Goal: Task Accomplishment & Management: Use online tool/utility

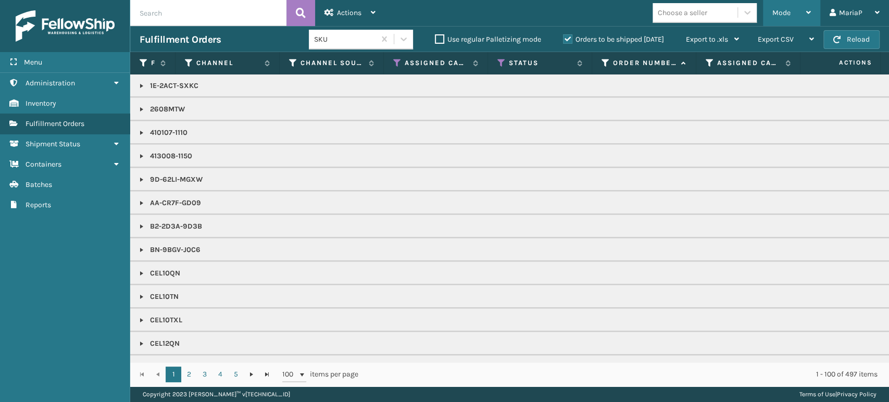
click at [792, 16] on div "Mode" at bounding box center [791, 13] width 39 height 26
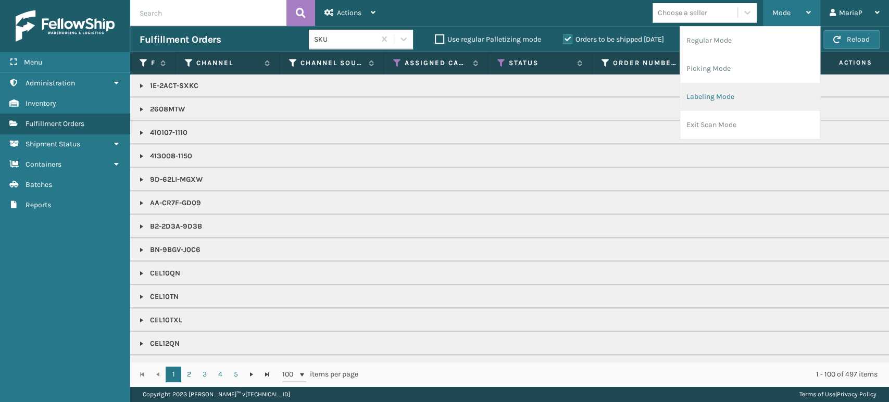
click at [754, 95] on li "Labeling Mode" at bounding box center [750, 97] width 140 height 28
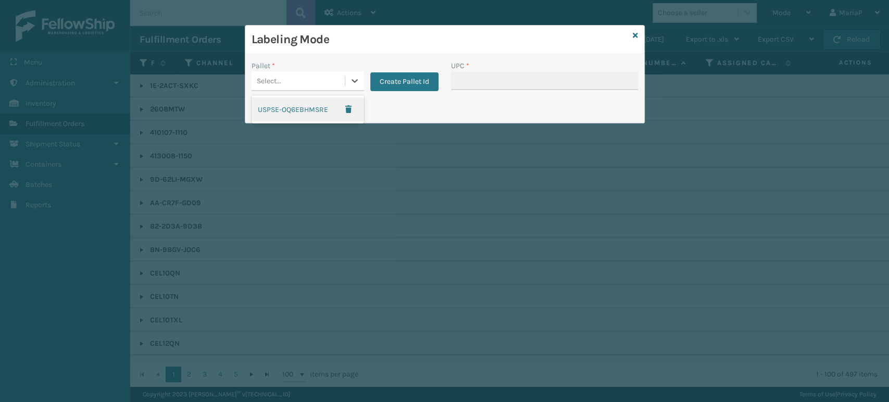
click at [307, 77] on div "Select..." at bounding box center [298, 80] width 93 height 17
click at [405, 77] on button "Create Pallet Id" at bounding box center [404, 81] width 68 height 19
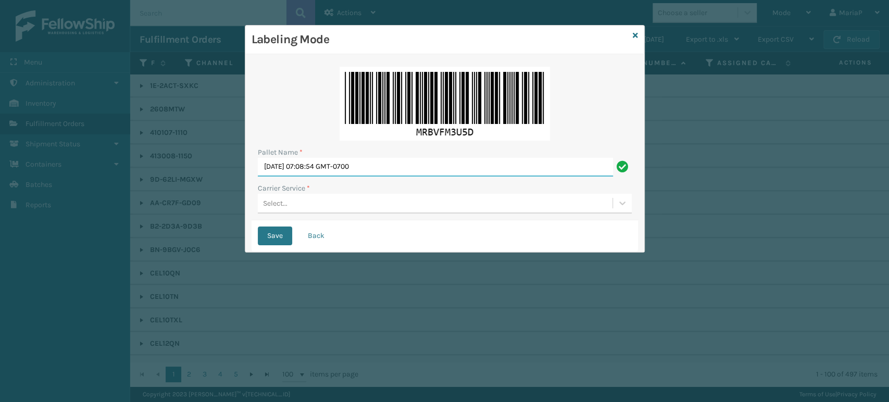
click at [397, 170] on input "[DATE] 07:08:54 GMT-0700" at bounding box center [435, 167] width 355 height 19
type input "5309181"
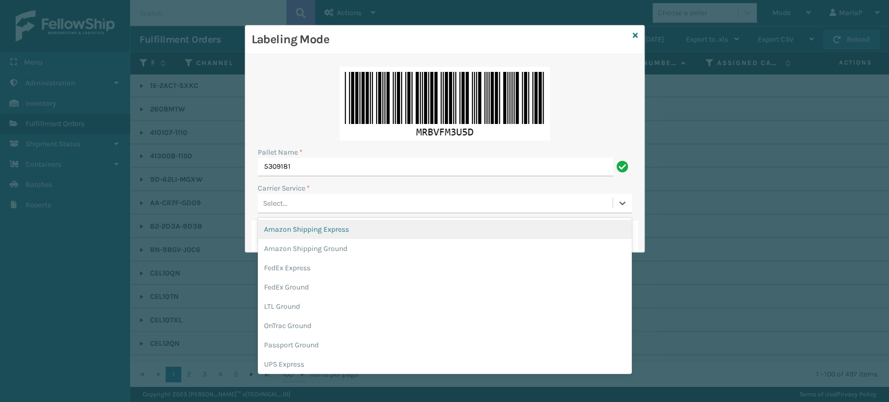
click at [274, 206] on div "Select..." at bounding box center [275, 203] width 24 height 11
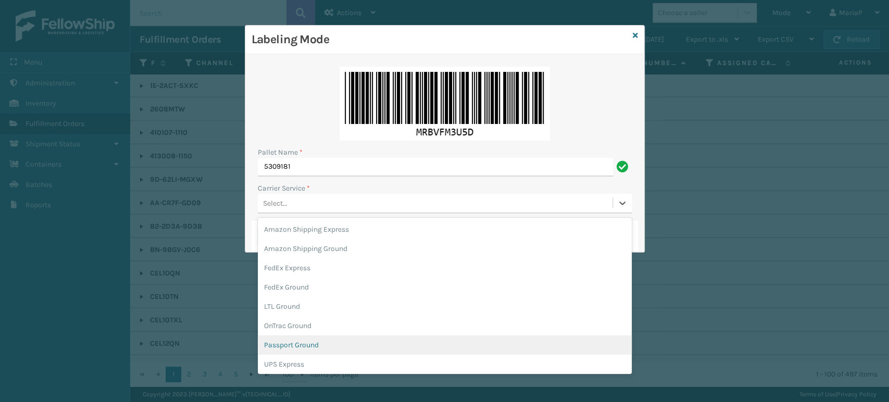
scroll to position [58, 0]
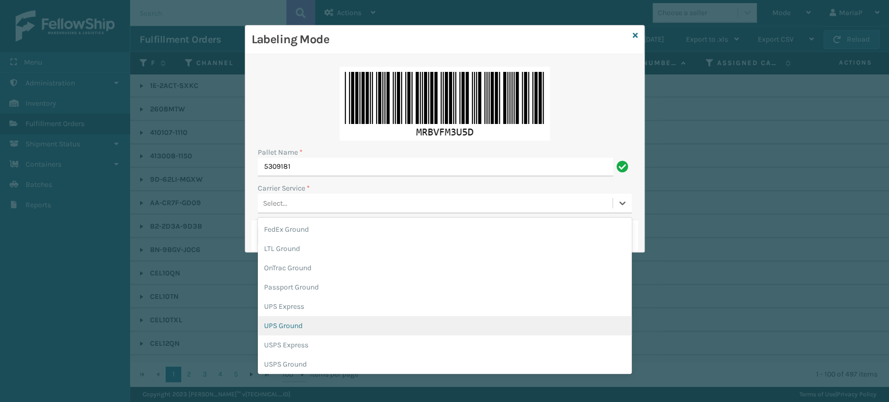
click at [296, 329] on div "UPS Ground" at bounding box center [445, 325] width 374 height 19
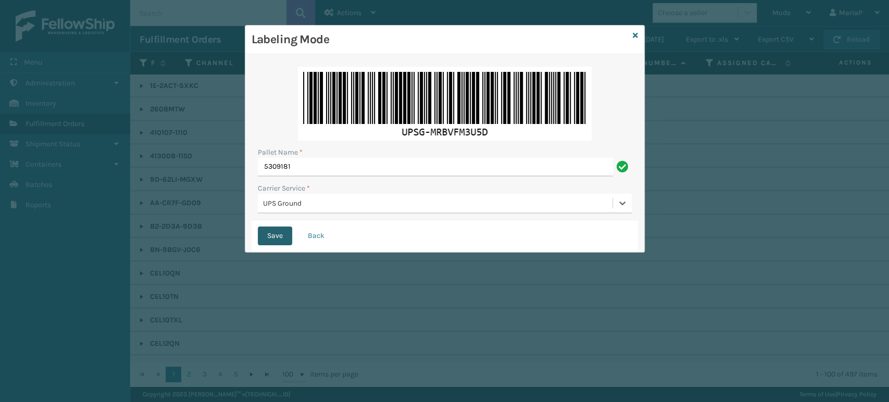
click at [279, 232] on button "Save" at bounding box center [275, 236] width 34 height 19
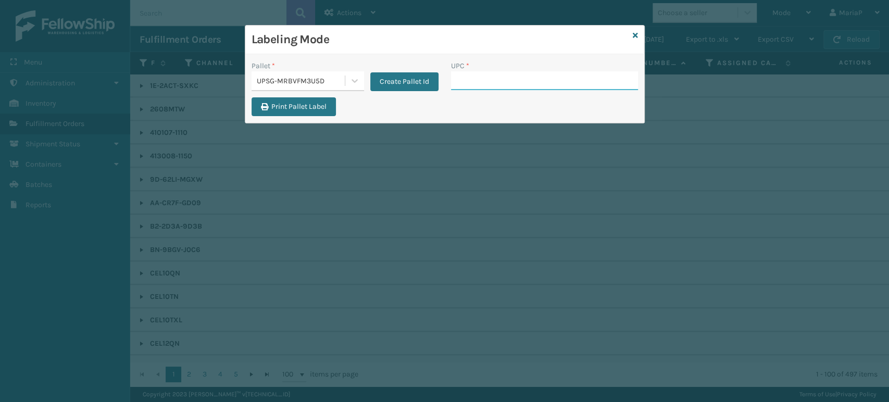
click at [487, 80] on input "UPC *" at bounding box center [544, 80] width 187 height 19
type input "FL-OLVA-CRM"
click at [520, 85] on input "FL-OLVA-CRM" at bounding box center [535, 80] width 168 height 19
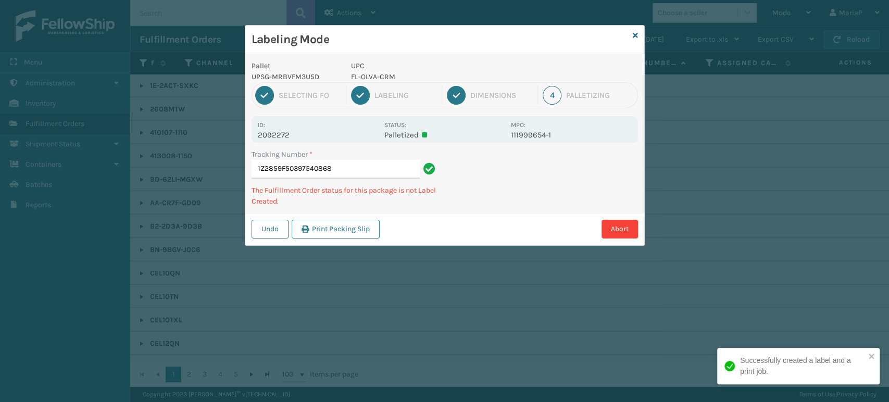
type input "1Z2859F50397540868FL-OLVA-CRM"
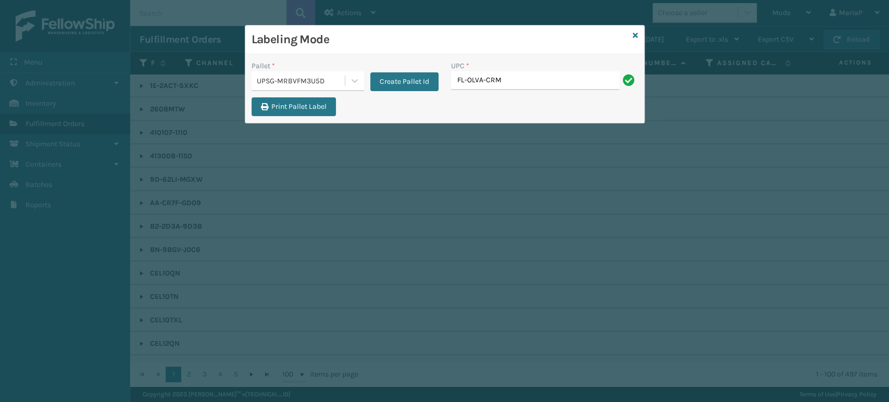
type input "FL-OLVA-CRM"
click at [477, 86] on input "8581" at bounding box center [535, 80] width 168 height 19
type input "858100007623"
type input "8539130"
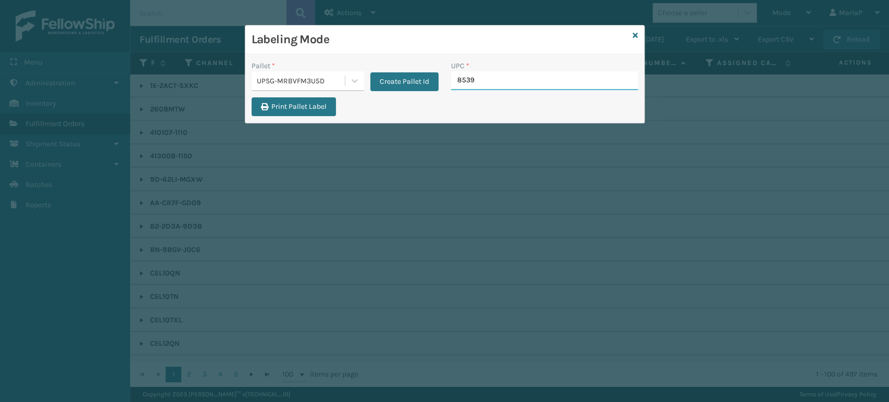
type input "85391"
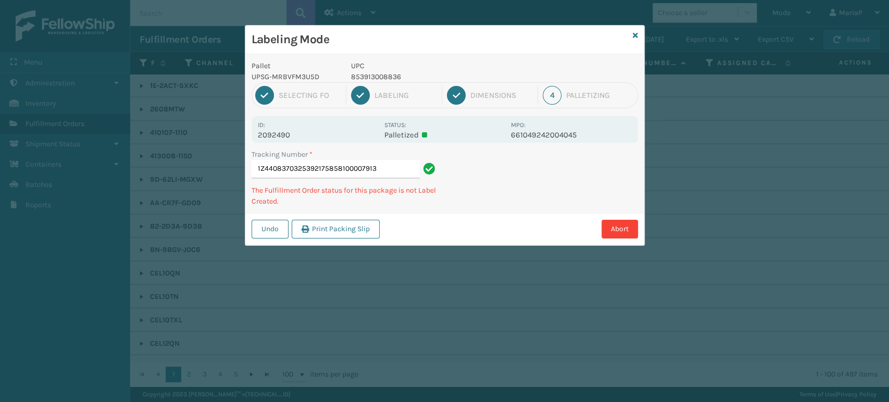
type input "1Z4408370325392175858100007913"
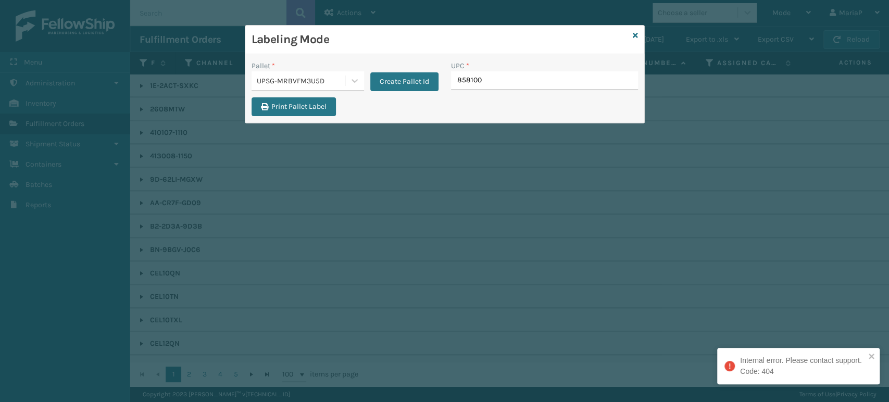
type input "8581000"
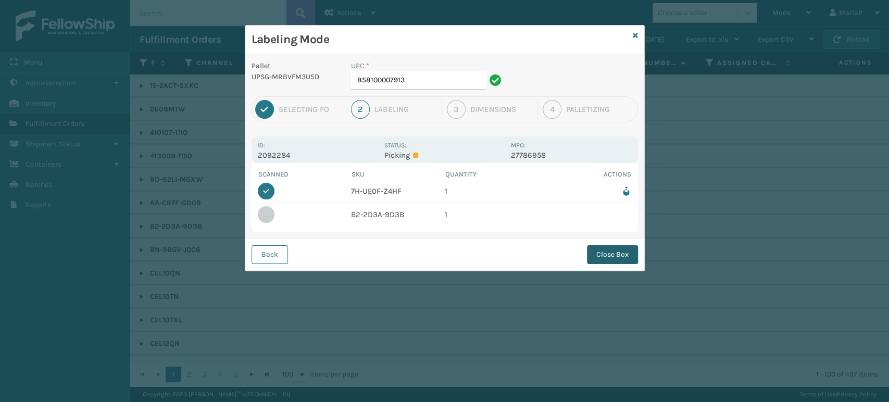
click at [612, 246] on button "Close Box" at bounding box center [612, 254] width 51 height 19
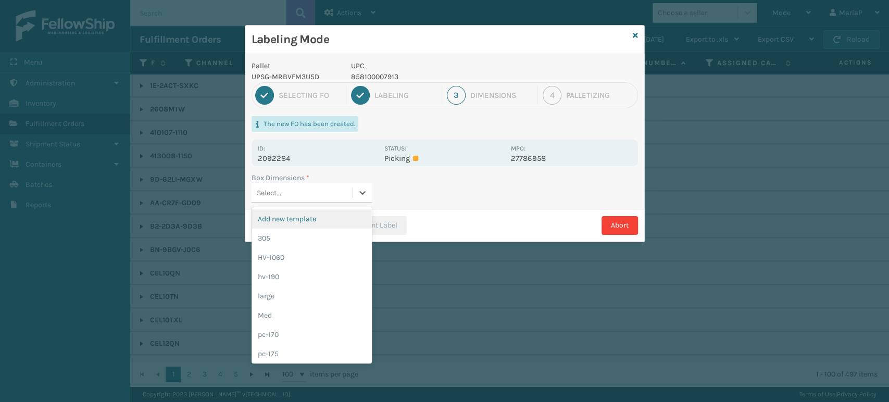
click at [263, 188] on div "Select..." at bounding box center [269, 193] width 24 height 11
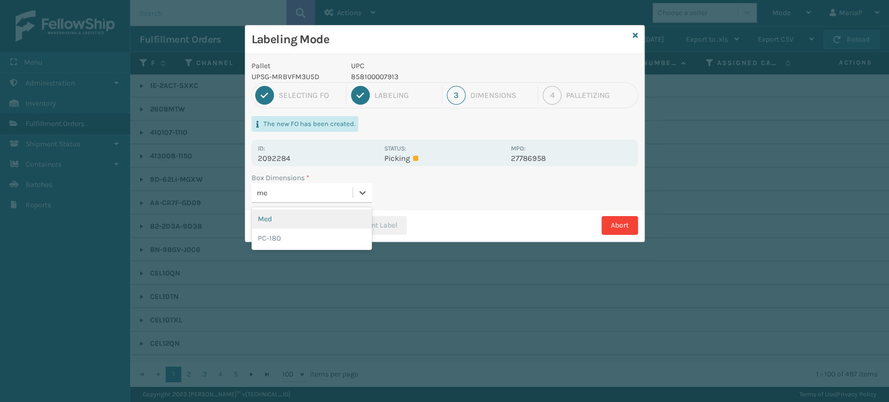
type input "med"
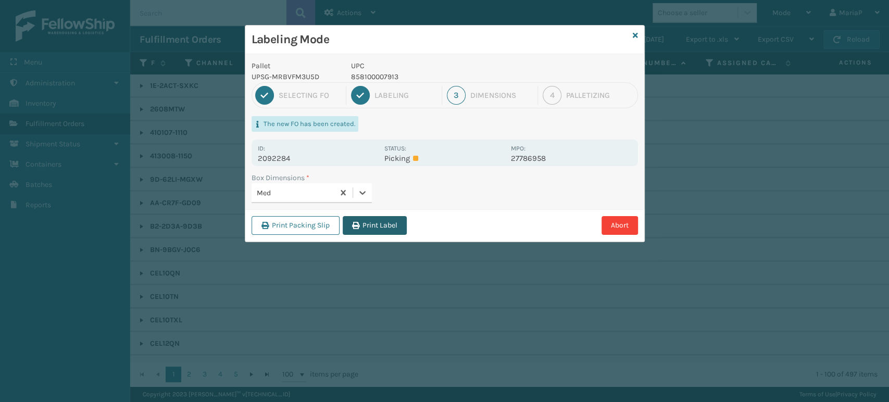
click at [367, 221] on button "Print Label" at bounding box center [375, 225] width 64 height 19
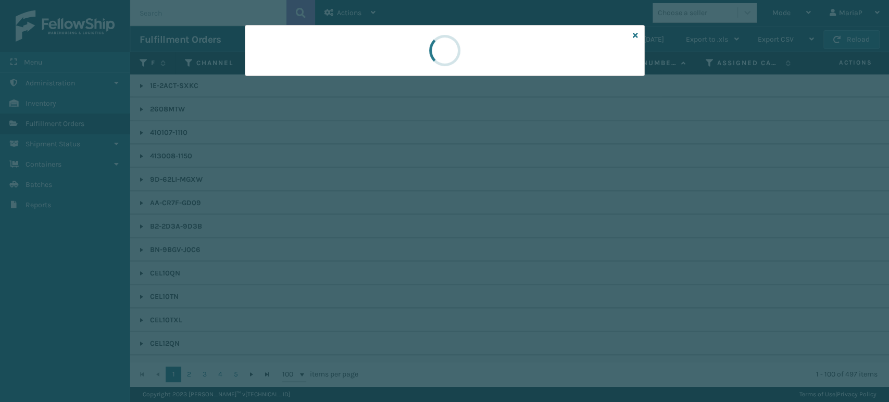
click at [367, 221] on div at bounding box center [444, 201] width 889 height 402
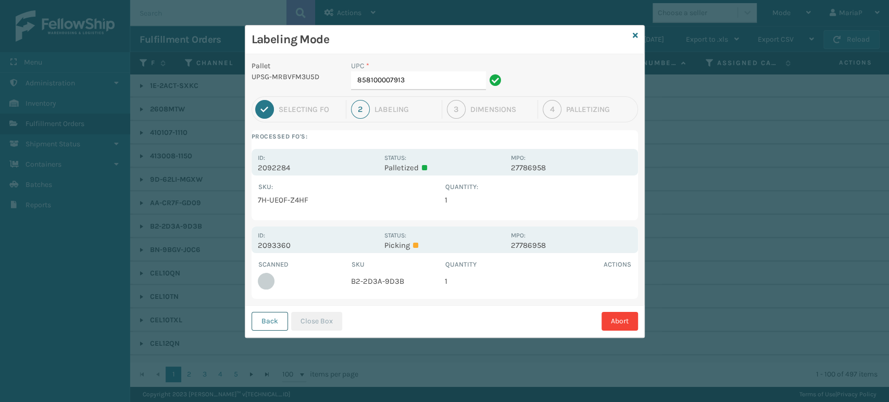
click at [277, 324] on button "Back" at bounding box center [270, 321] width 36 height 19
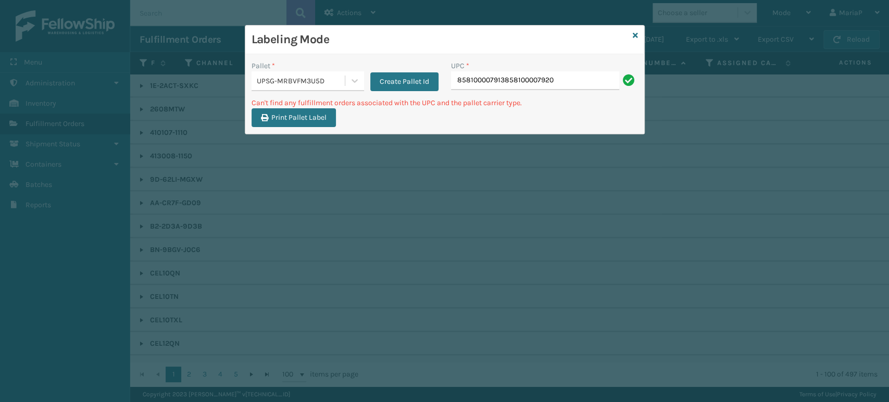
click at [589, 81] on input "858100007913858100007920" at bounding box center [535, 80] width 168 height 19
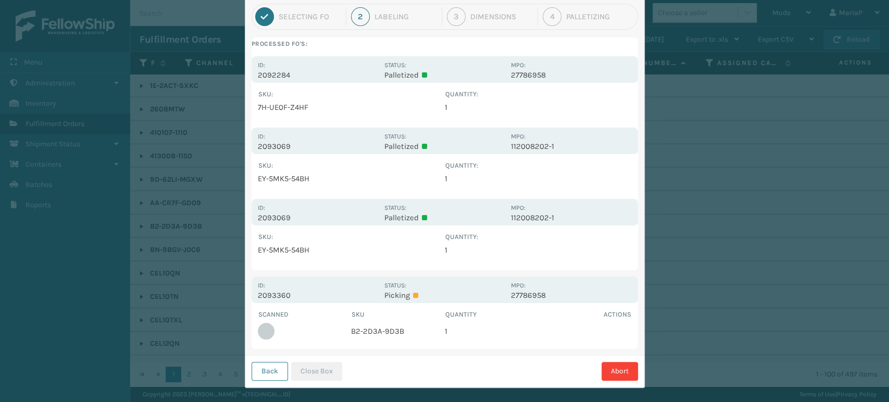
scroll to position [103, 0]
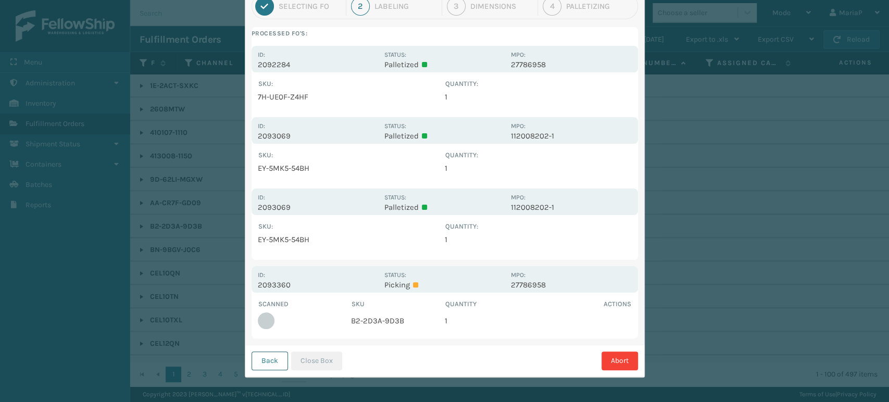
click at [274, 366] on button "Back" at bounding box center [270, 361] width 36 height 19
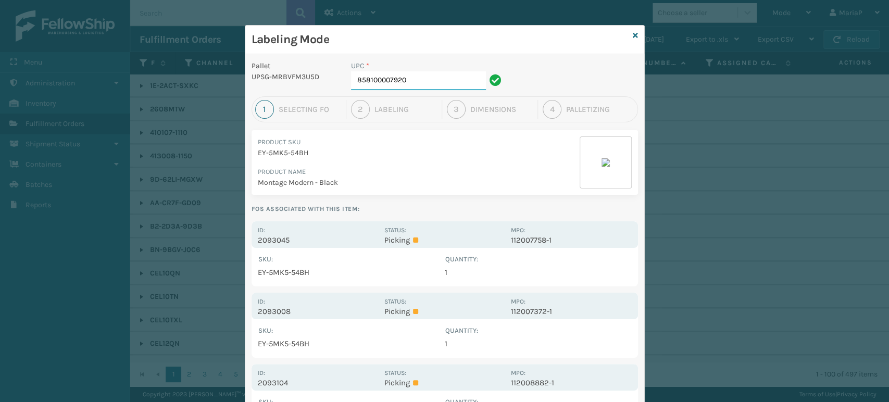
click at [426, 75] on input "858100007920" at bounding box center [418, 80] width 135 height 19
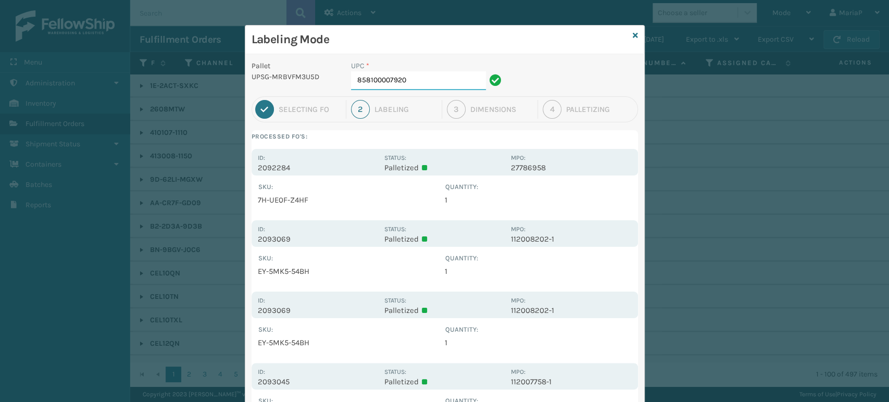
click at [406, 78] on input "858100007920" at bounding box center [418, 80] width 135 height 19
type input "858100007555"
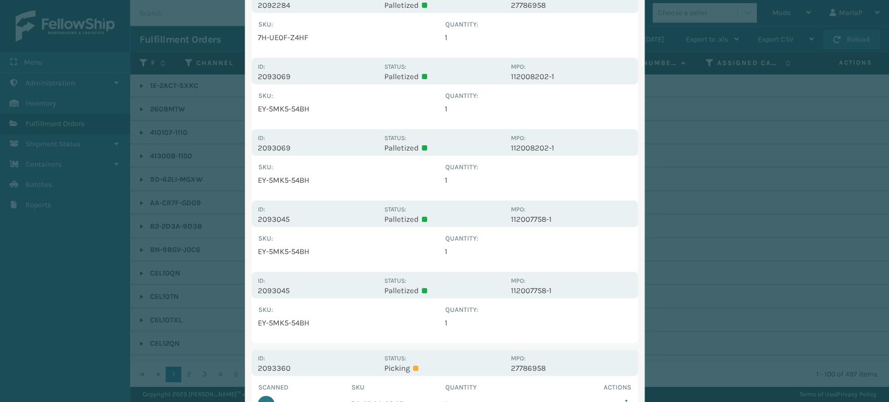
scroll to position [231, 0]
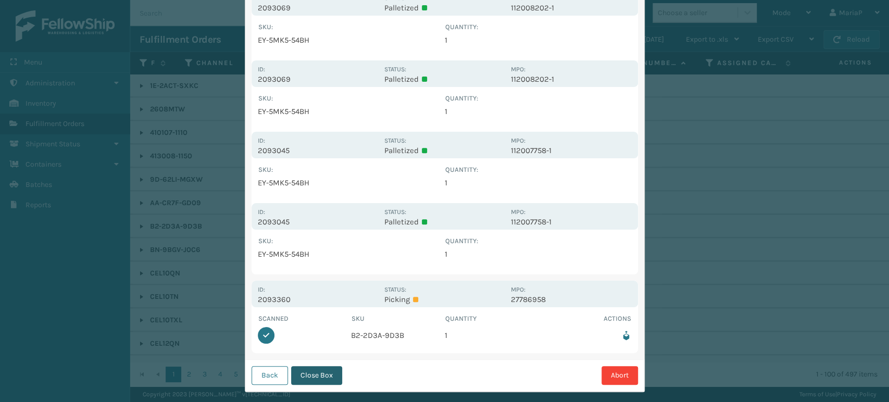
click at [317, 371] on button "Close Box" at bounding box center [316, 375] width 51 height 19
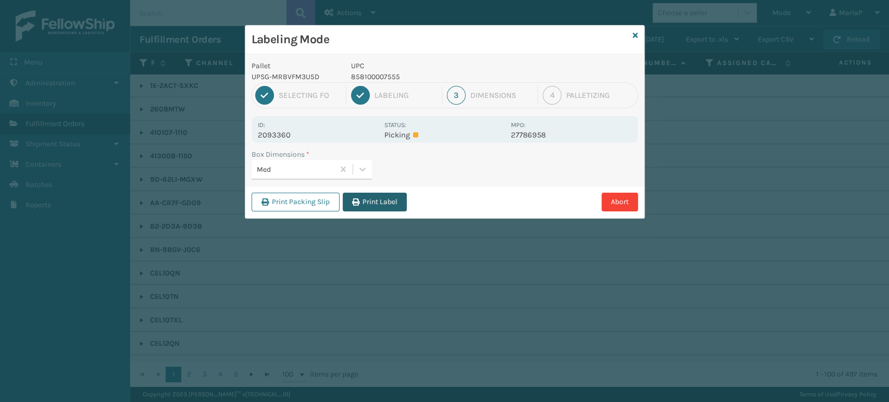
click at [376, 203] on button "Print Label" at bounding box center [375, 202] width 64 height 19
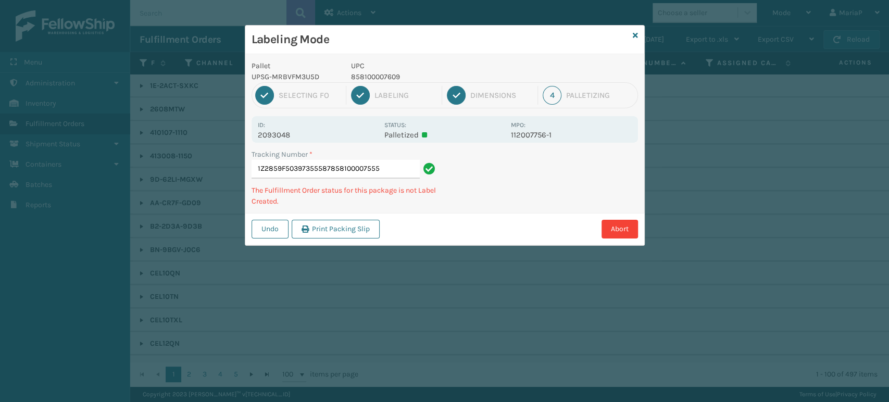
type input "1Z2859F50397355587858100007555"
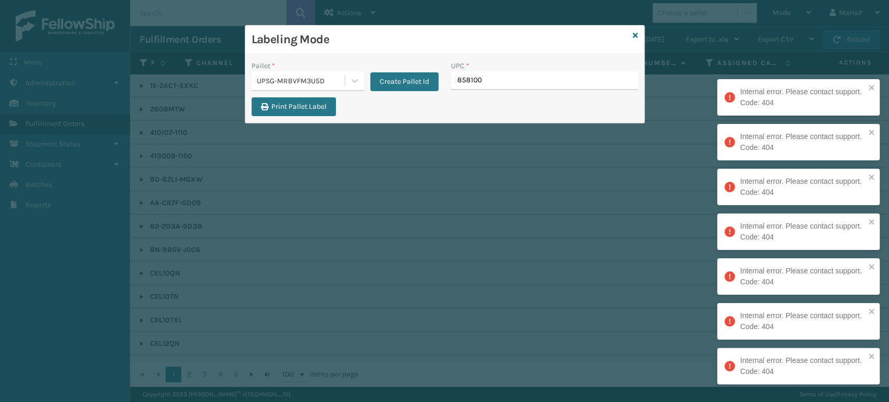
type input "8581000"
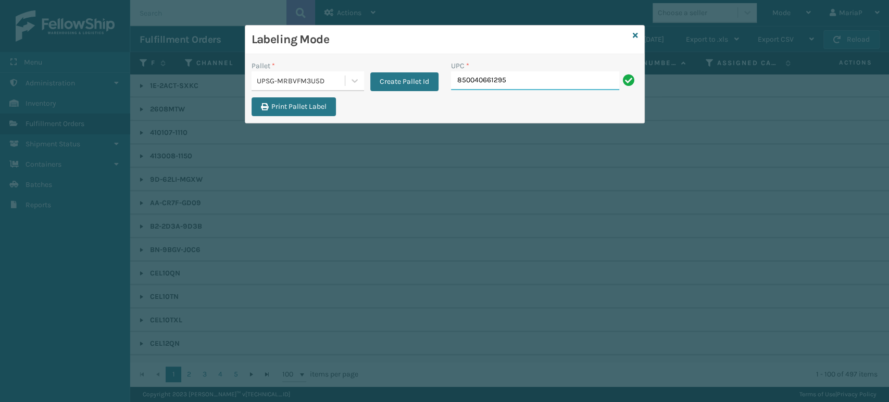
type input "850040661295"
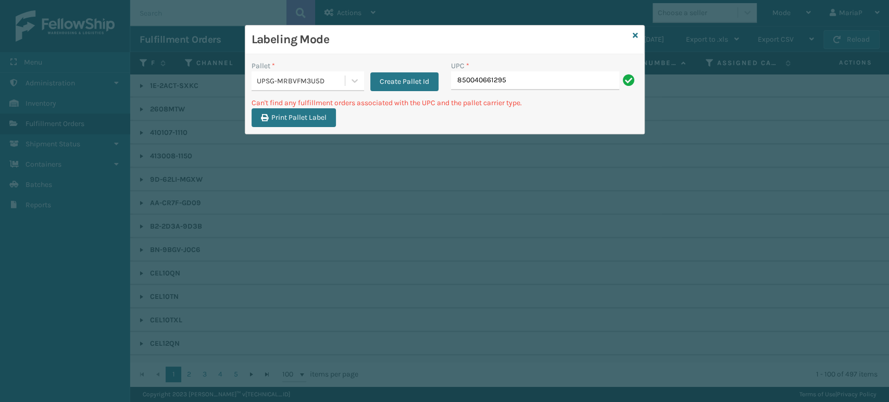
click at [493, 82] on input "850040661295" at bounding box center [535, 80] width 168 height 19
type input "850040667295"
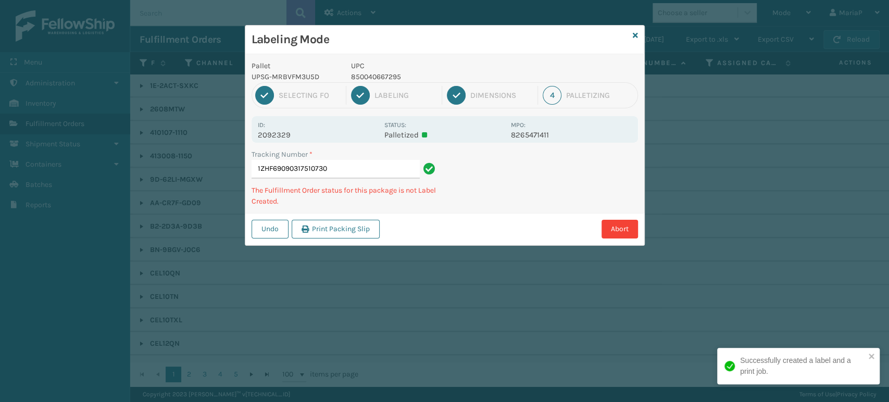
click at [378, 78] on p "850040667295" at bounding box center [428, 76] width 154 height 11
copy p "850040667295"
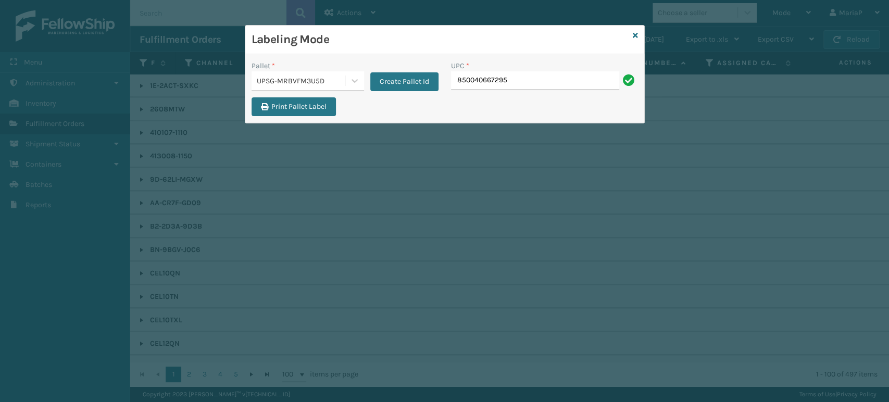
type input "850040667295"
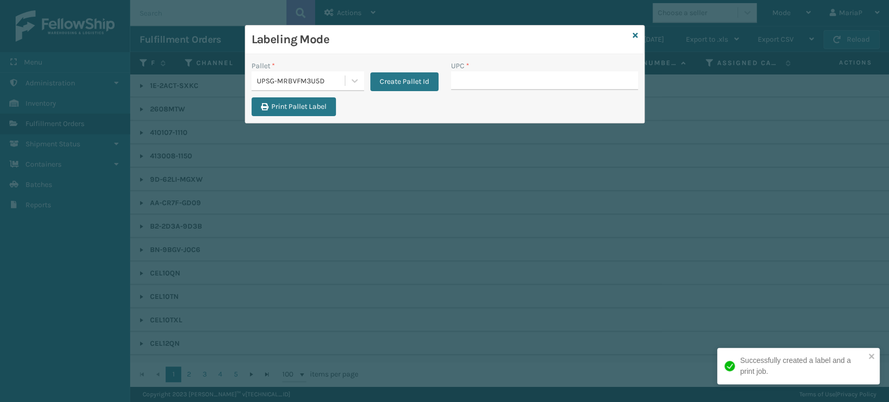
type input "850040667295"
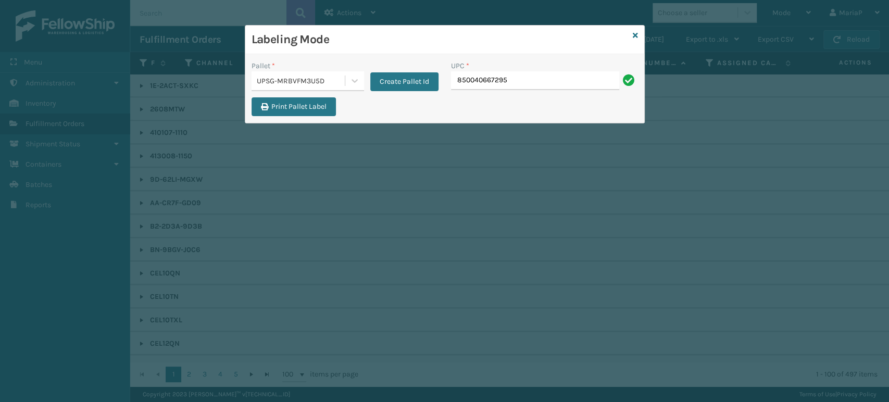
type input "850040667295"
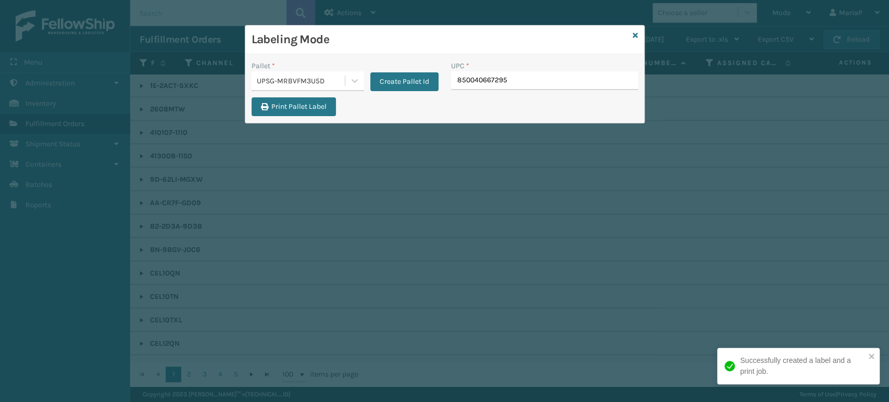
type input "850040667295"
click at [555, 88] on input "850040667295" at bounding box center [535, 80] width 168 height 19
type input "850040667295"
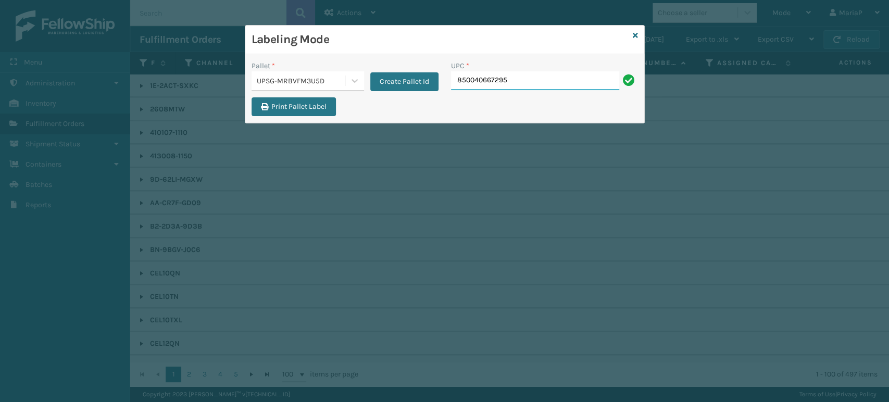
click at [533, 79] on input "850040667295" at bounding box center [535, 80] width 168 height 19
click at [545, 86] on input "UPC *" at bounding box center [544, 80] width 187 height 19
type input "850040"
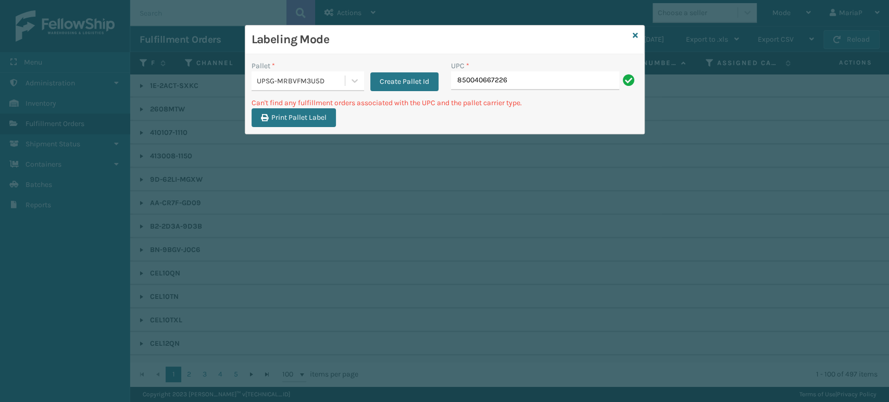
click at [519, 80] on input "850040667226" at bounding box center [535, 80] width 168 height 19
type input "857"
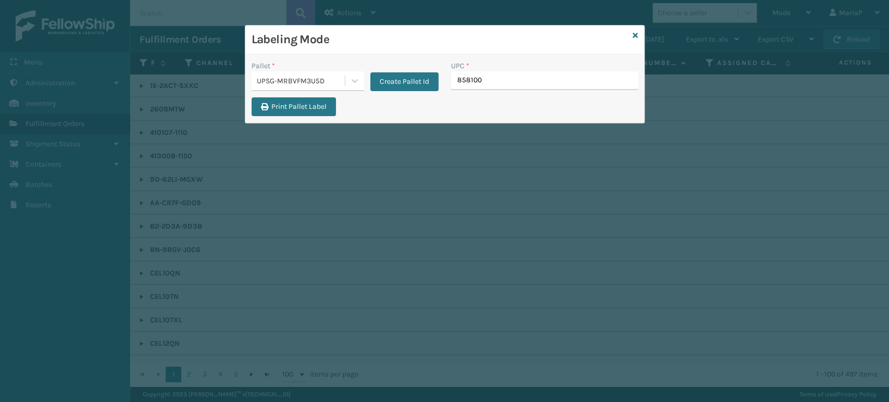
type input "8581000"
type input "850040667820"
click at [536, 84] on input "850040667820" at bounding box center [535, 80] width 168 height 19
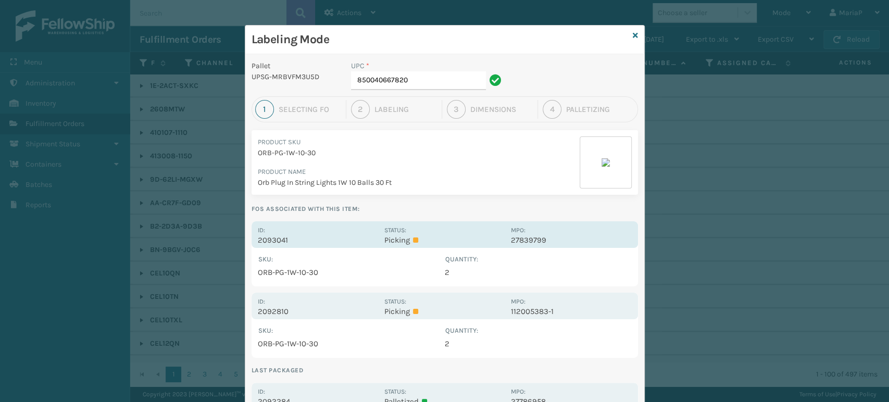
click at [272, 236] on p "2093041" at bounding box center [318, 239] width 120 height 9
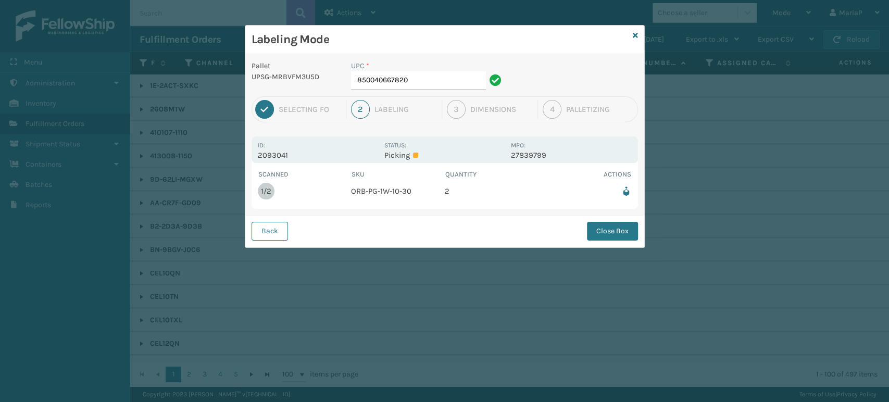
click at [417, 92] on div "UPC * 850040667820" at bounding box center [428, 78] width 166 height 36
click at [420, 78] on input "850040667820" at bounding box center [418, 80] width 135 height 19
click at [607, 226] on button "Close Box" at bounding box center [612, 231] width 51 height 19
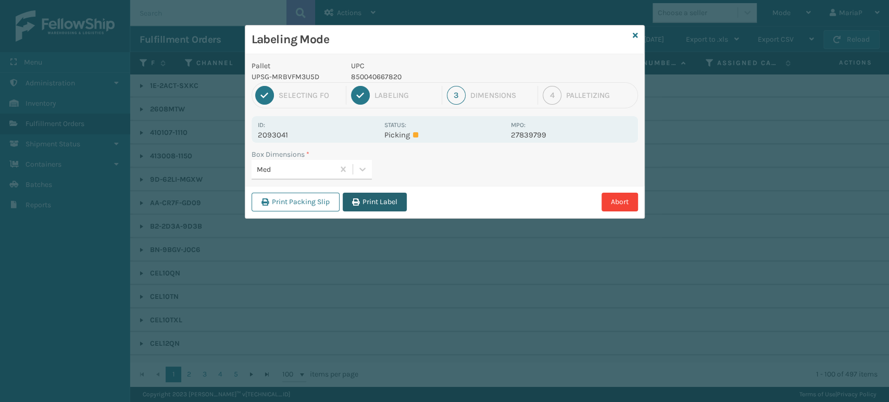
click at [361, 199] on button "Print Label" at bounding box center [375, 202] width 64 height 19
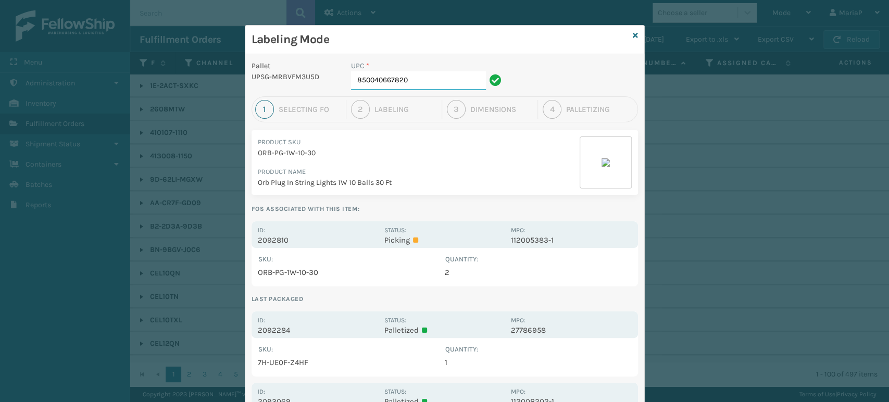
click at [459, 85] on input "850040667820" at bounding box center [418, 80] width 135 height 19
type input "850012486763"
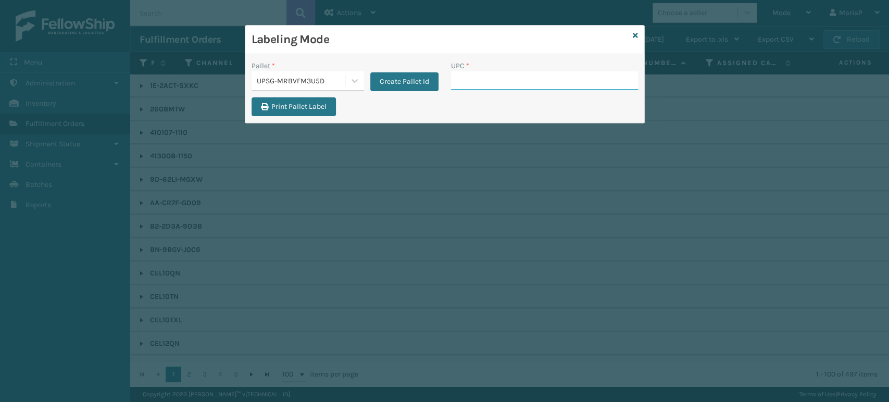
click at [477, 80] on input "UPC *" at bounding box center [544, 80] width 187 height 19
type input "850040667820"
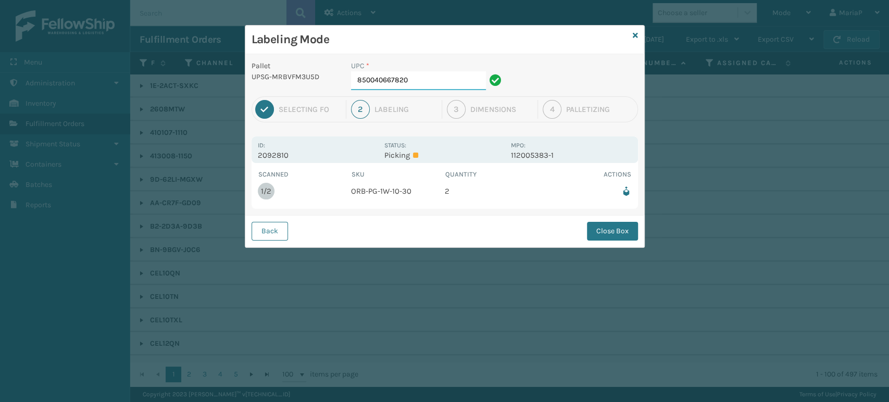
click at [446, 74] on input "850040667820" at bounding box center [418, 80] width 135 height 19
click at [602, 231] on button "Close Box" at bounding box center [612, 231] width 51 height 19
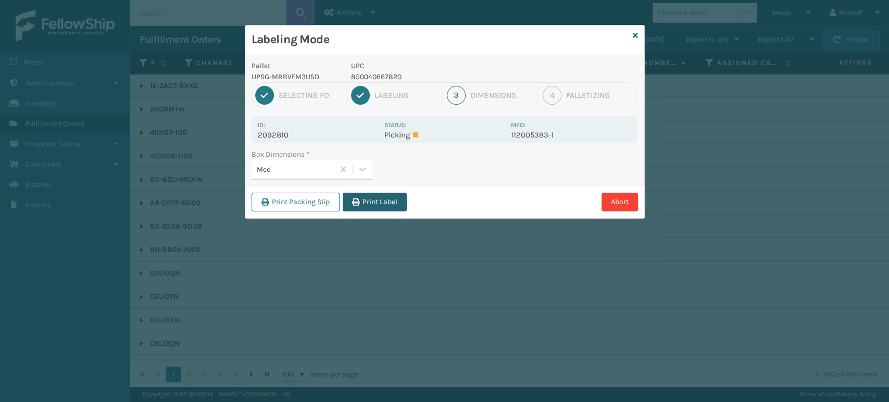
click at [367, 196] on button "Print Label" at bounding box center [375, 202] width 64 height 19
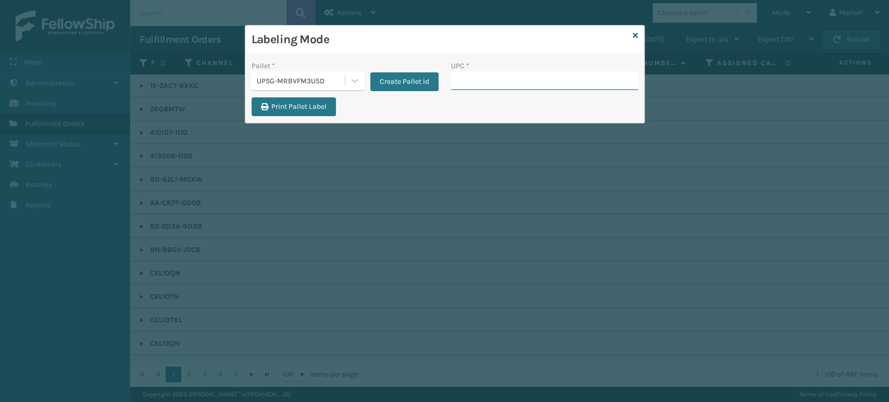
click at [491, 83] on input "UPC *" at bounding box center [544, 80] width 187 height 19
type input "8544030"
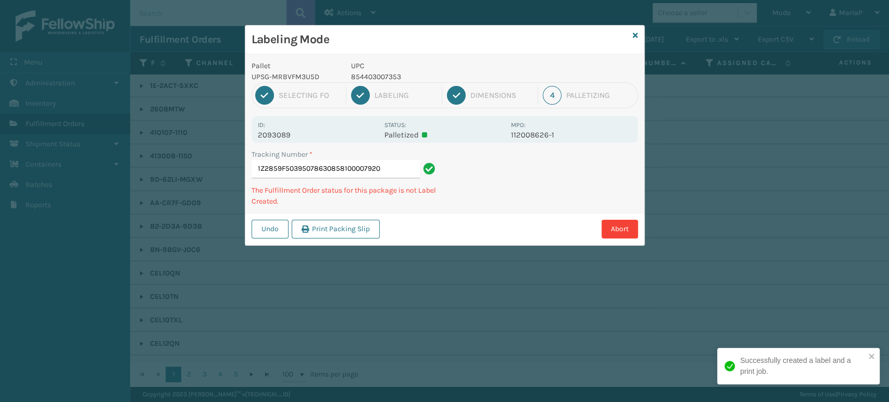
type input "1Z2859F50395078630858100007920"
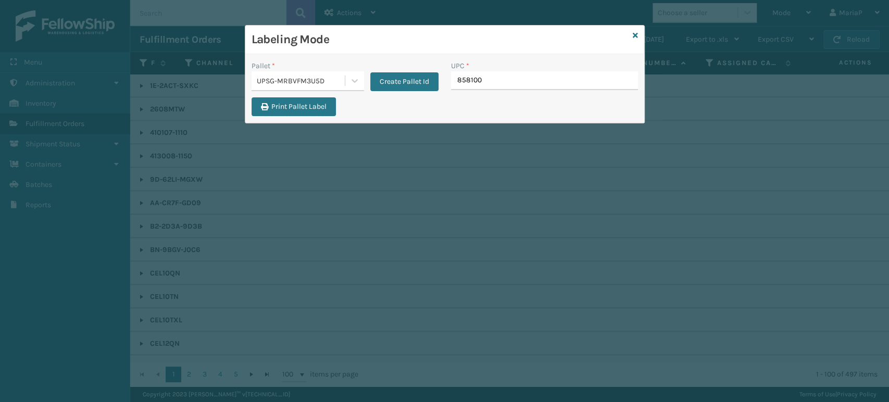
type input "8581000"
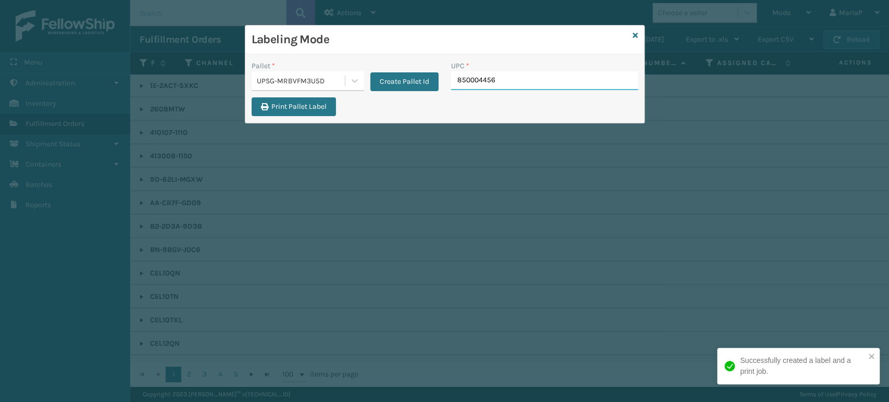
type input "8500044562"
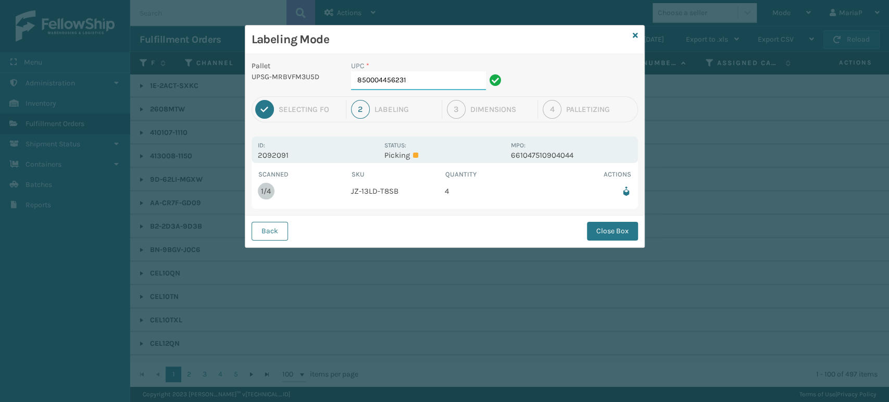
click at [428, 81] on input "850004456231" at bounding box center [418, 80] width 135 height 19
click at [596, 228] on button "Close Box" at bounding box center [612, 231] width 51 height 19
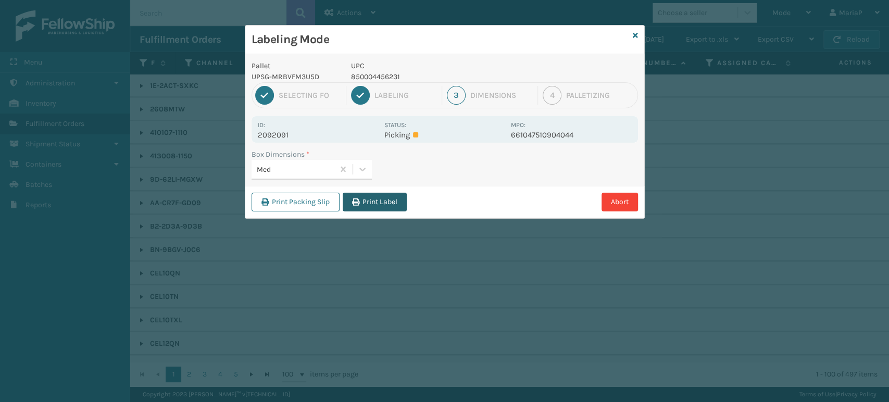
click at [380, 208] on button "Print Label" at bounding box center [375, 202] width 64 height 19
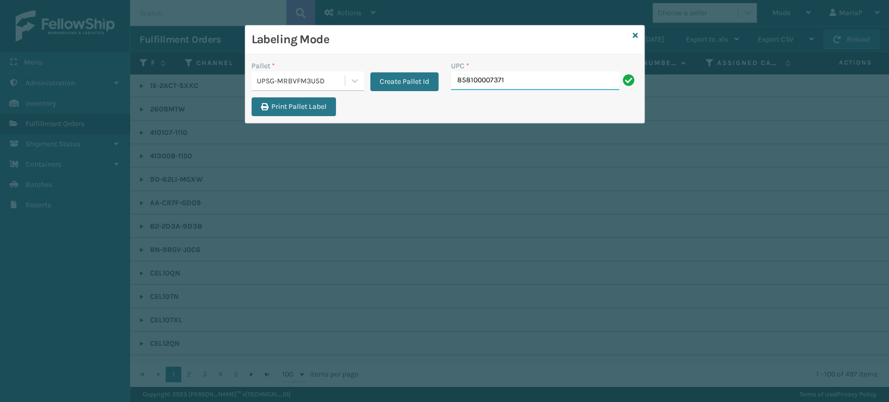
type input "858100007371"
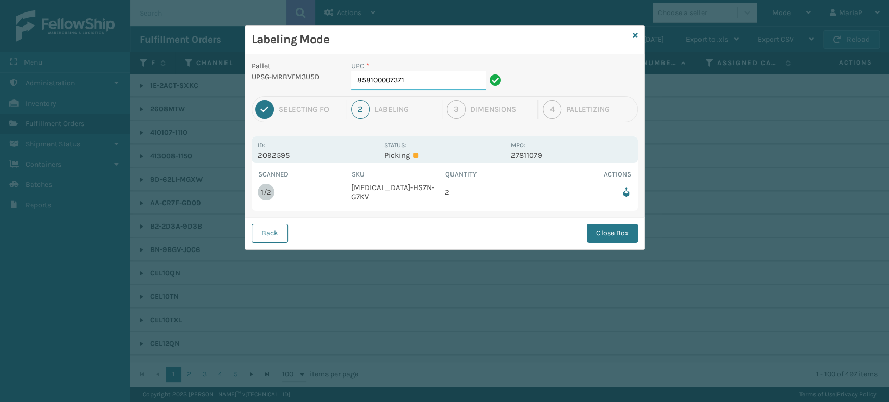
click at [405, 88] on input "858100007371" at bounding box center [418, 80] width 135 height 19
click at [633, 224] on button "Close Box" at bounding box center [612, 233] width 51 height 19
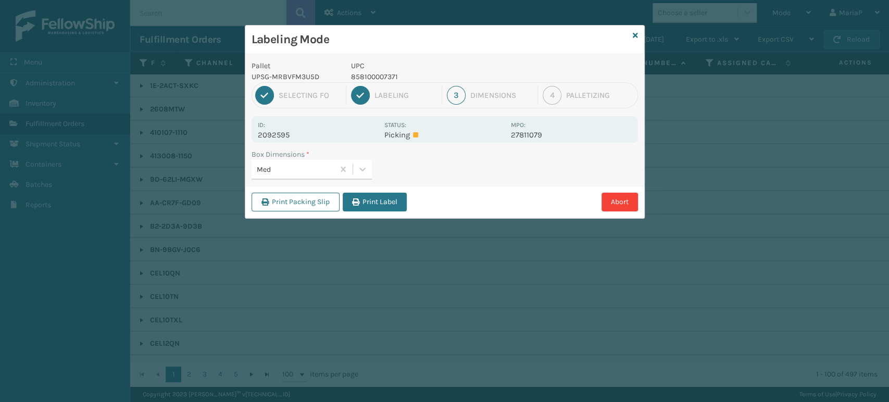
click at [370, 202] on button "Print Label" at bounding box center [375, 202] width 64 height 19
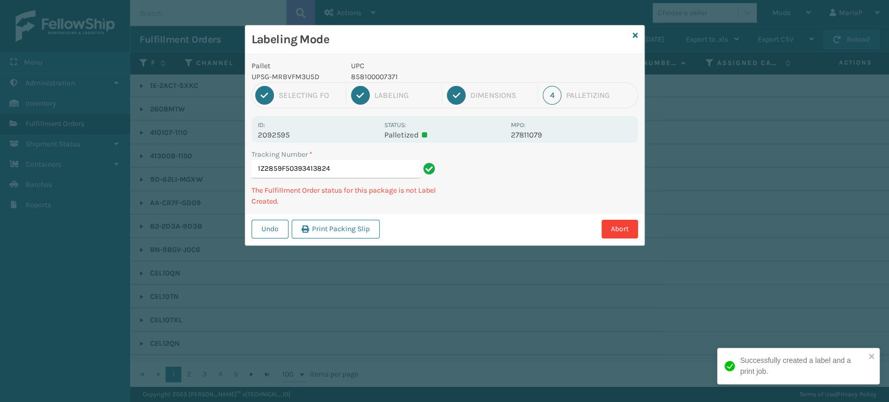
click at [370, 202] on p "The Fulfillment Order status for this package is not Label Created." at bounding box center [345, 196] width 187 height 22
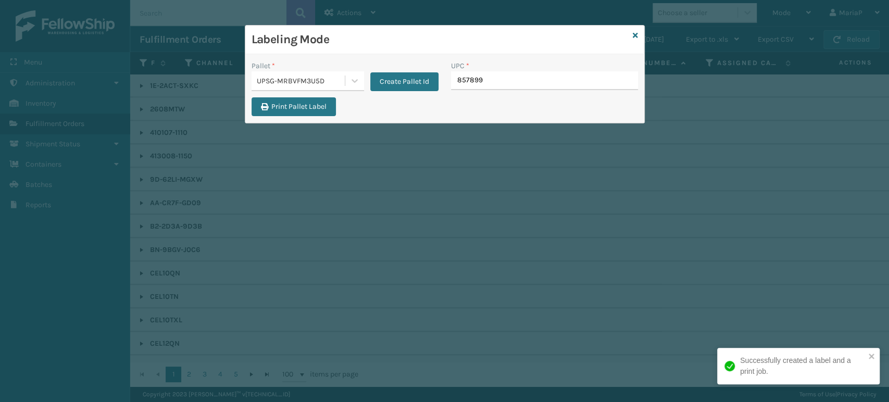
type input "8578990"
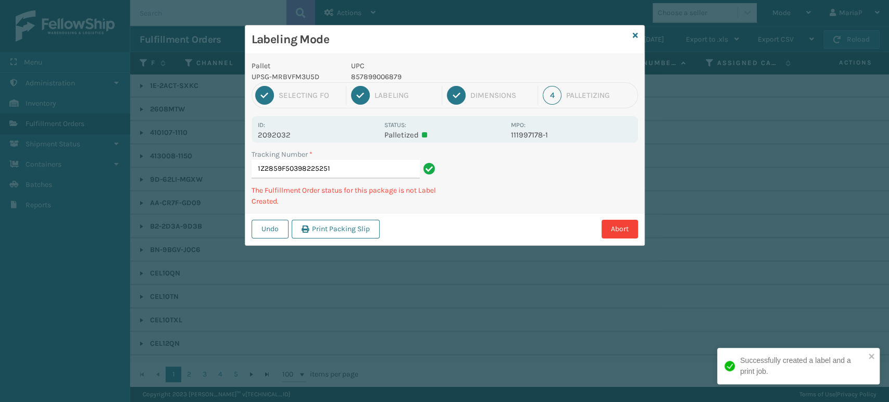
type input "1Z2859F503982252518"
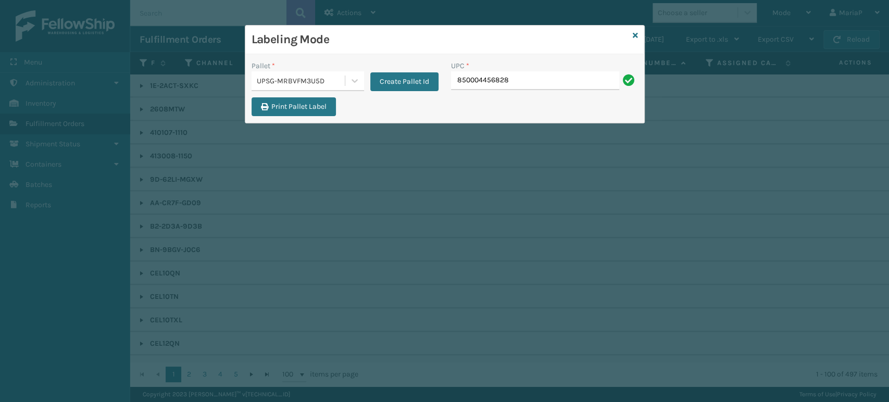
type input "850004456828"
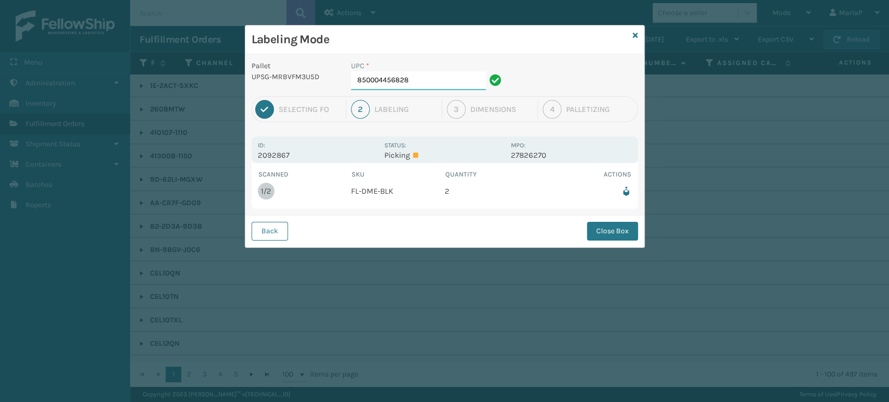
click at [440, 86] on input "850004456828" at bounding box center [418, 80] width 135 height 19
click at [622, 239] on button "Close Box" at bounding box center [612, 231] width 51 height 19
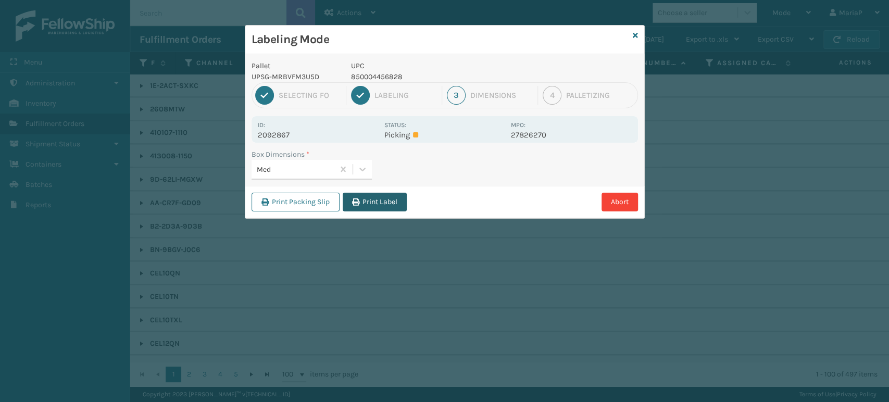
drag, startPoint x: 381, startPoint y: 224, endPoint x: 381, endPoint y: 208, distance: 15.6
click at [381, 223] on div "Labeling Mode Pallet UPSG-MRBVFM3U5D UPC 850004456828 1 Selecting FO 2 Labeling…" at bounding box center [444, 201] width 889 height 402
click at [381, 203] on button "Print Label" at bounding box center [375, 202] width 64 height 19
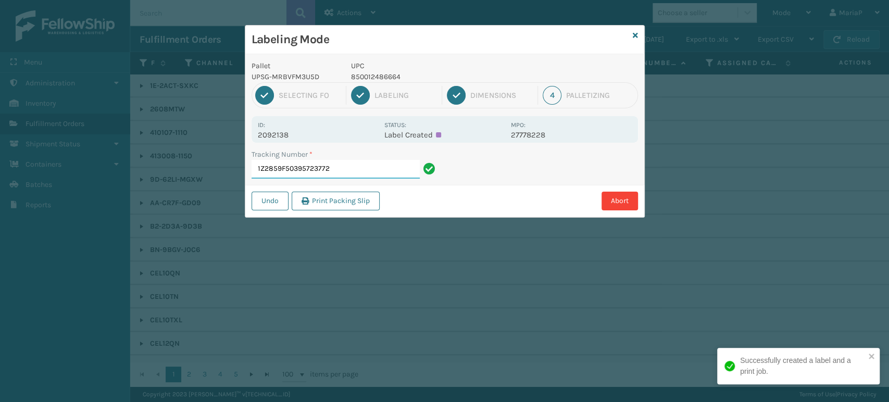
click at [377, 163] on input "1Z2859F50395723772" at bounding box center [336, 169] width 168 height 19
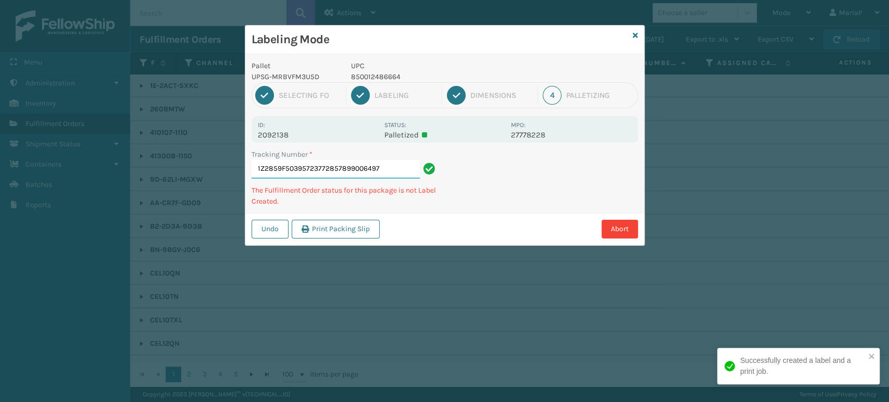
type input "1Z2859F50395723772857899006497"
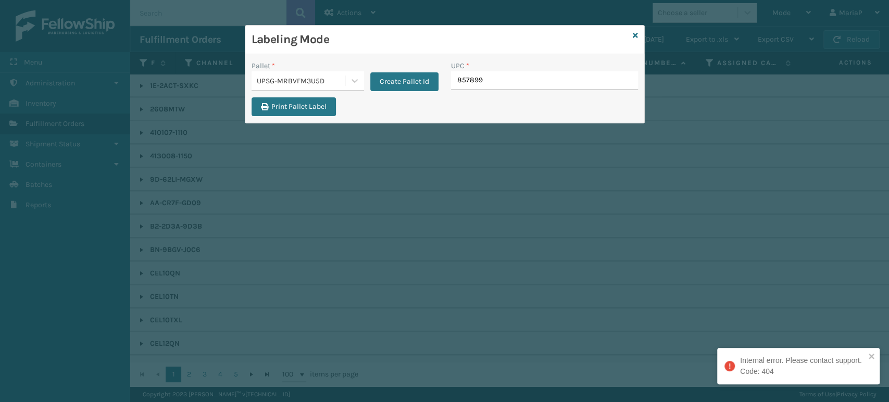
type input "8578990"
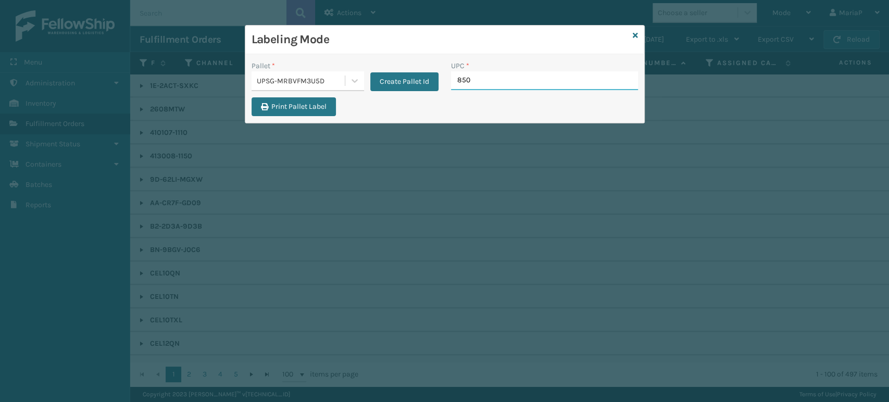
type input "8500"
type input "8500044"
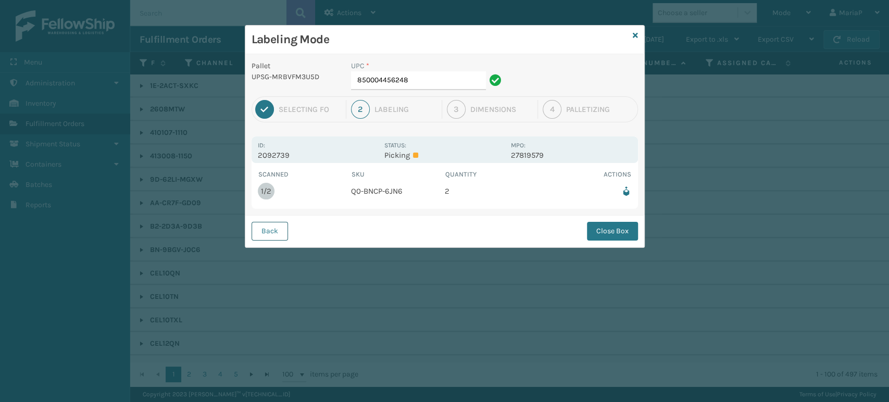
click at [276, 233] on button "Back" at bounding box center [270, 231] width 36 height 19
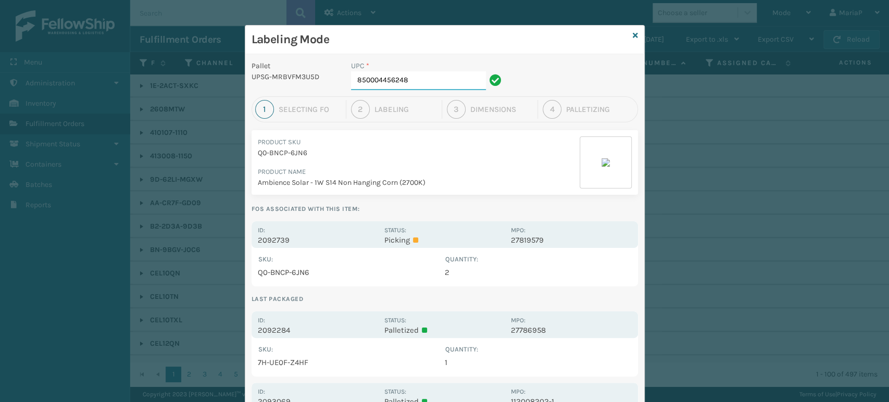
click at [422, 86] on input "850004456248" at bounding box center [418, 80] width 135 height 19
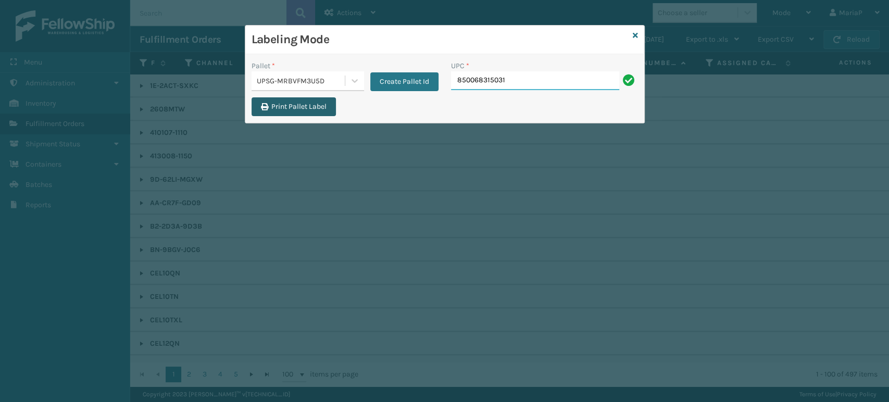
type input "850068315031"
type input "858100007616"
type input "850012486367"
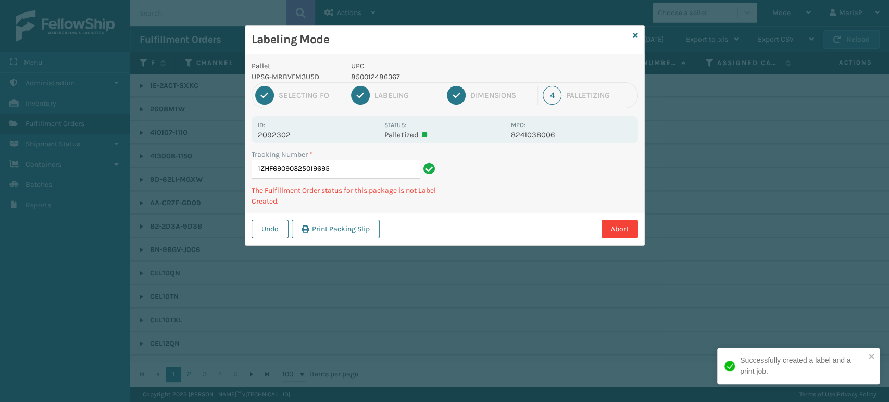
click at [385, 86] on div "2 Labeling" at bounding box center [396, 95] width 91 height 19
click at [386, 82] on div "1 Selecting FO 2 Labeling 3 Dimensions 4 Palletizing" at bounding box center [445, 95] width 386 height 26
click at [386, 82] on p "850012486367" at bounding box center [428, 76] width 154 height 11
copy p "850012486367"
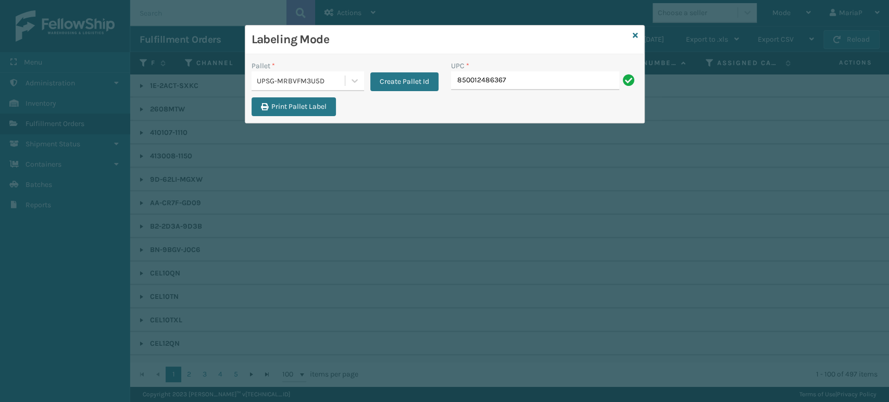
type input "850012486367"
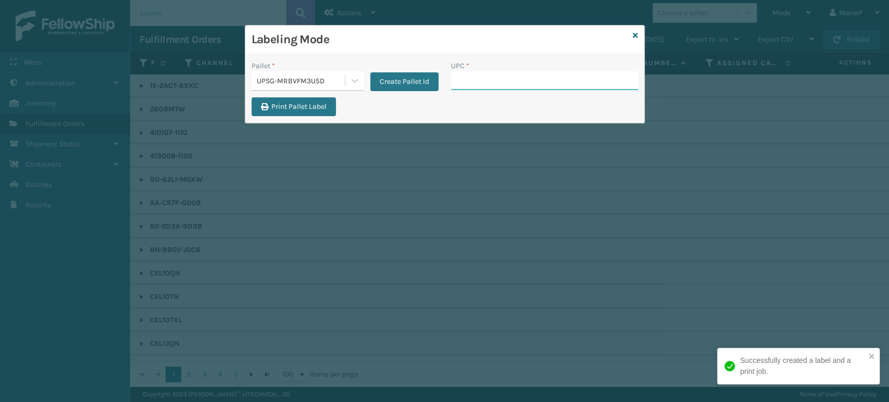
click at [495, 79] on input "UPC *" at bounding box center [544, 80] width 187 height 19
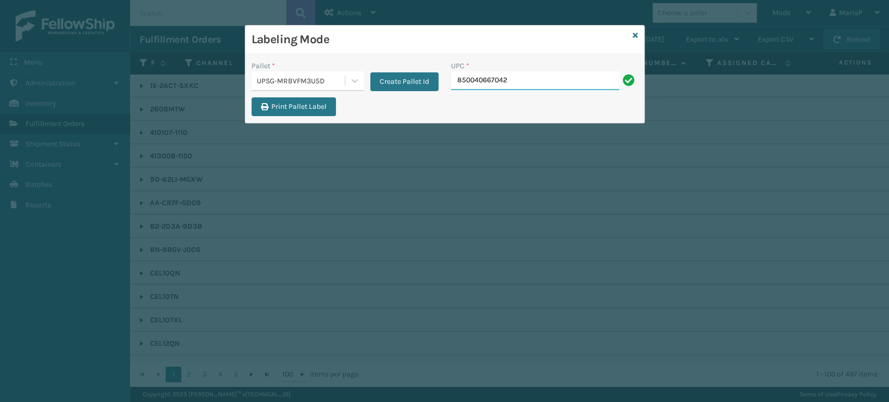
type input "850040667042"
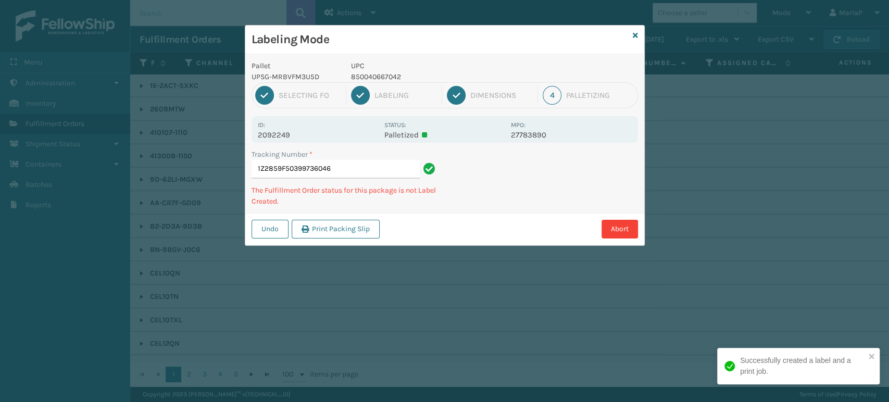
click at [361, 73] on p "850040667042" at bounding box center [428, 76] width 154 height 11
copy p "850040667042"
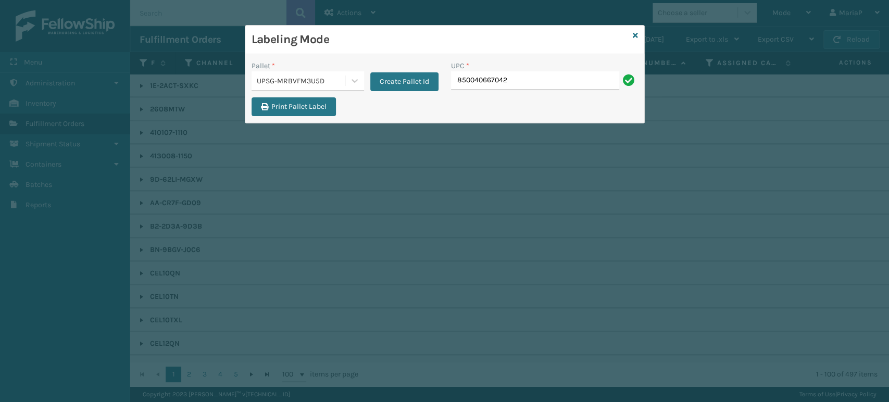
type input "850040667042"
type input "8500044"
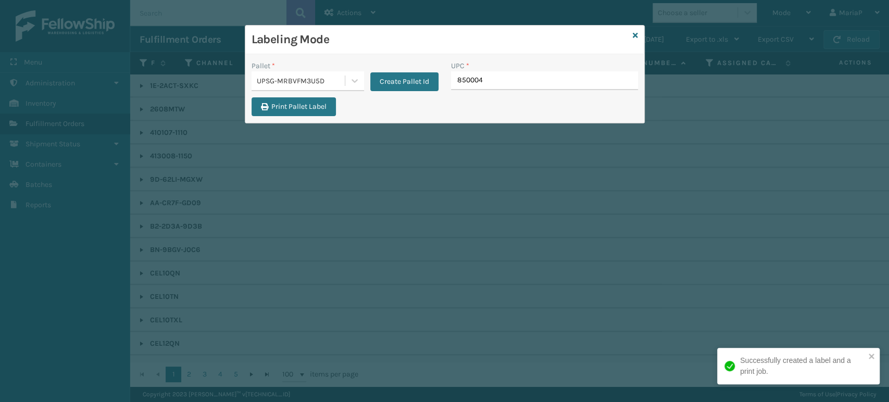
type input "8500044"
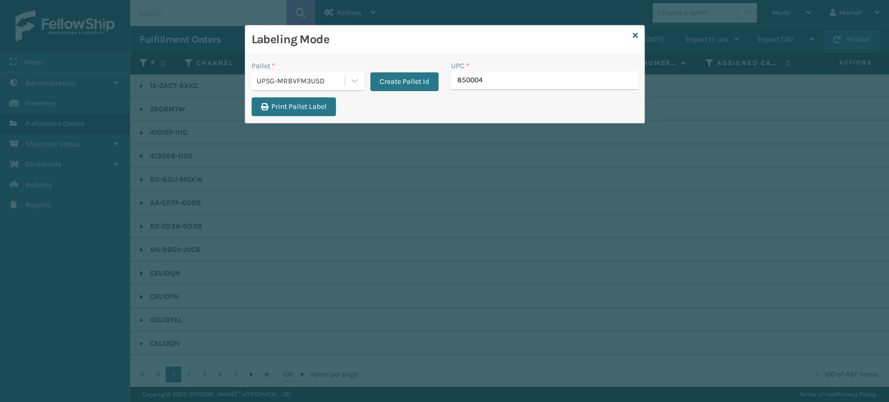
type input "8500044"
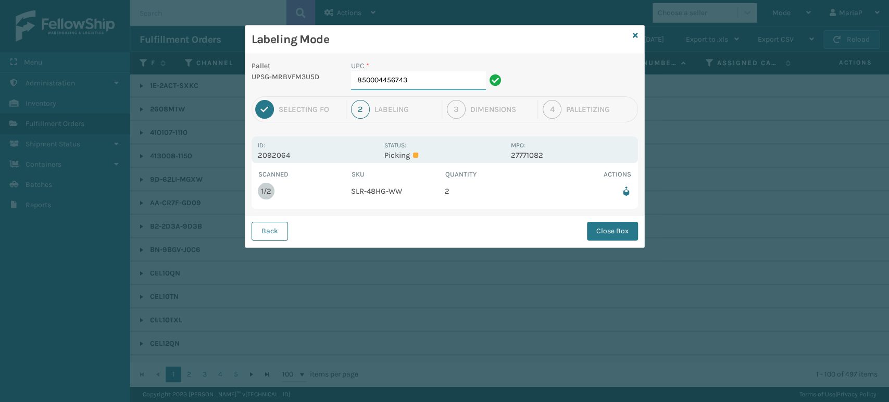
click at [371, 84] on input "850004456743" at bounding box center [418, 80] width 135 height 19
click at [597, 224] on button "Close Box" at bounding box center [612, 231] width 51 height 19
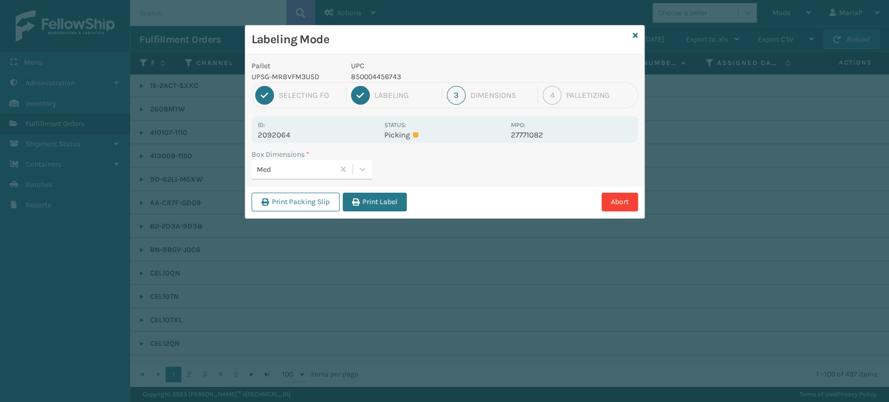
click at [386, 194] on button "Print Label" at bounding box center [375, 202] width 64 height 19
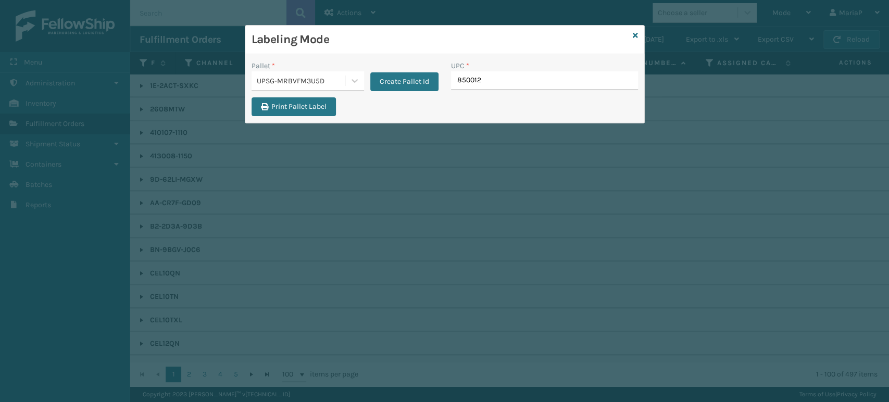
type input "8500124"
type input "8539130"
click at [636, 32] on icon at bounding box center [635, 35] width 5 height 7
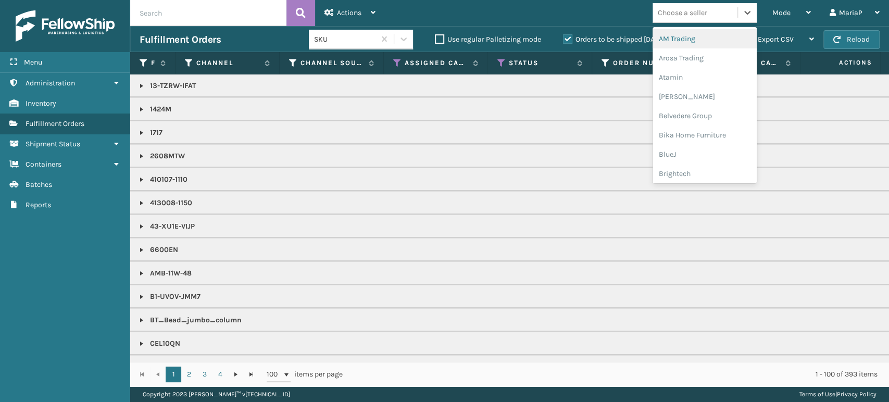
click at [706, 16] on div "Choose a seller" at bounding box center [682, 12] width 49 height 11
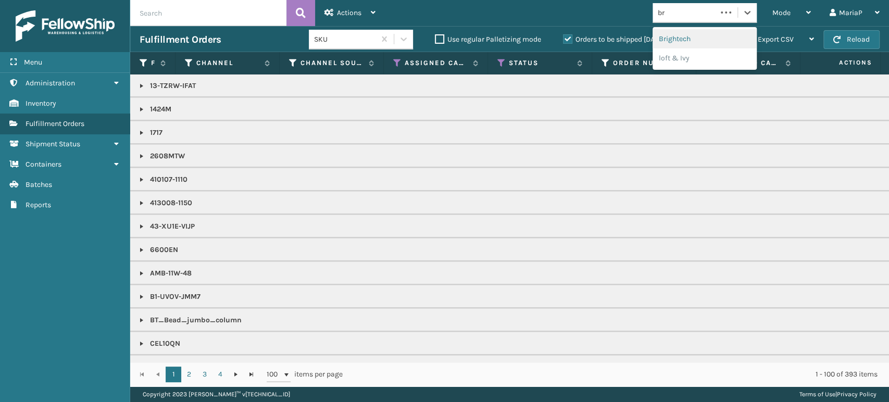
type input "br"
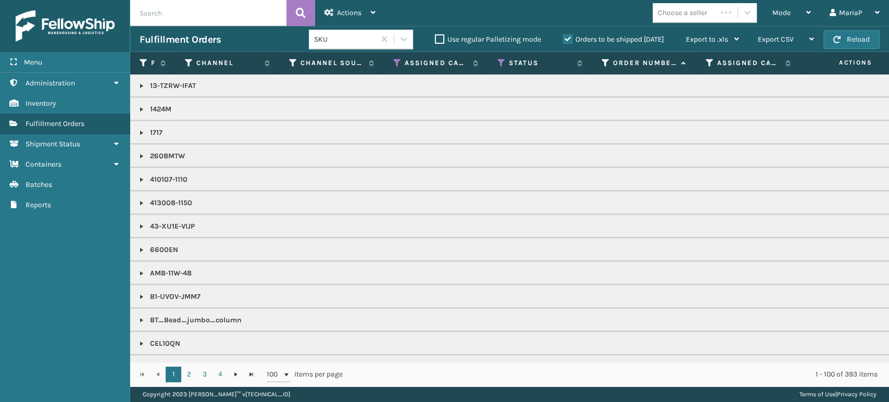
click at [705, 26] on div "Mode Regular Mode Picking Mode Labeling Mode Exit Scan Mode Choose a seller Mar…" at bounding box center [637, 13] width 504 height 26
click at [706, 8] on div "Choose a seller" at bounding box center [682, 12] width 49 height 11
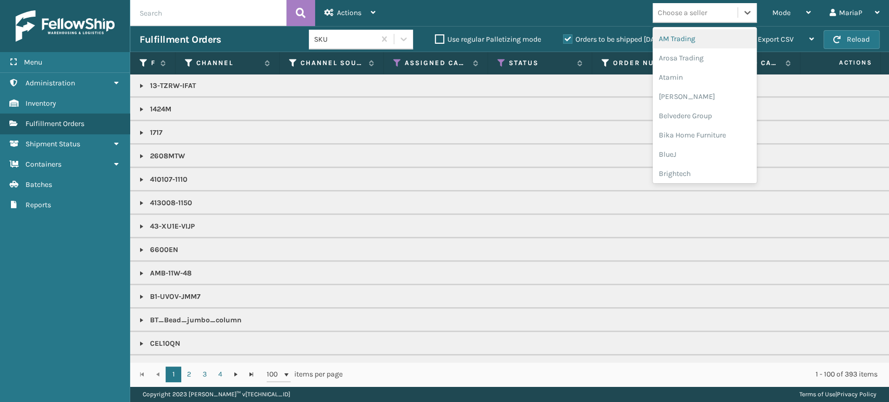
type input "s"
type input "br"
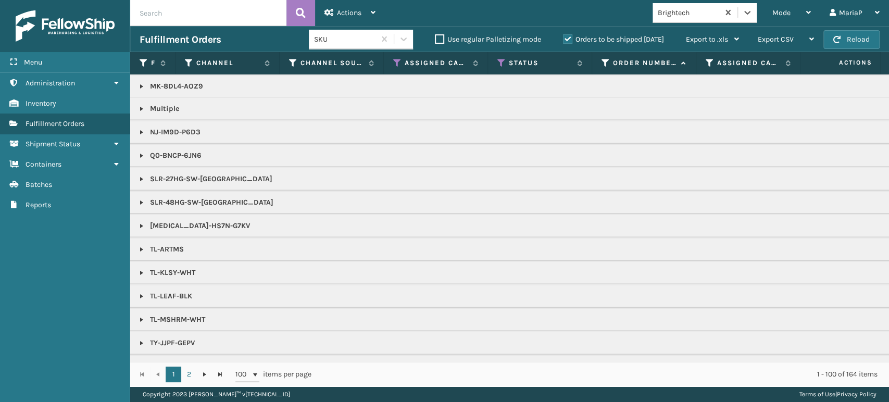
scroll to position [1007, 0]
click at [191, 376] on link "2" at bounding box center [189, 375] width 16 height 16
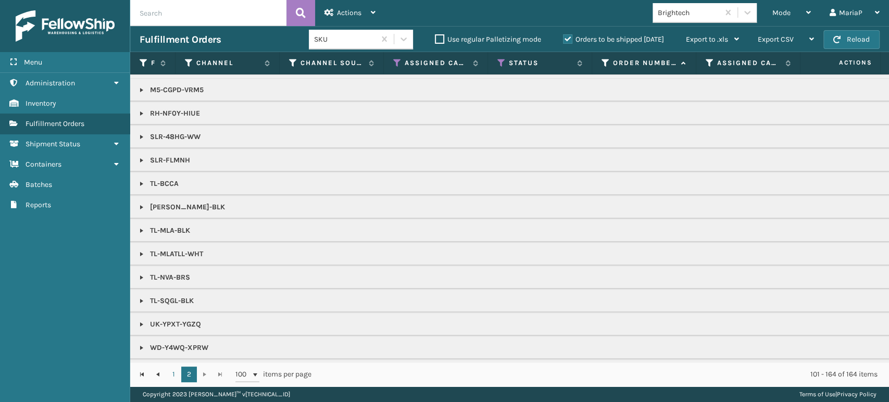
scroll to position [411, 0]
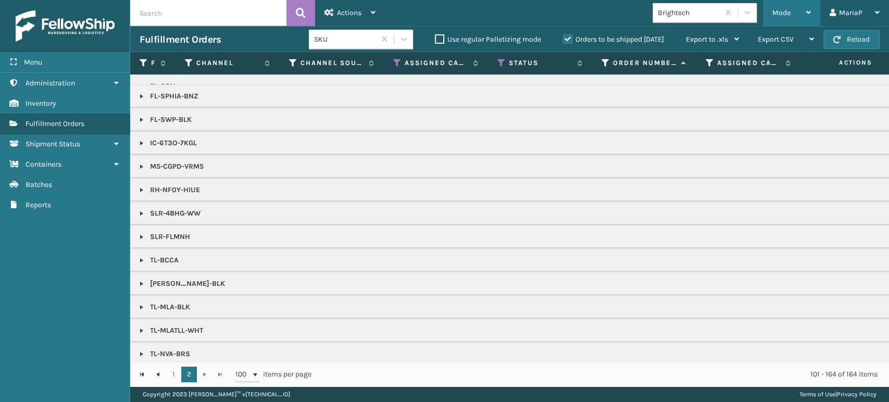
click at [784, 11] on span "Mode" at bounding box center [781, 12] width 18 height 9
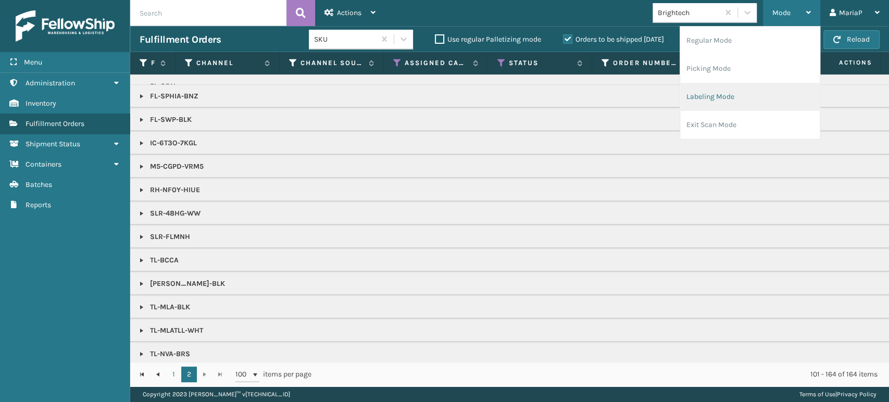
click at [748, 96] on li "Labeling Mode" at bounding box center [750, 97] width 140 height 28
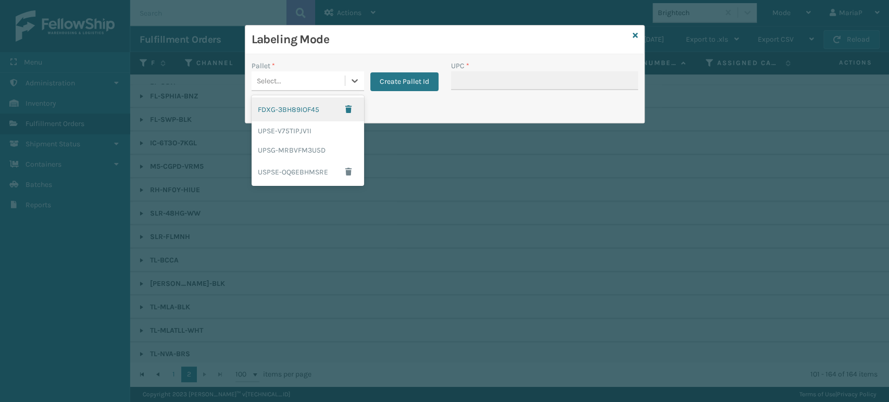
click at [299, 78] on div "Select..." at bounding box center [298, 80] width 93 height 17
click at [317, 106] on div "FDXG-3BH89IOF45" at bounding box center [308, 109] width 113 height 24
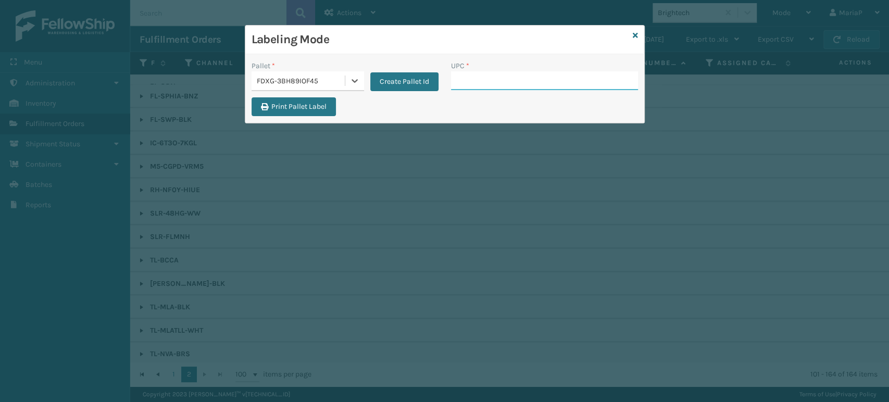
click at [477, 90] on input "UPC *" at bounding box center [544, 80] width 187 height 19
type input "GEN-AB-C-"
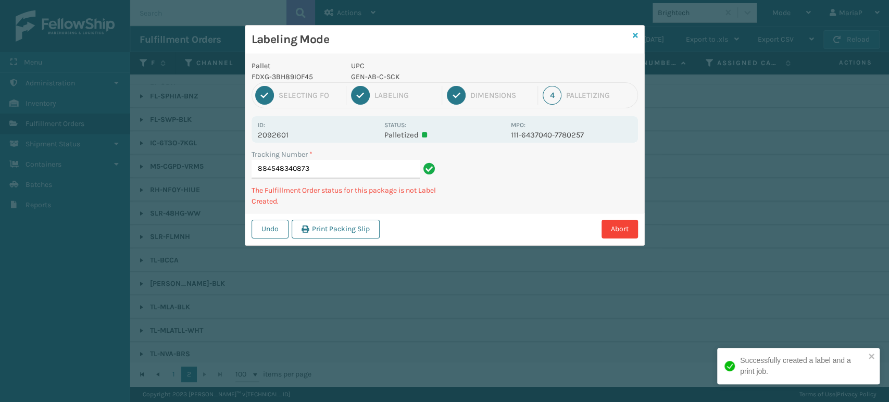
click at [633, 35] on icon at bounding box center [635, 35] width 5 height 7
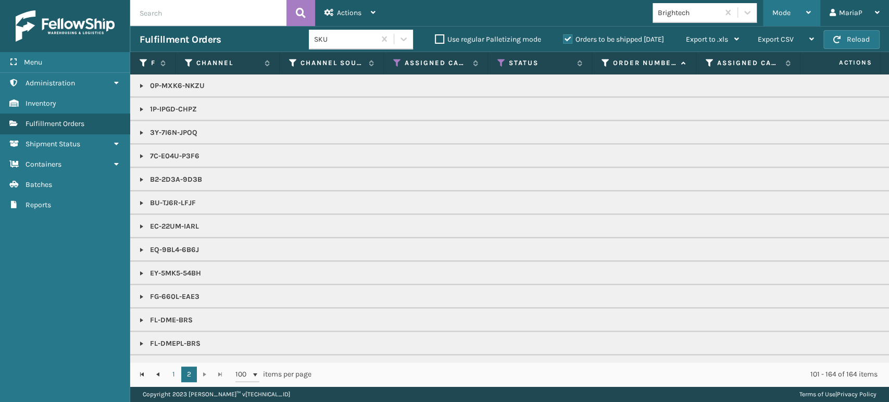
click at [785, 9] on span "Mode" at bounding box center [781, 12] width 18 height 9
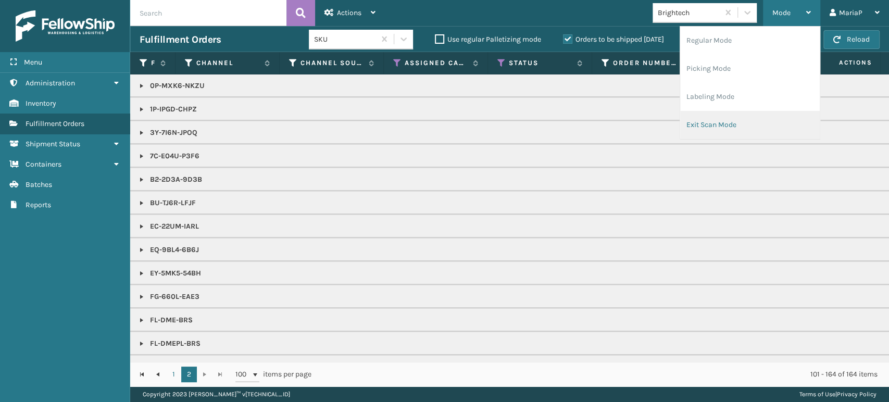
click at [727, 119] on li "Exit Scan Mode" at bounding box center [750, 125] width 140 height 28
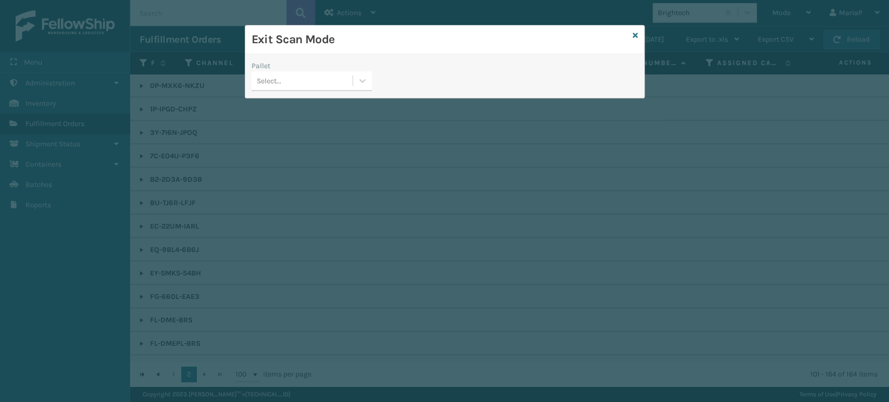
click at [335, 82] on div "Select..." at bounding box center [302, 80] width 101 height 17
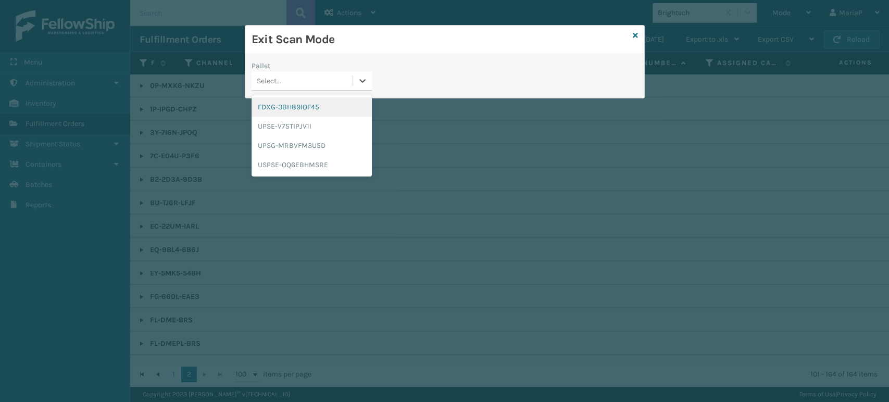
click at [321, 106] on div "FDXG-3BH89IOF45" at bounding box center [312, 106] width 120 height 19
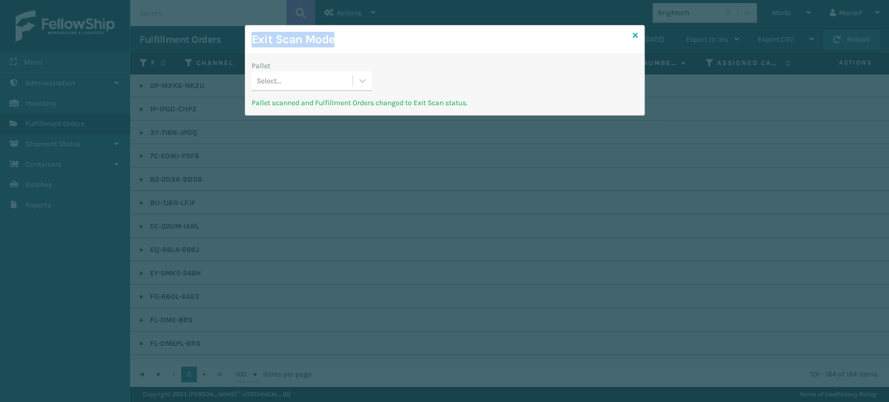
click at [635, 36] on div "Exit Scan Mode Pallet Select... Pallet scanned and Fulfillment Orders changed t…" at bounding box center [445, 70] width 400 height 91
click at [635, 35] on icon at bounding box center [635, 35] width 5 height 7
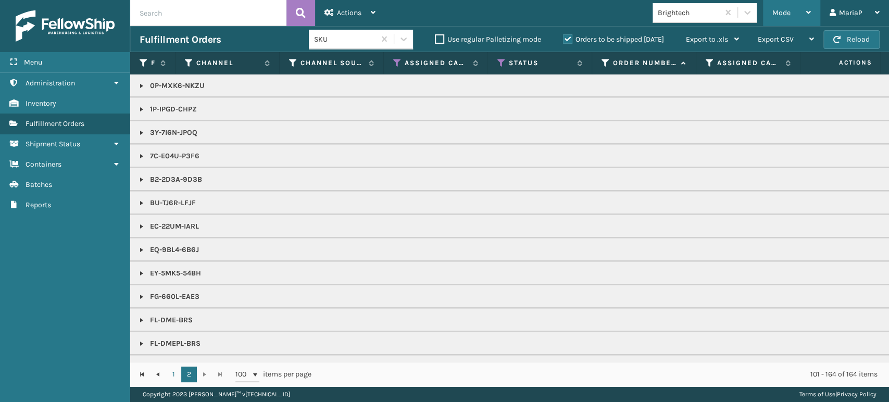
click at [776, 10] on span "Mode" at bounding box center [781, 12] width 18 height 9
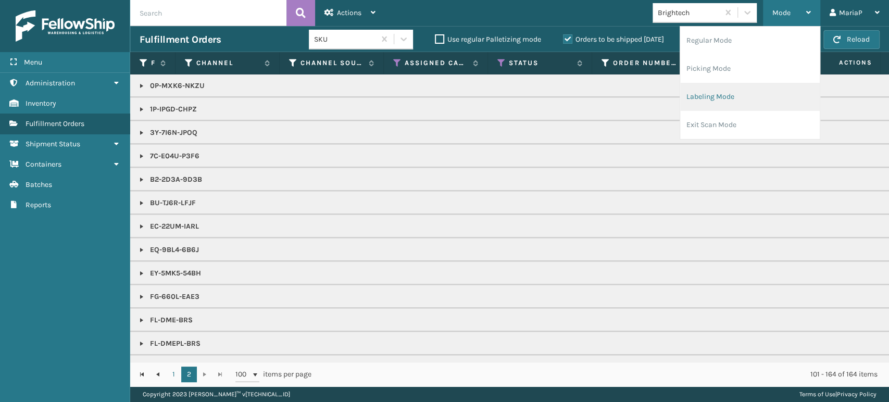
click at [715, 97] on li "Labeling Mode" at bounding box center [750, 97] width 140 height 28
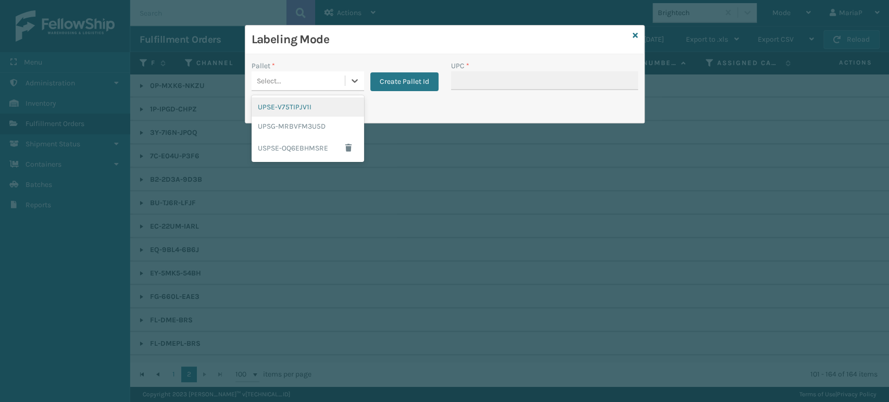
click at [315, 79] on div "Select..." at bounding box center [298, 80] width 93 height 17
click at [408, 80] on button "Create Pallet Id" at bounding box center [404, 81] width 68 height 19
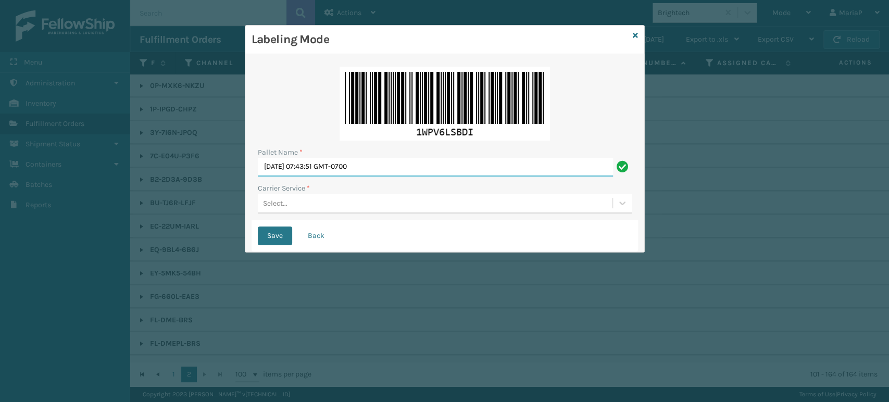
click at [405, 169] on input "[DATE] 07:43:51 GMT-0700" at bounding box center [435, 167] width 355 height 19
click at [405, 168] on input "[DATE] 07:43:51 GMT-0700" at bounding box center [435, 167] width 355 height 19
type input "CRST311843"
click at [258, 227] on button "Save" at bounding box center [275, 236] width 34 height 19
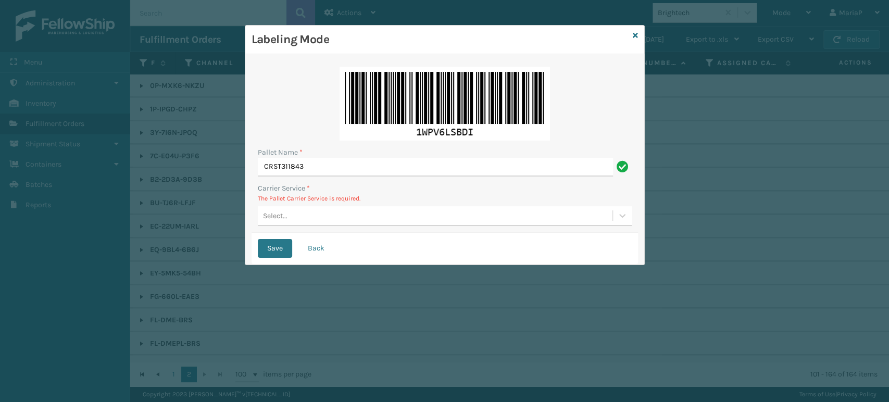
click at [329, 227] on div "Pallet Name * CRST311843 Carrier Service * The Pallet Carrier Service is requir…" at bounding box center [445, 146] width 386 height 172
click at [329, 224] on div "Select..." at bounding box center [445, 216] width 374 height 20
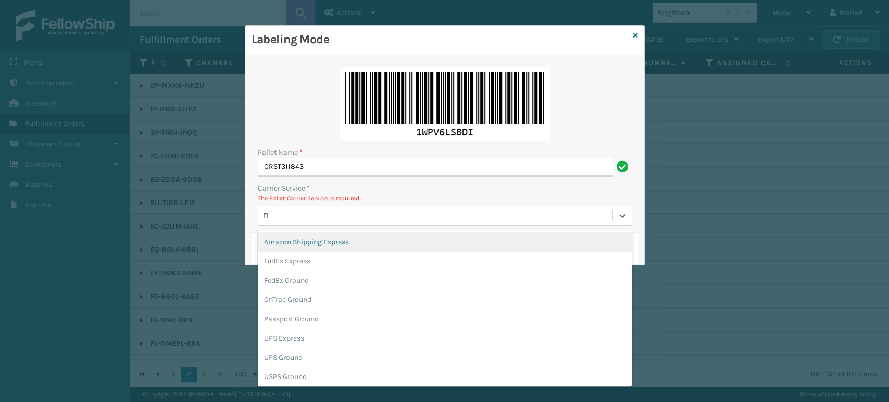
type input "FED"
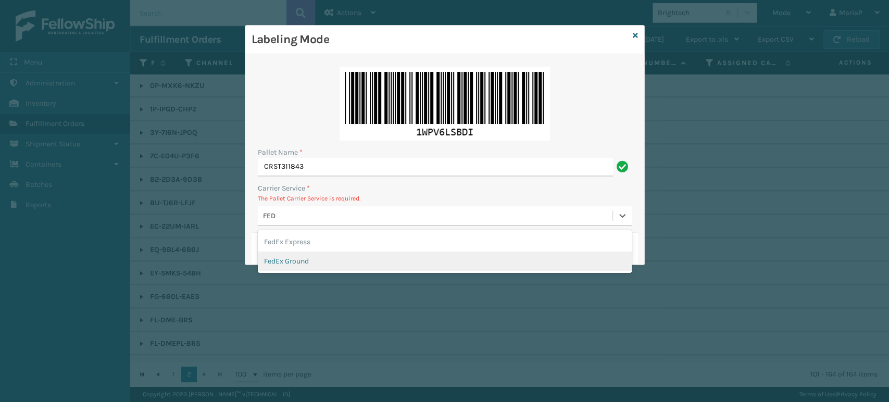
click at [267, 265] on div "FedEx Ground" at bounding box center [445, 261] width 374 height 19
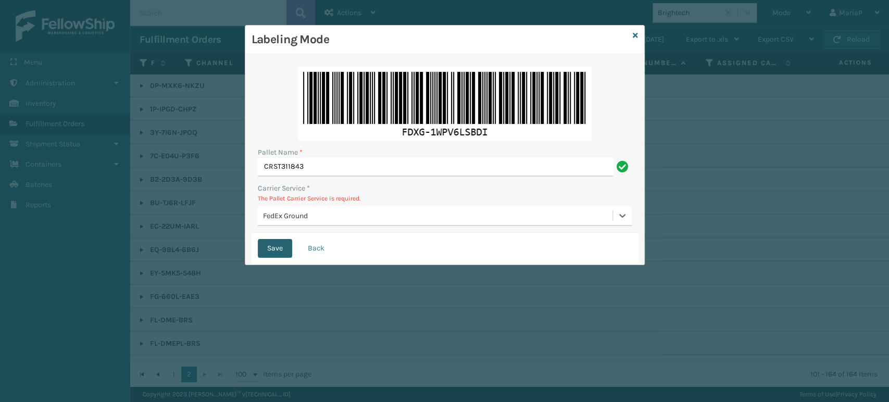
click at [273, 240] on button "Save" at bounding box center [275, 248] width 34 height 19
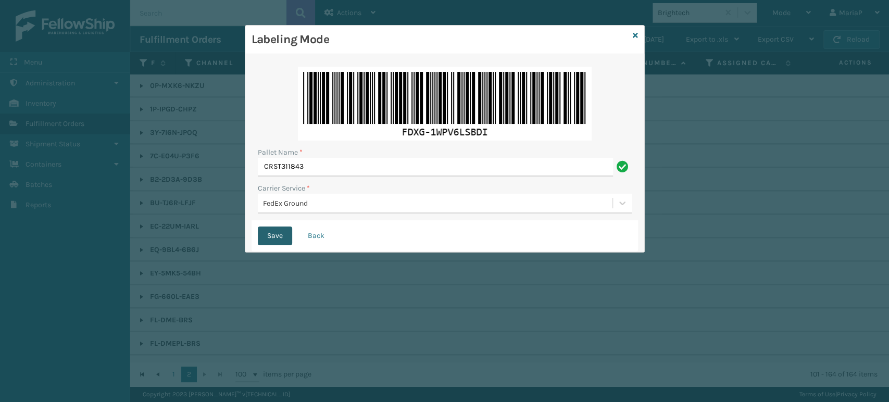
click at [286, 241] on button "Save" at bounding box center [275, 236] width 34 height 19
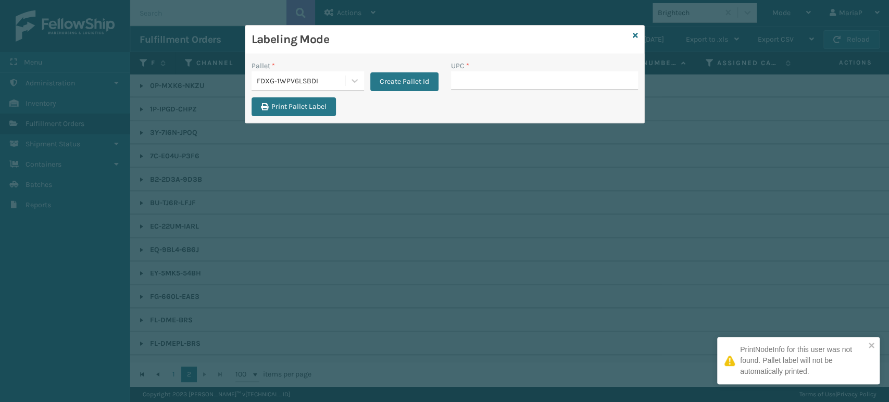
drag, startPoint x: 609, startPoint y: 378, endPoint x: 888, endPoint y: 429, distance: 283.4
click at [888, 402] on html "PrintNodeInfo for this user was not found. Pallet label will not be automatical…" at bounding box center [444, 201] width 889 height 402
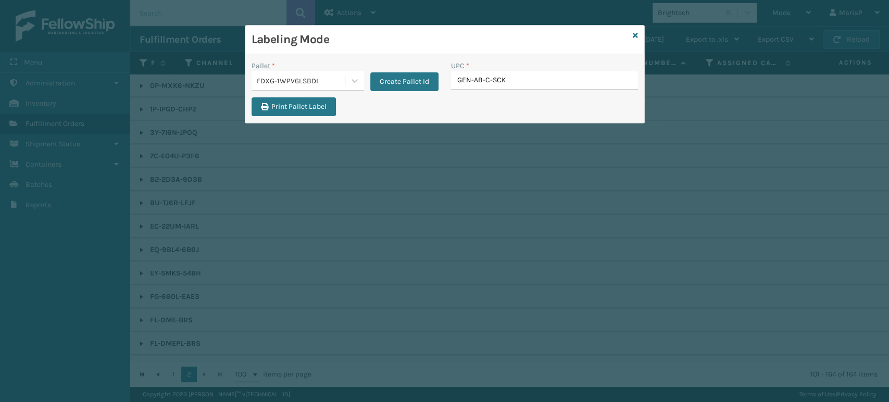
type input "GEN-AB-C-SCK"
type input "GEN-AB-C"
type input "GEN-AB-"
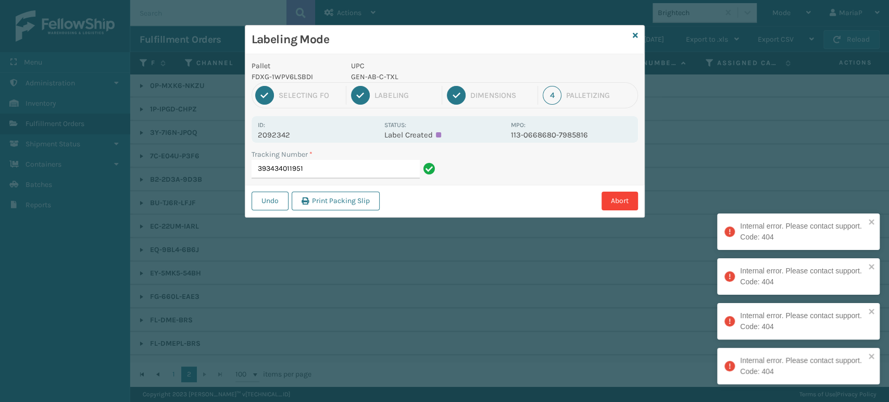
type input "393434011951"
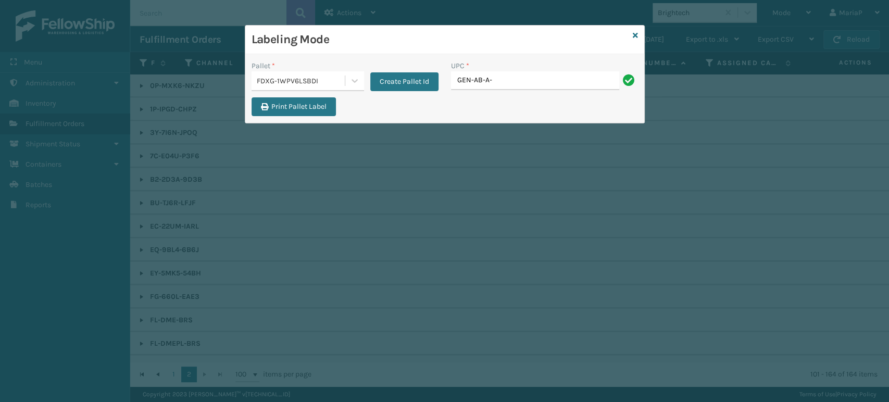
type input "GEN-AB-A-Q"
type input "810081"
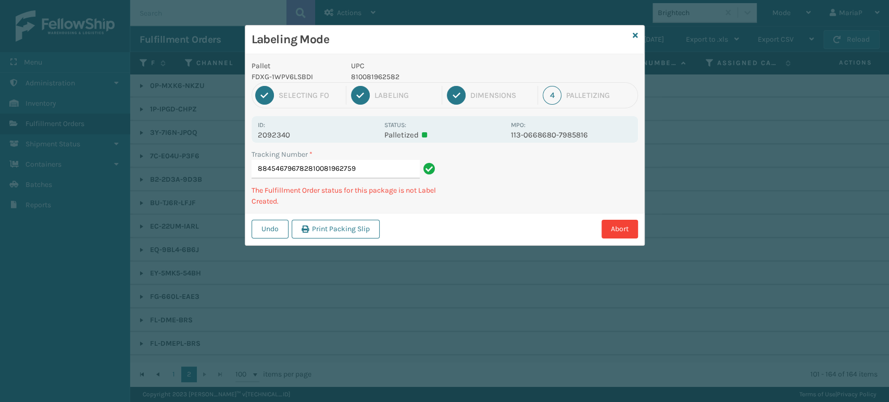
type input "884546796782810081962759"
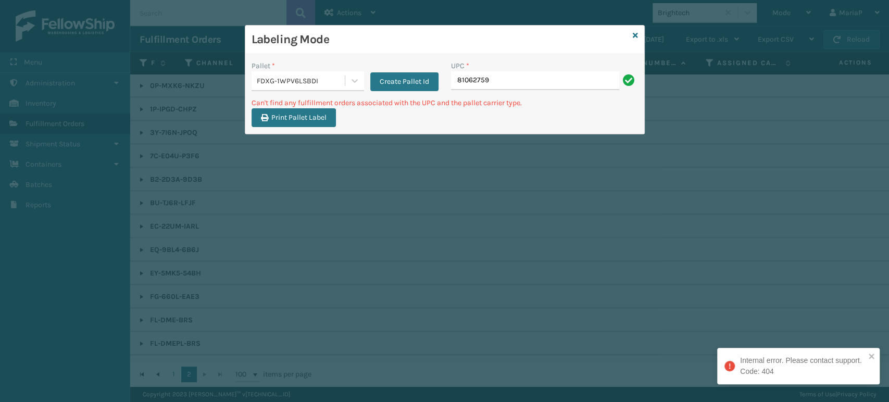
click at [523, 82] on input "81062759" at bounding box center [535, 80] width 168 height 19
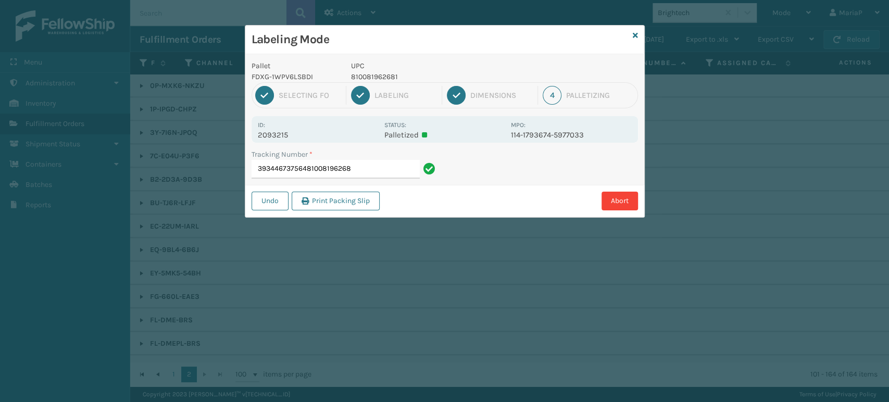
type input "393446737564810081962681"
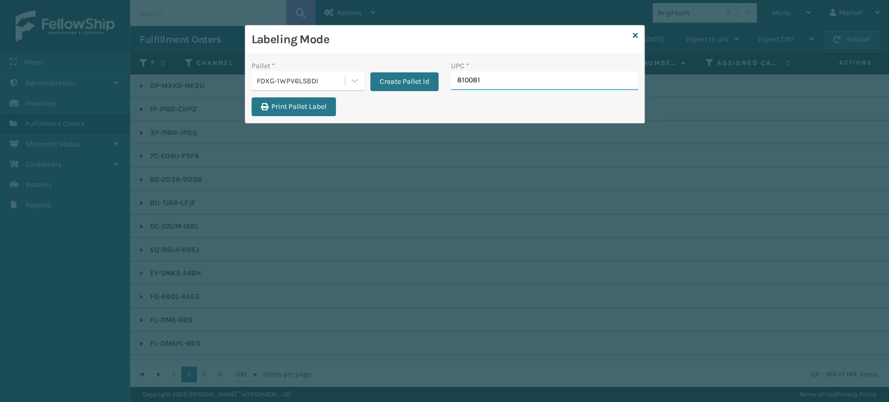
type input "8100819"
type input "8100819627"
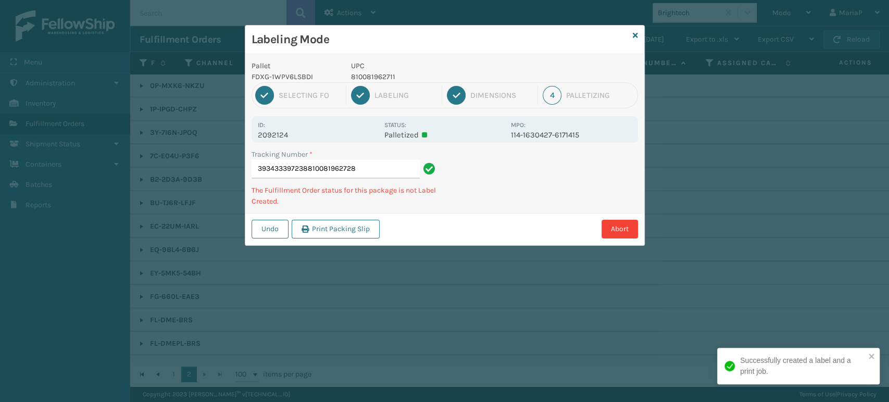
type input "393433397238810081962728"
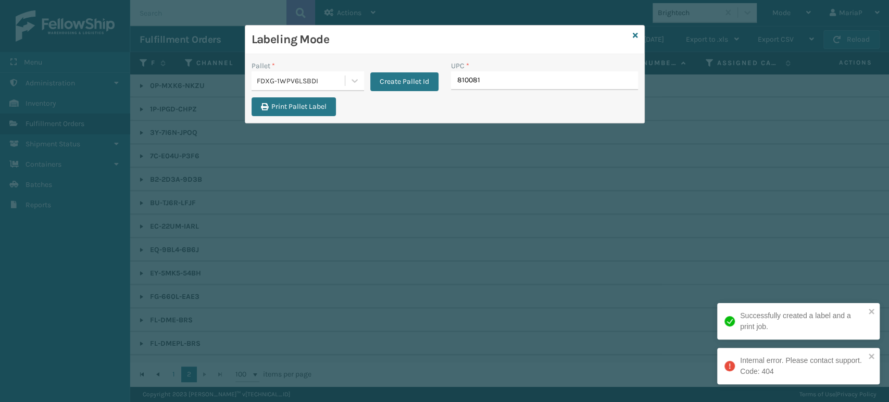
type input "8100819"
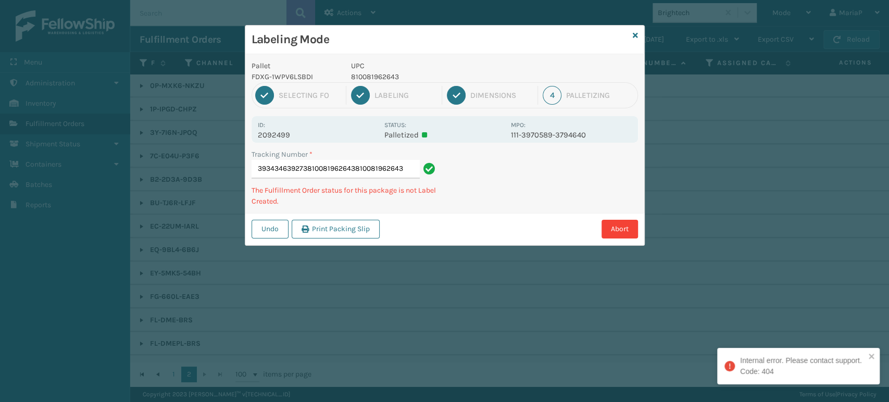
type input "393434639273810081962643810081962643"
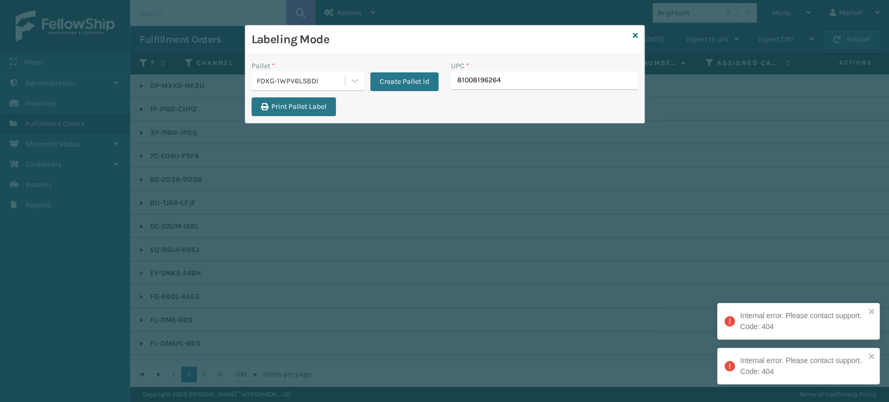
type input "810081962643"
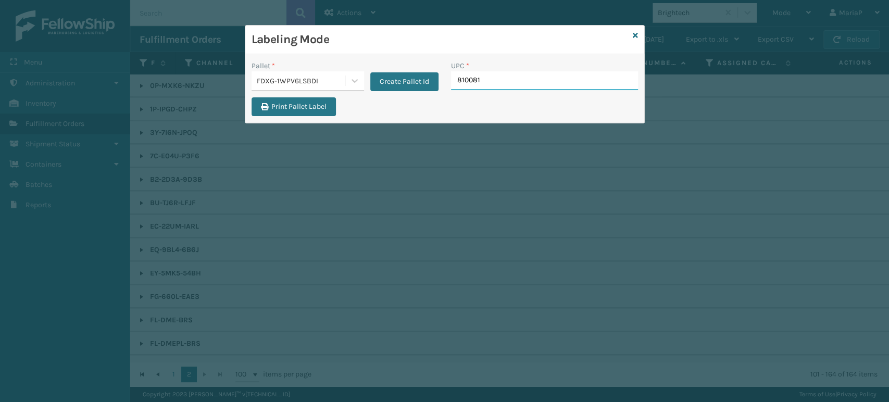
type input "8100819"
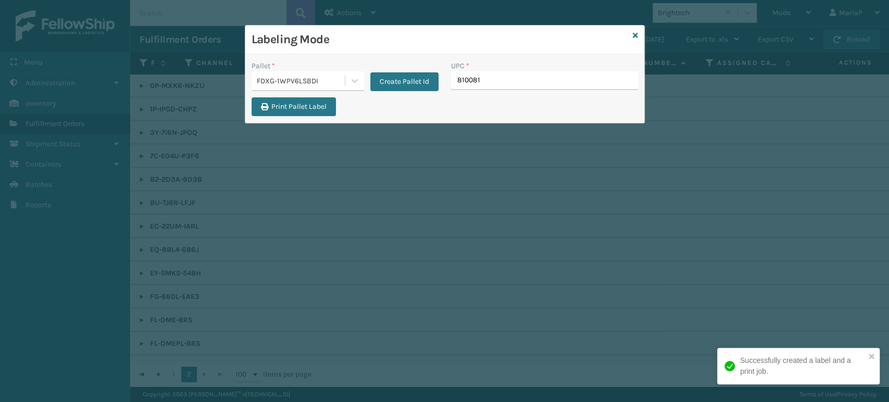
type input "8100819"
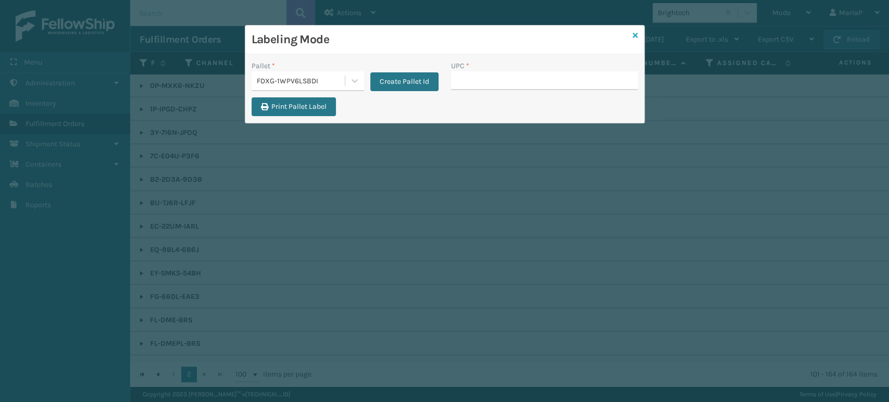
click at [633, 32] on icon at bounding box center [635, 35] width 5 height 7
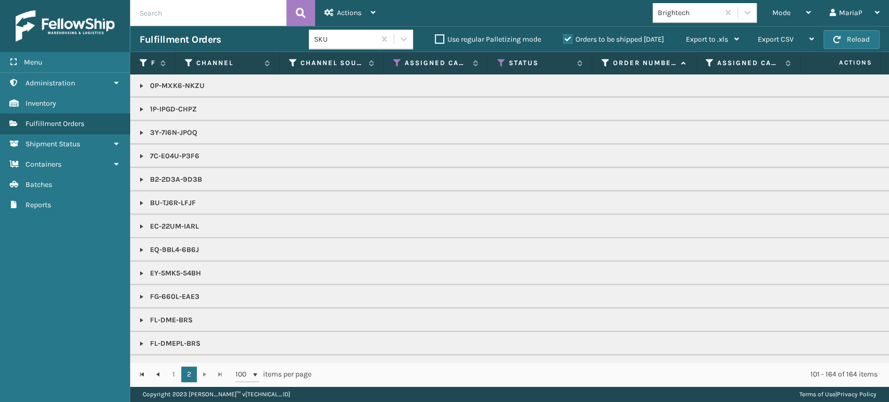
click at [697, 18] on div "Brightech" at bounding box center [689, 12] width 62 height 11
type input "SLE"
click at [689, 45] on div "SleepGeekz" at bounding box center [705, 38] width 104 height 19
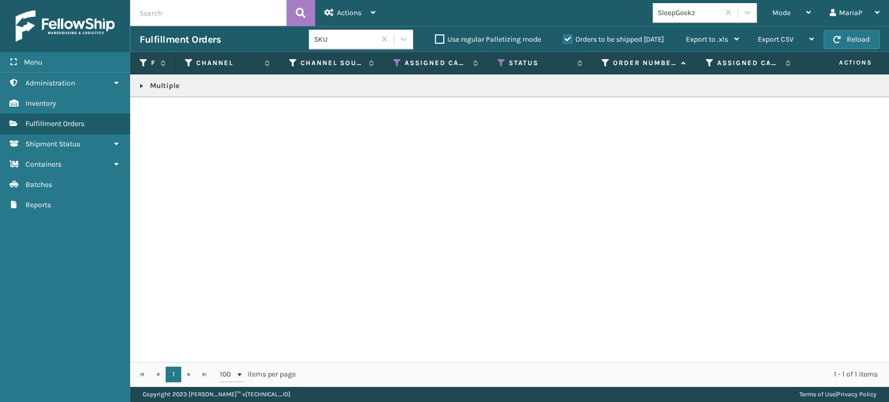
click at [138, 86] on link at bounding box center [142, 86] width 8 height 8
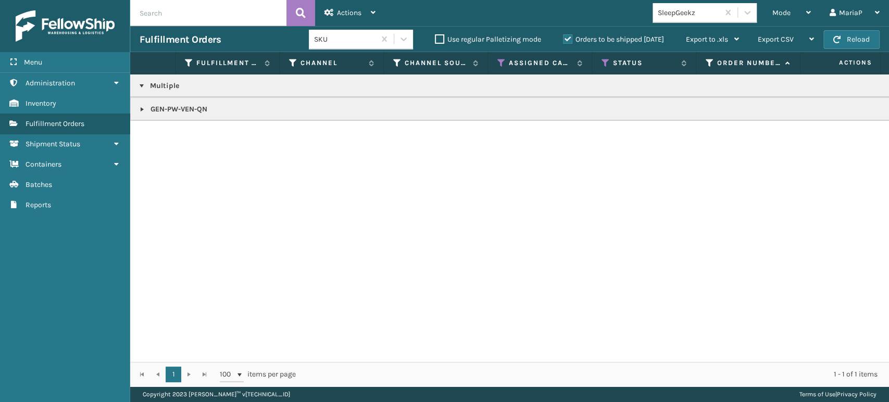
click at [145, 111] on link at bounding box center [142, 109] width 8 height 8
click at [783, 3] on div "Mode" at bounding box center [791, 13] width 39 height 26
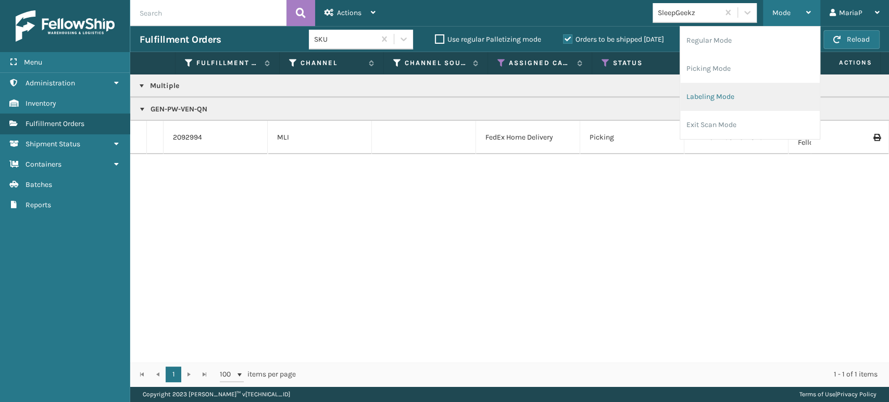
click at [725, 99] on li "Labeling Mode" at bounding box center [750, 97] width 140 height 28
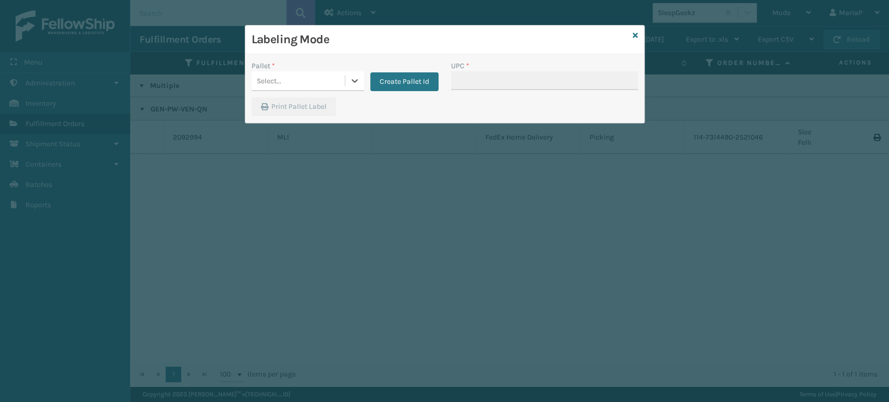
click at [288, 84] on div "Select..." at bounding box center [298, 80] width 93 height 17
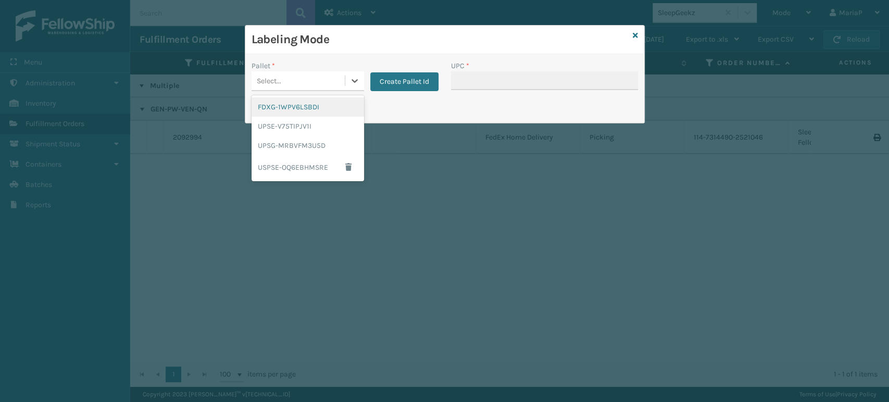
click at [306, 103] on div "FDXG-1WPV6LSBDI" at bounding box center [308, 106] width 113 height 19
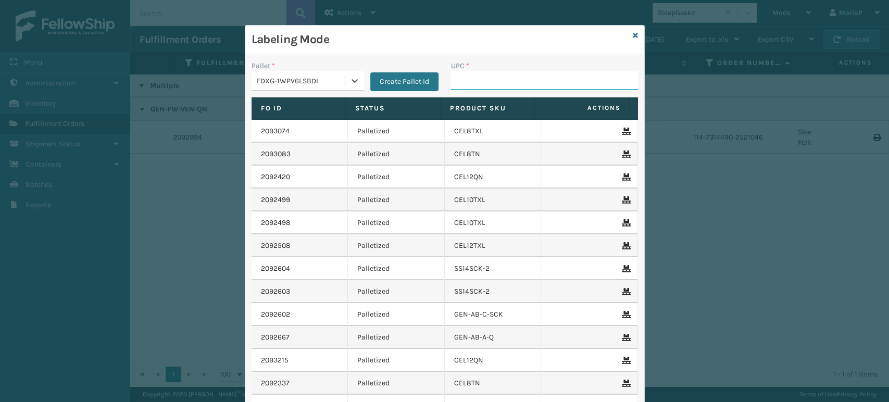
drag, startPoint x: 467, startPoint y: 80, endPoint x: 474, endPoint y: 80, distance: 6.8
click at [467, 80] on input "UPC *" at bounding box center [544, 80] width 187 height 19
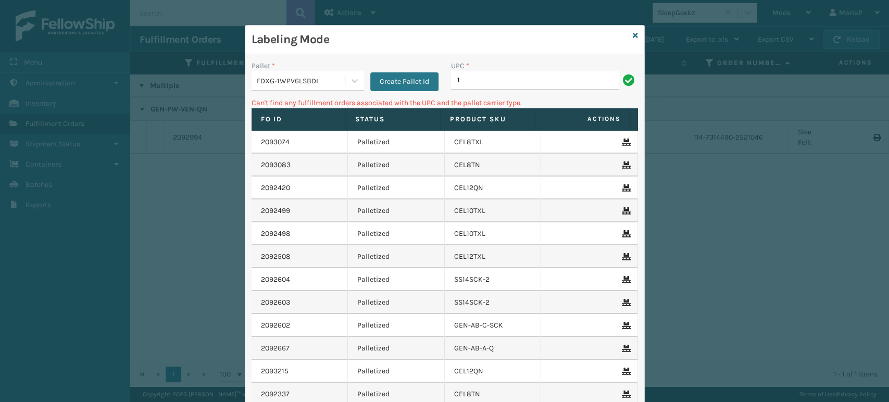
click at [475, 78] on input "1" at bounding box center [535, 80] width 168 height 19
type input "81008196313"
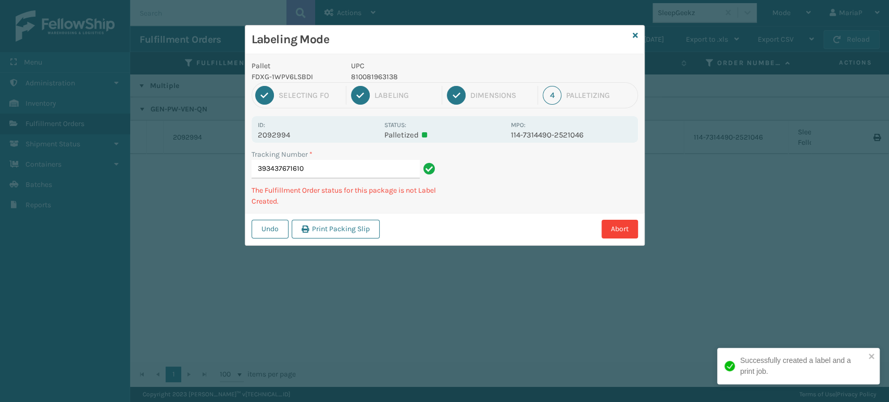
click at [616, 32] on h3 "Labeling Mode" at bounding box center [440, 40] width 377 height 16
click at [636, 36] on icon at bounding box center [635, 35] width 5 height 7
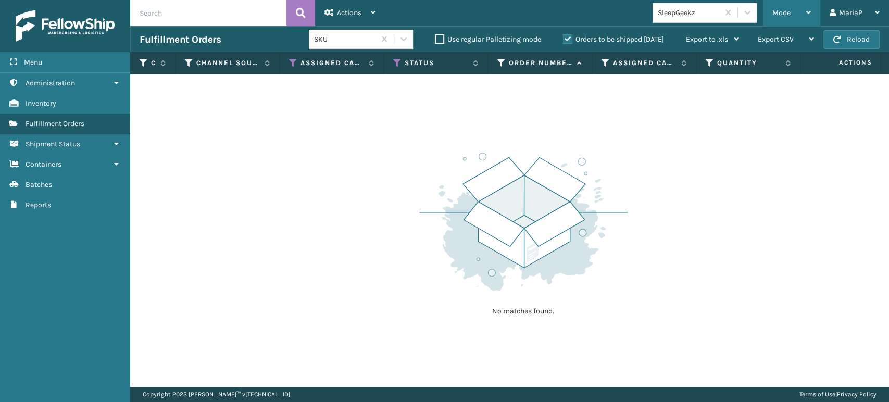
click at [767, 10] on div "Mode Regular Mode Picking Mode Labeling Mode Exit Scan Mode" at bounding box center [791, 13] width 57 height 26
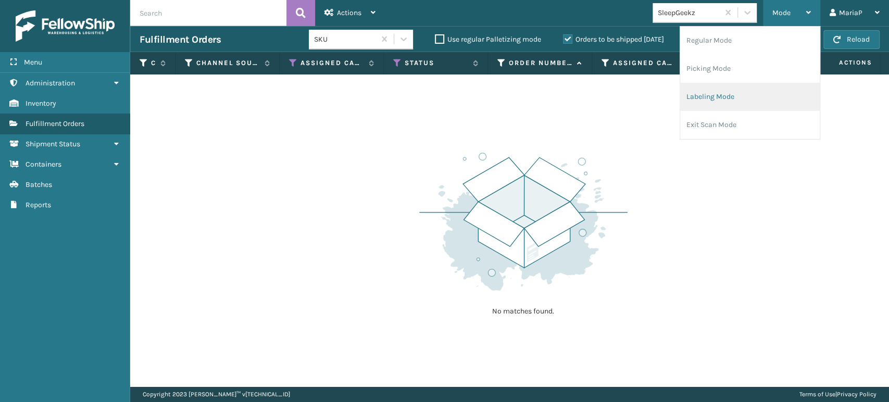
click at [719, 86] on li "Labeling Mode" at bounding box center [750, 97] width 140 height 28
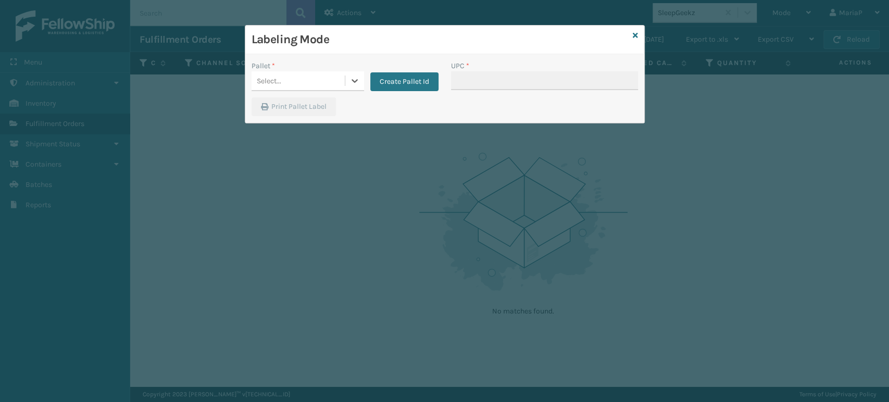
click at [304, 79] on div "Select..." at bounding box center [298, 80] width 93 height 17
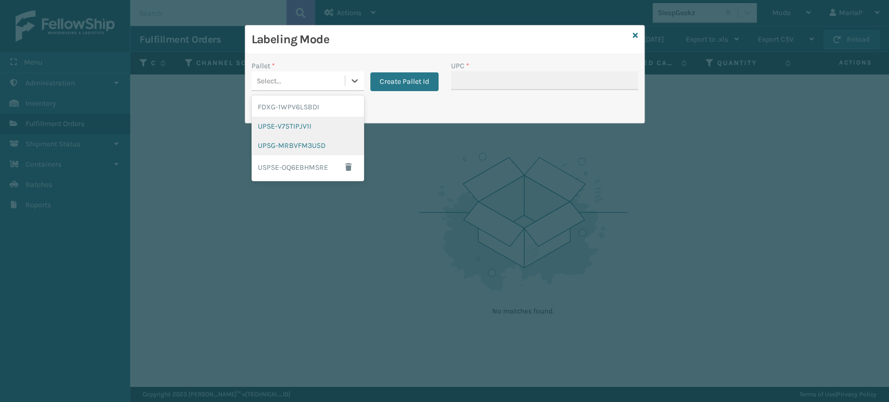
click at [300, 139] on div "UPSG-MRBVFM3U5D" at bounding box center [308, 145] width 113 height 19
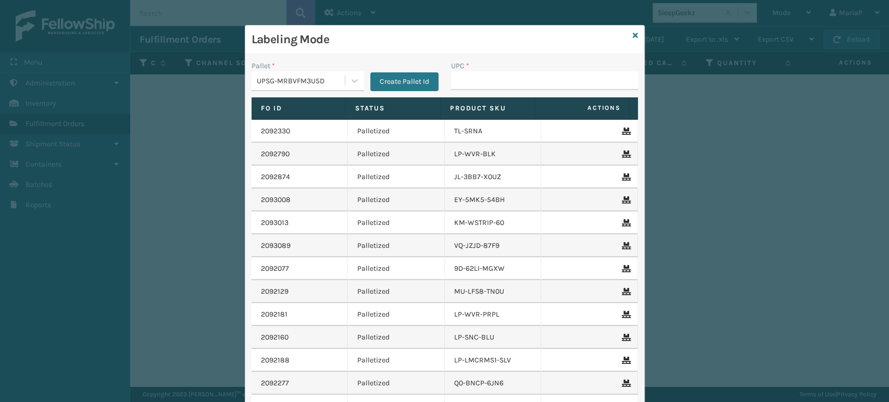
click at [497, 90] on div "UPC *" at bounding box center [544, 78] width 199 height 37
click at [499, 85] on input "UPC *" at bounding box center [544, 80] width 187 height 19
type input "8101613"
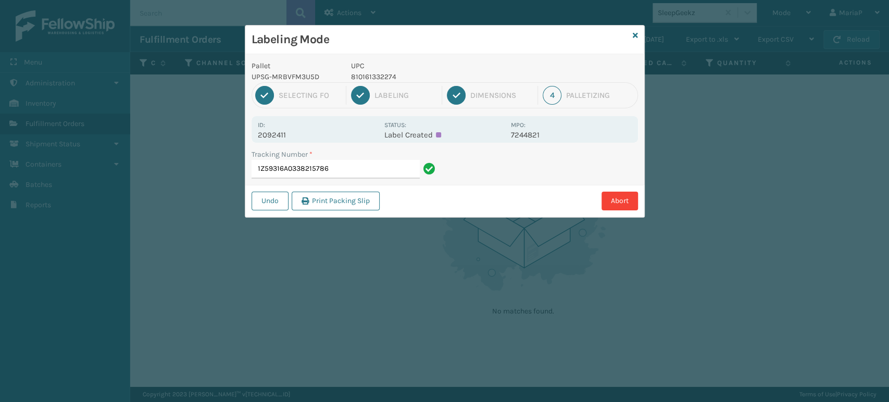
click at [369, 79] on p "810161332274" at bounding box center [428, 76] width 154 height 11
copy p "810161332274"
click at [361, 176] on input "1Z59316A0338215786" at bounding box center [336, 169] width 168 height 19
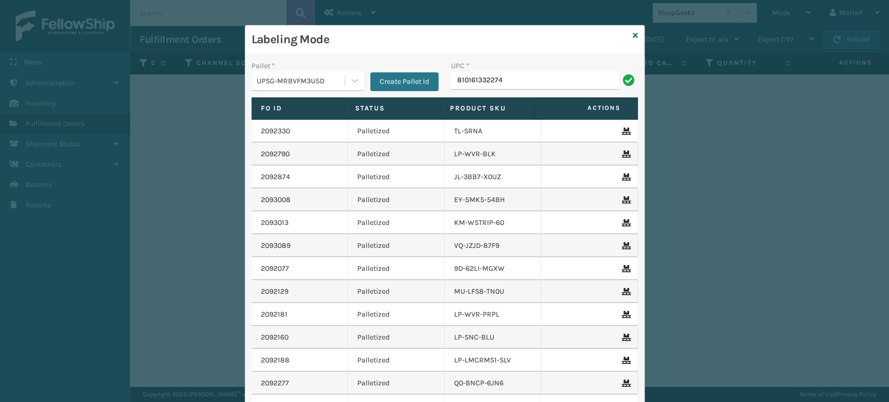
type input "810161332274"
click at [633, 34] on icon at bounding box center [635, 35] width 5 height 7
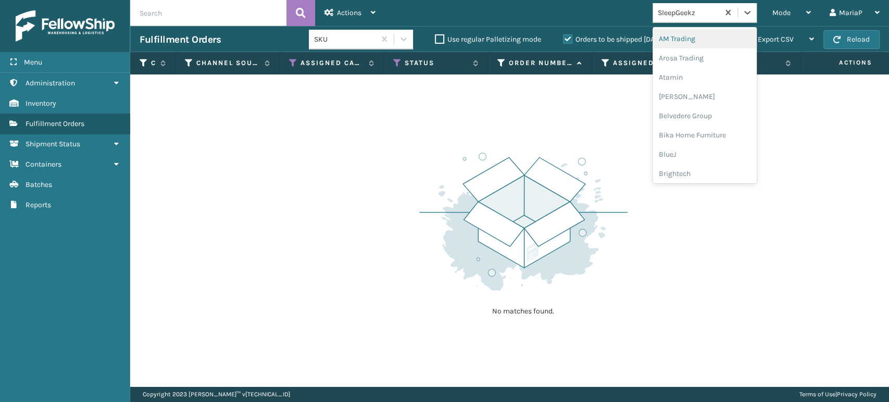
click at [679, 19] on div "SleepGeekz" at bounding box center [686, 12] width 66 height 17
type input "MI"
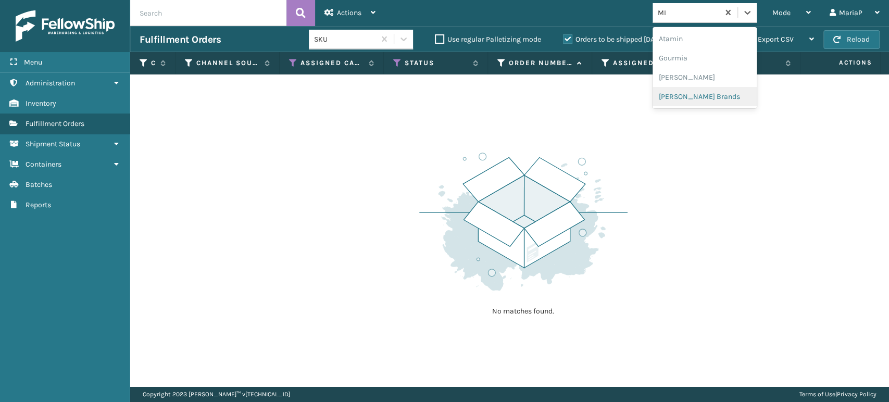
click at [706, 92] on div "[PERSON_NAME] Brands" at bounding box center [705, 96] width 104 height 19
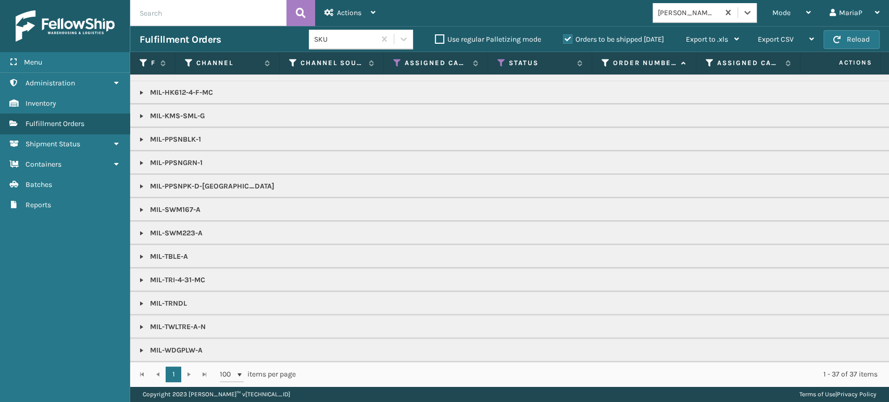
scroll to position [117, 0]
click at [145, 346] on link at bounding box center [142, 350] width 8 height 8
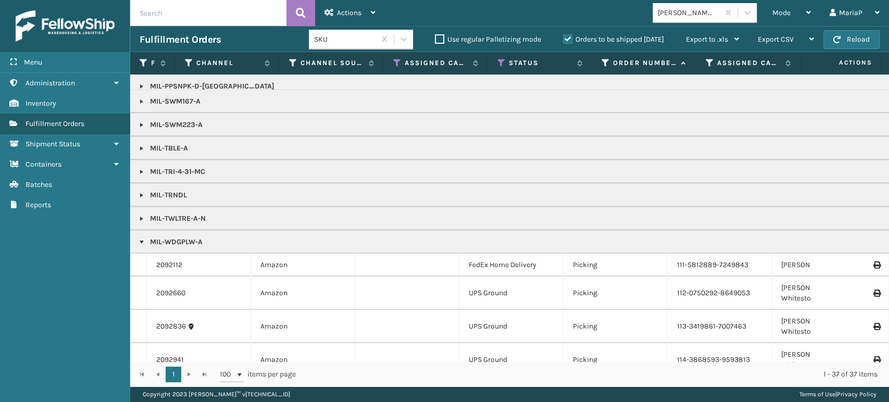
scroll to position [278, 0]
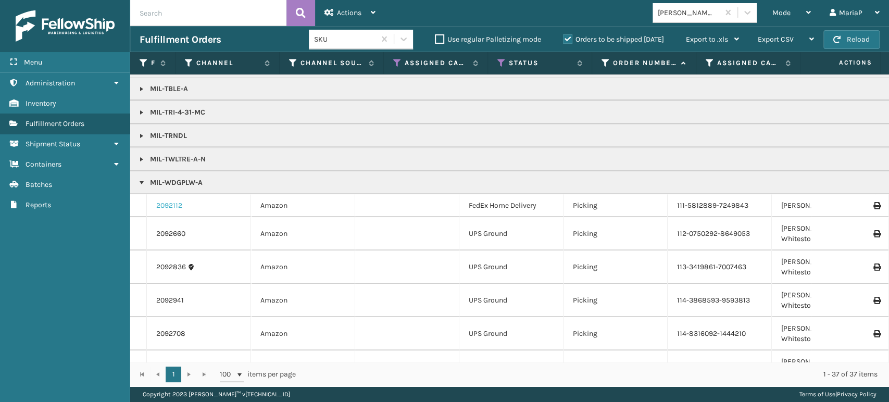
click at [174, 202] on link "2092112" at bounding box center [169, 206] width 26 height 10
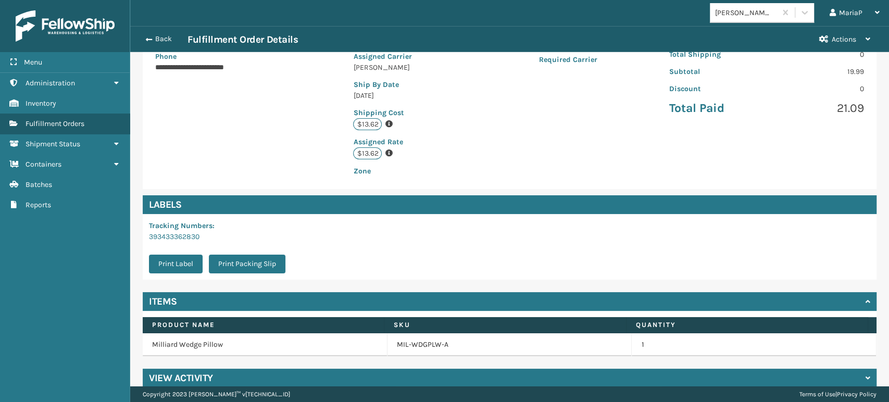
scroll to position [213, 0]
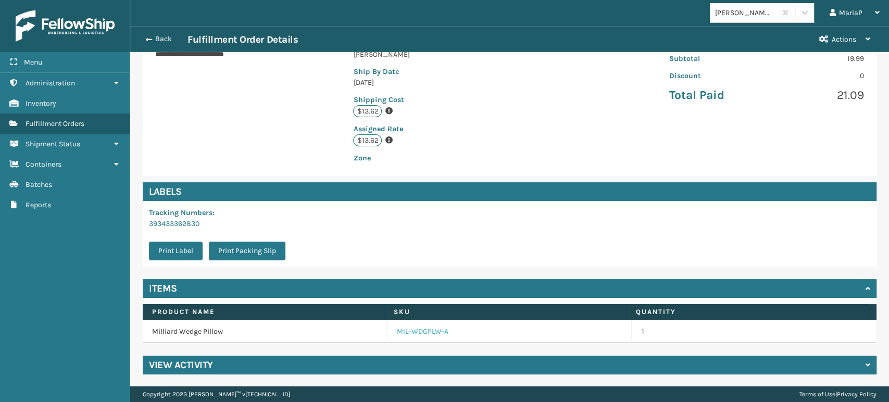
click at [409, 333] on link "MIL-WDGPLW-A" at bounding box center [423, 332] width 52 height 10
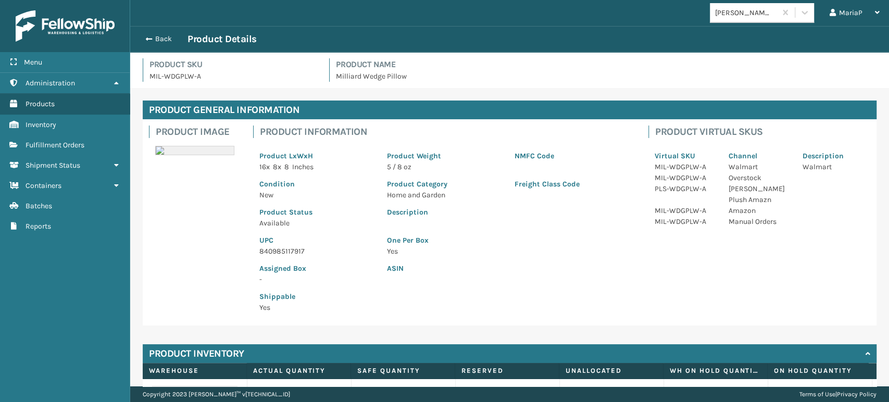
click at [282, 246] on p "840985117917" at bounding box center [316, 251] width 115 height 11
copy p "840985117917"
click at [163, 31] on div "Back Product Details" at bounding box center [509, 39] width 759 height 26
click at [157, 36] on button "Back" at bounding box center [164, 38] width 48 height 9
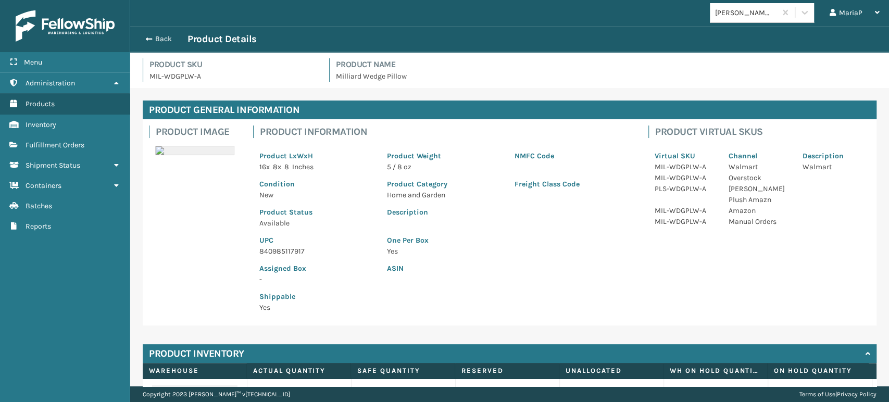
click at [158, 33] on div "Back Product Details" at bounding box center [510, 39] width 740 height 13
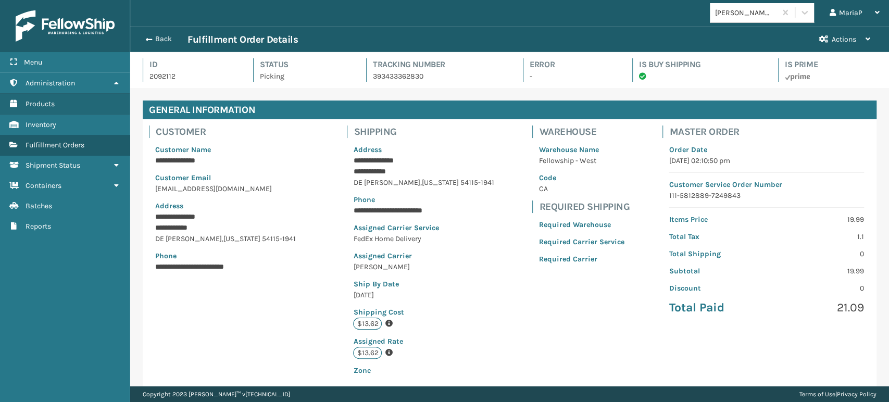
scroll to position [25, 758]
click at [163, 35] on button "Back" at bounding box center [164, 38] width 48 height 9
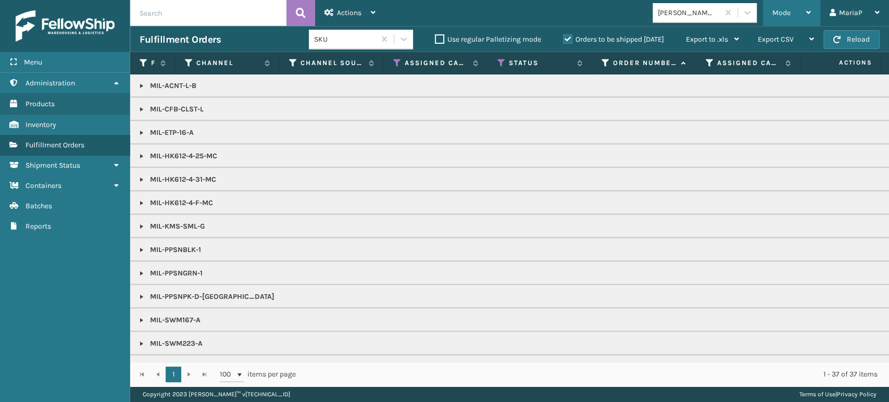
click at [787, 7] on div "Mode" at bounding box center [791, 13] width 39 height 26
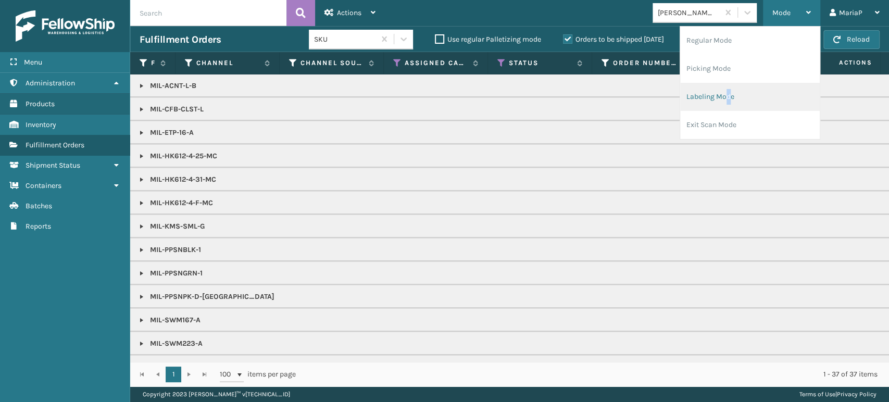
click at [727, 94] on li "Labeling Mode" at bounding box center [750, 97] width 140 height 28
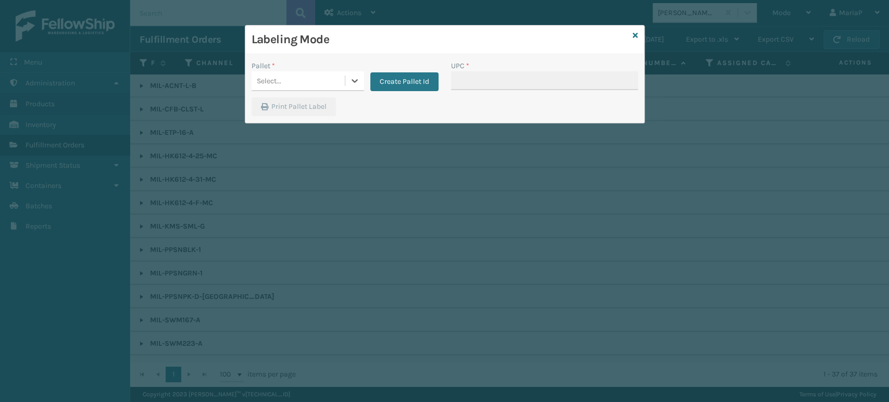
click at [297, 72] on div "Select..." at bounding box center [298, 80] width 93 height 17
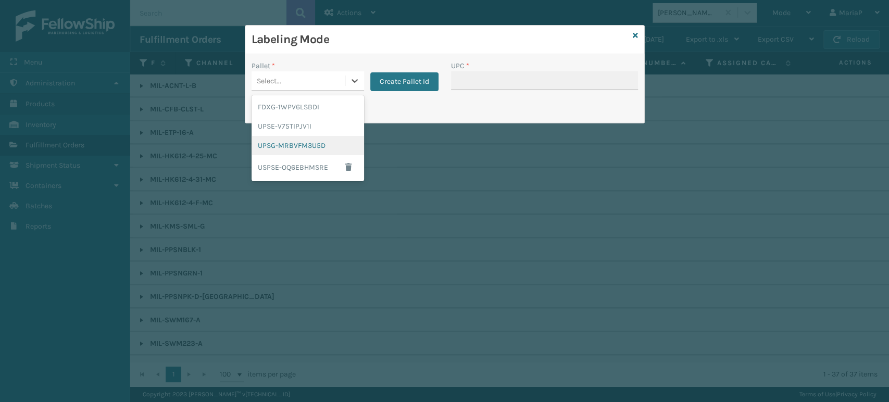
click at [306, 147] on div "UPSG-MRBVFM3U5D" at bounding box center [308, 145] width 113 height 19
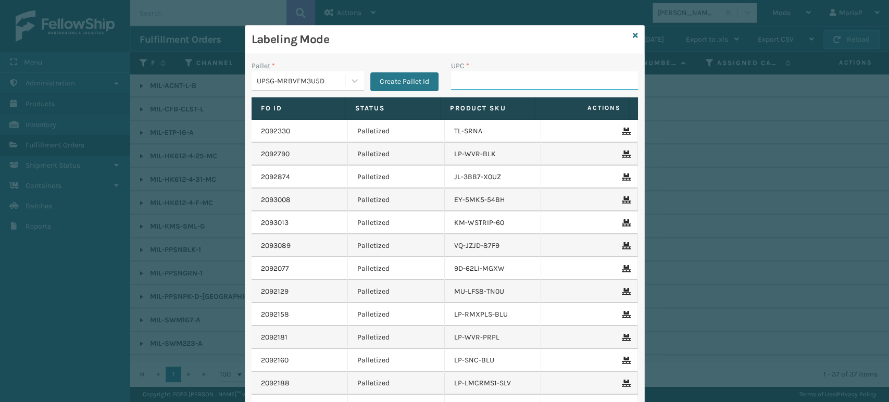
click at [493, 82] on input "UPC *" at bounding box center [544, 80] width 187 height 19
paste input "840985117917"
type input "840985117917"
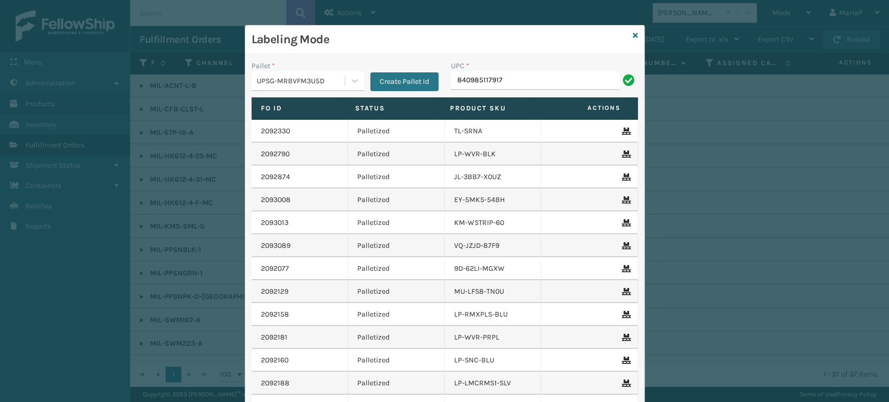
type input "840985117917"
type input "8100909343"
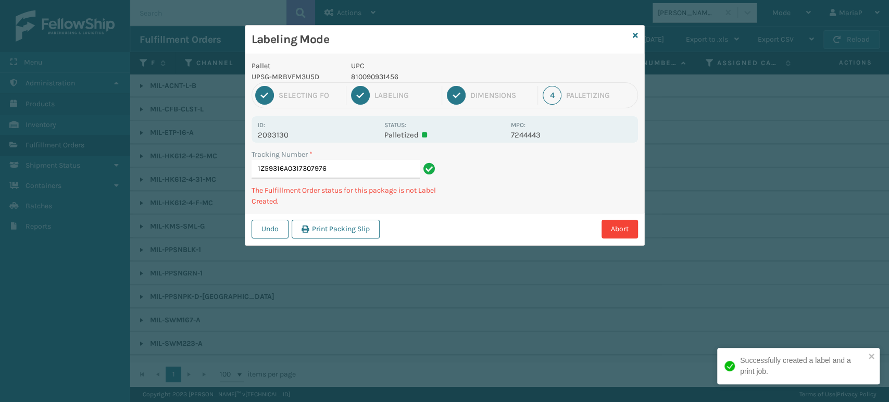
click at [380, 75] on p "810090931456" at bounding box center [428, 76] width 154 height 11
copy p "810090931456"
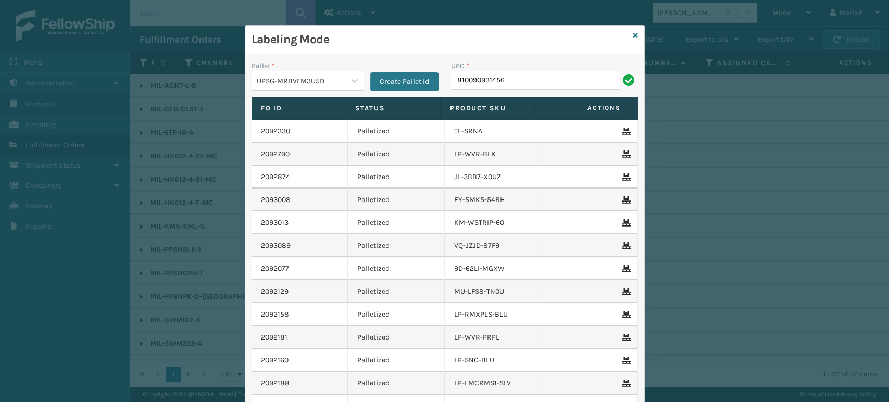
type input "810090931456"
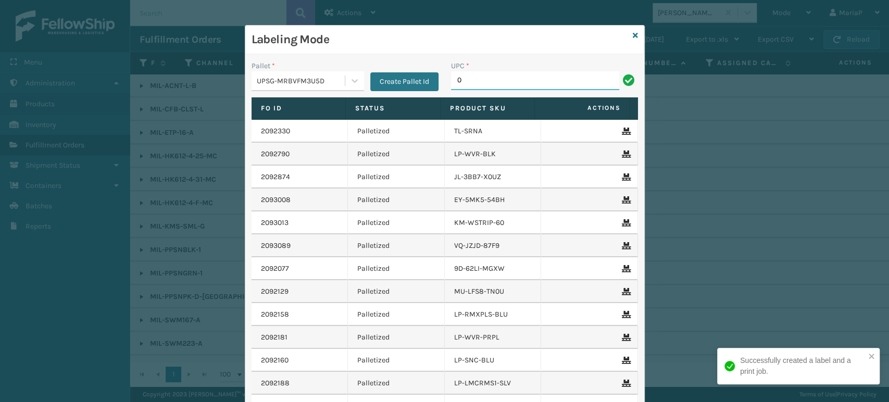
type input "00"
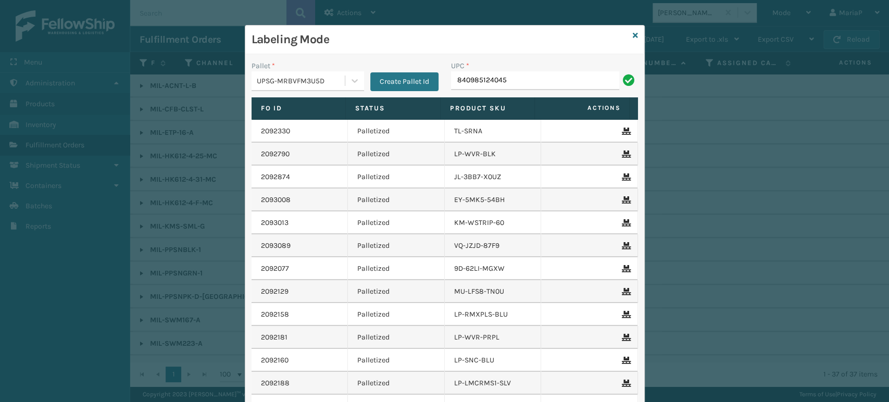
type input "840985124045"
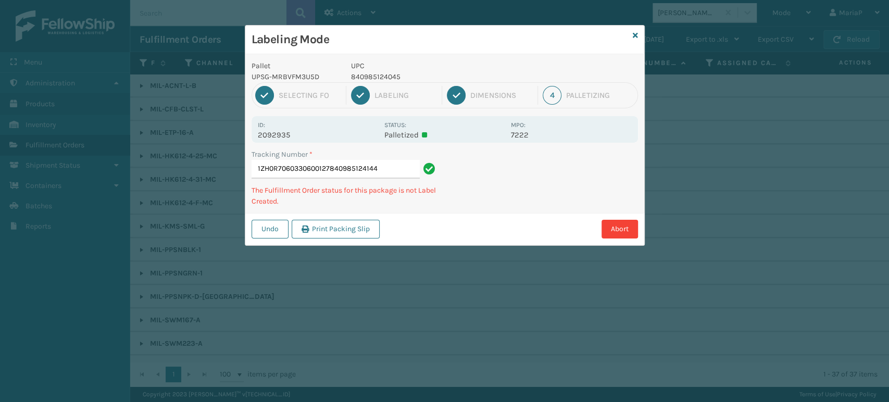
type input "1ZH0R7060330600127840985124144"
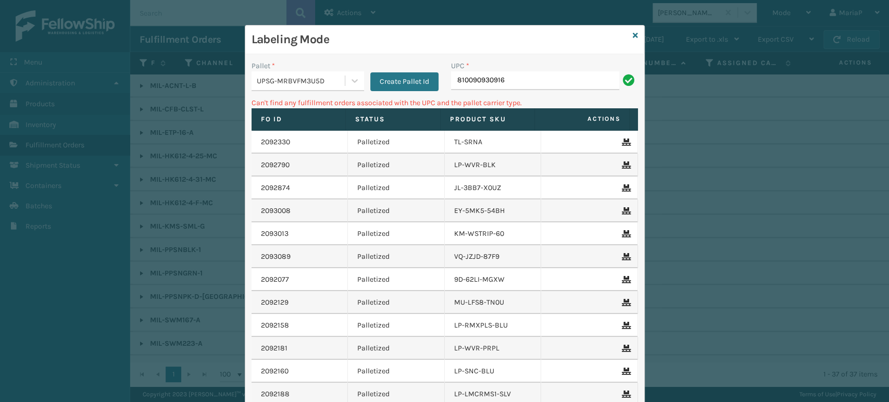
click at [312, 66] on div "Pallet *" at bounding box center [308, 65] width 113 height 11
click at [318, 76] on div "UPSG-MRBVFM3U5D" at bounding box center [301, 81] width 89 height 11
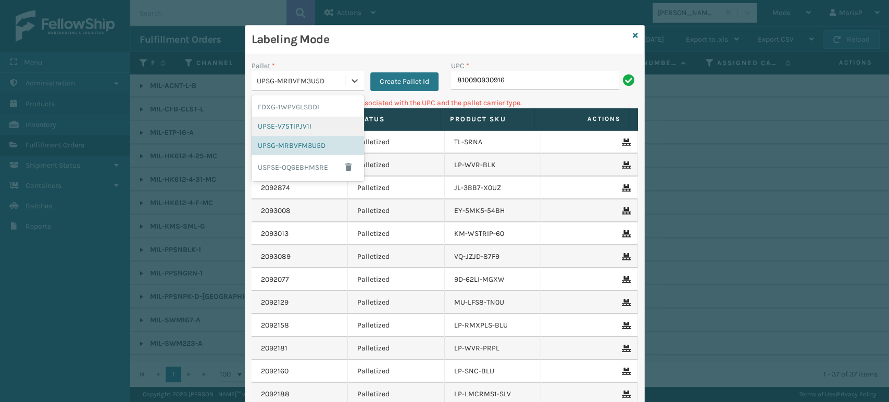
click at [335, 117] on div "UPSE-V75TIPJV1I" at bounding box center [308, 126] width 113 height 19
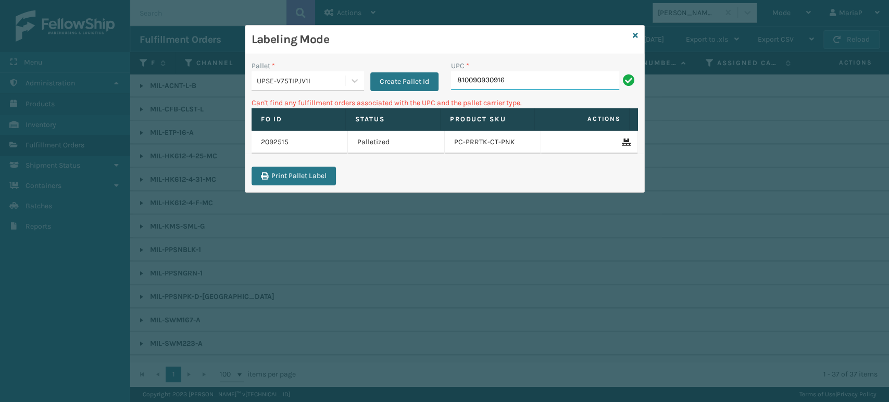
click at [517, 85] on input "810090930916" at bounding box center [535, 80] width 168 height 19
click at [546, 76] on input "810090930916" at bounding box center [535, 80] width 168 height 19
drag, startPoint x: 284, startPoint y: 79, endPoint x: 292, endPoint y: 90, distance: 12.7
click at [284, 79] on div "UPSE-V75TIPJV1I" at bounding box center [301, 81] width 89 height 11
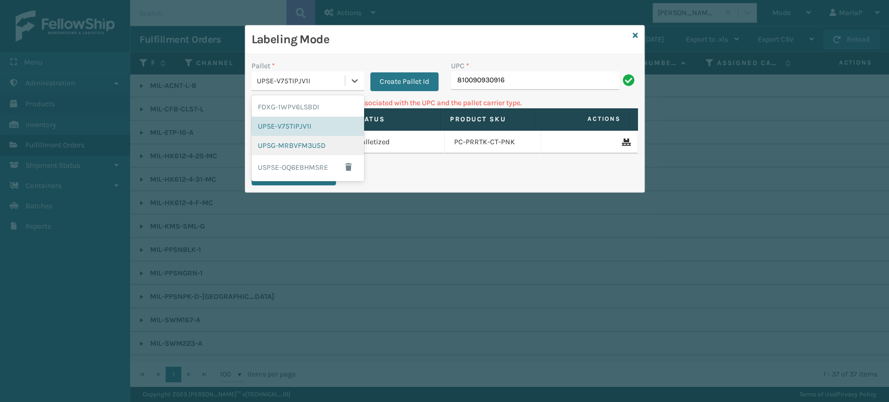
click at [295, 136] on div "UPSG-MRBVFM3U5D" at bounding box center [308, 145] width 113 height 19
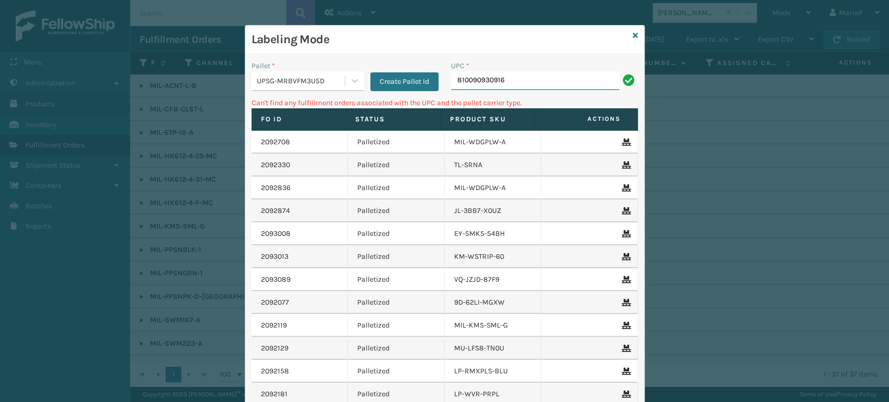
click at [492, 88] on input "810090930916" at bounding box center [535, 80] width 168 height 19
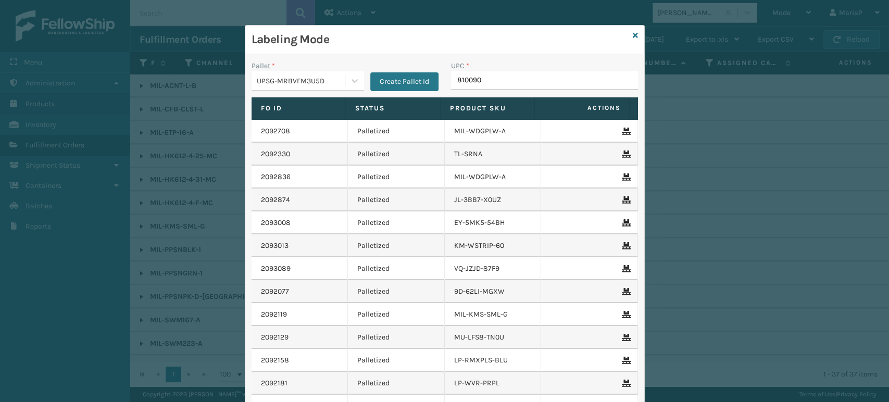
type input "8100909"
type input "840985124038"
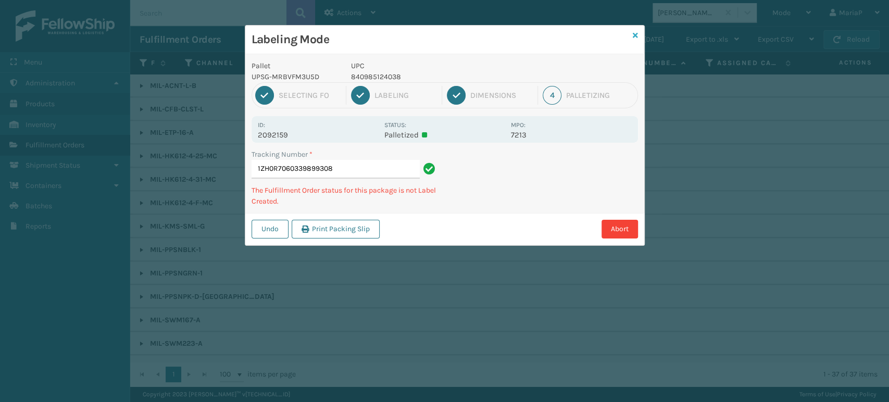
click at [635, 38] on icon at bounding box center [635, 35] width 5 height 7
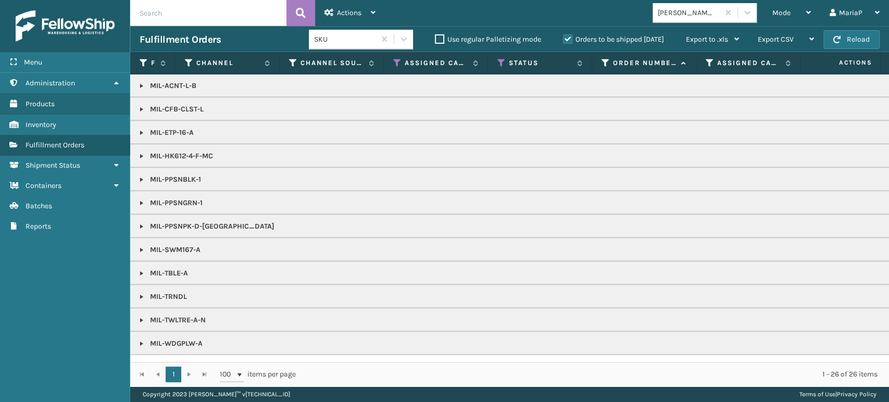
click at [686, 15] on div "[PERSON_NAME] Brands" at bounding box center [689, 12] width 62 height 11
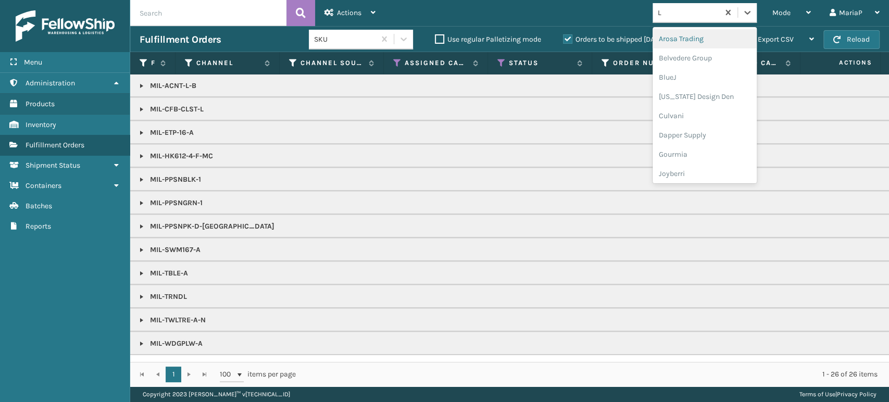
type input "LI"
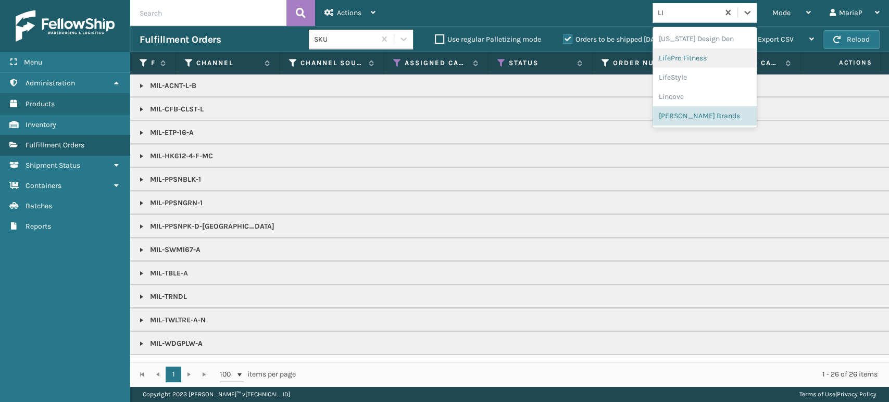
click at [695, 66] on div "LifePro Fitness" at bounding box center [705, 57] width 104 height 19
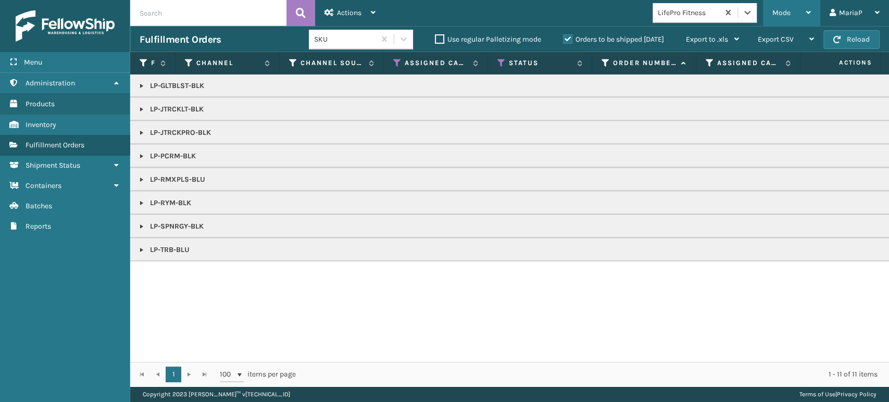
click at [779, 13] on span "Mode" at bounding box center [781, 12] width 18 height 9
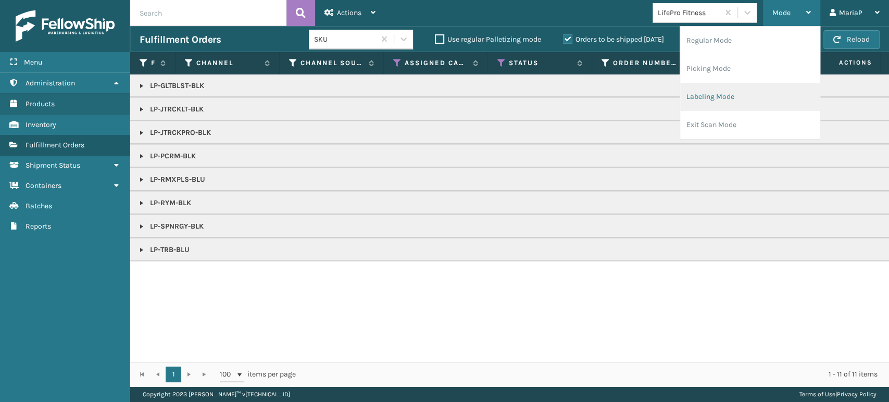
click at [742, 90] on li "Labeling Mode" at bounding box center [750, 97] width 140 height 28
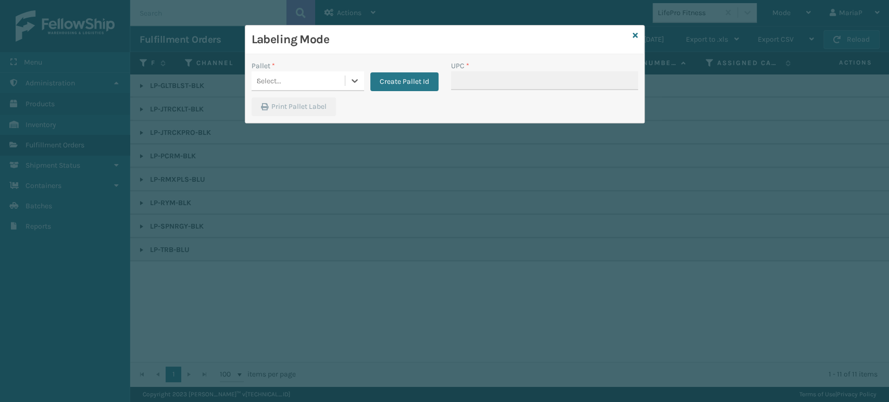
type input "810164501035"
click at [335, 73] on div "Select..." at bounding box center [308, 81] width 113 height 20
click at [333, 77] on div "Select..." at bounding box center [298, 80] width 93 height 17
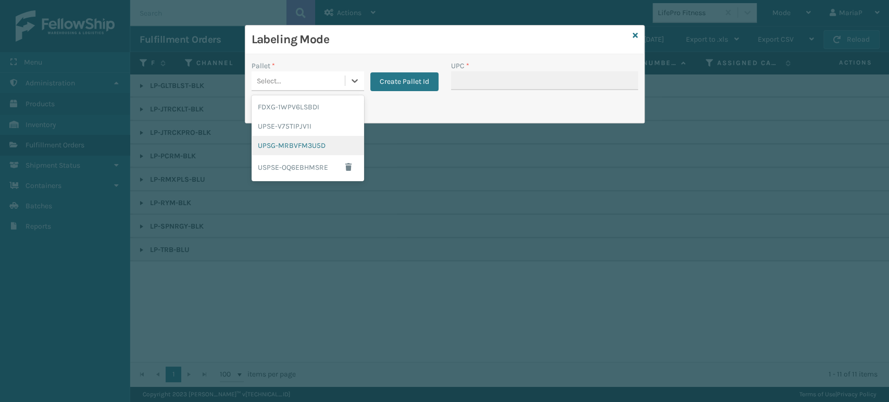
click at [314, 144] on div "UPSG-MRBVFM3U5D" at bounding box center [308, 145] width 113 height 19
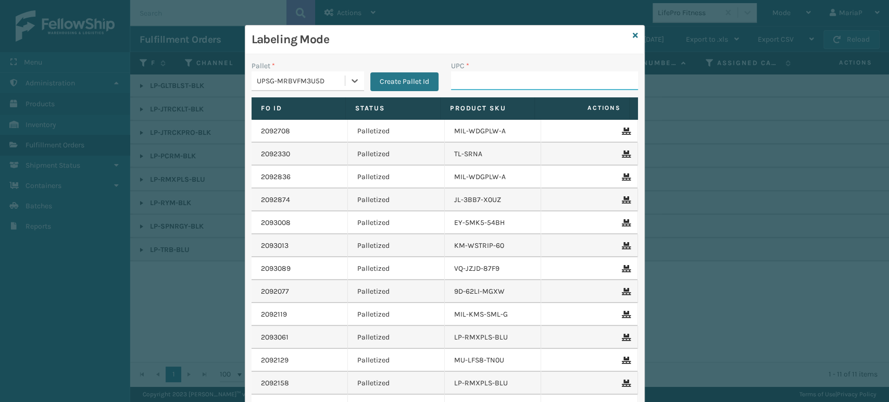
click at [464, 83] on input "UPC *" at bounding box center [544, 80] width 187 height 19
type input "810"
type input "850053064"
type input "850053"
type input "8500530"
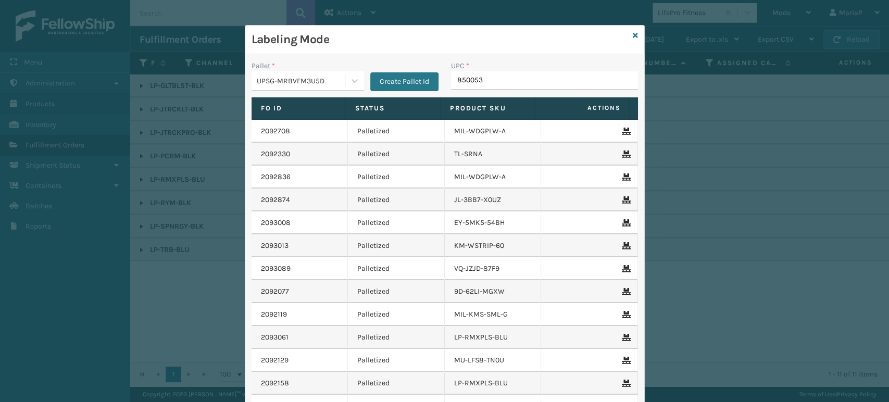
type input "8500530"
type input "810164501"
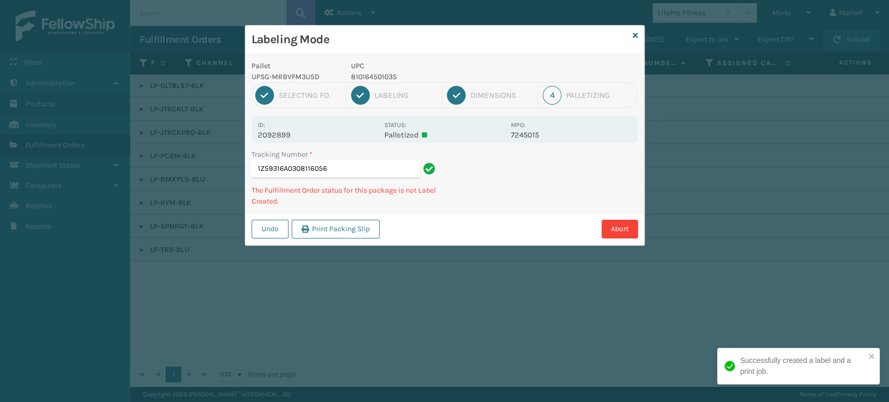
click at [385, 75] on p "810164501035" at bounding box center [428, 76] width 154 height 11
copy p "810164501035"
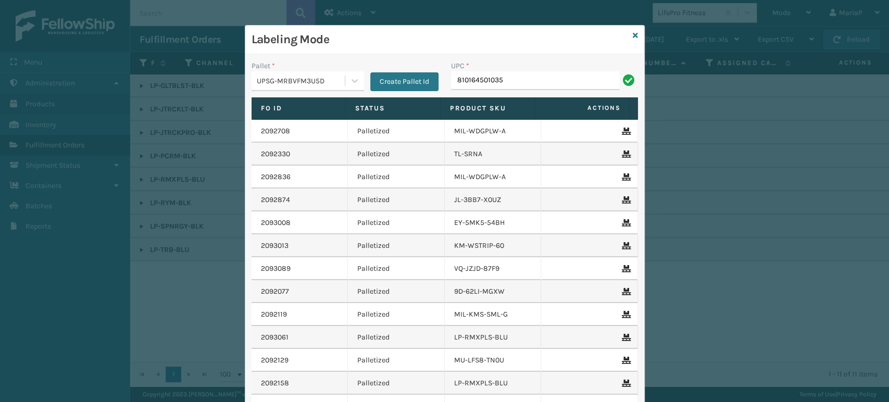
type input "810164501035"
type input "810164"
type input "810164501035"
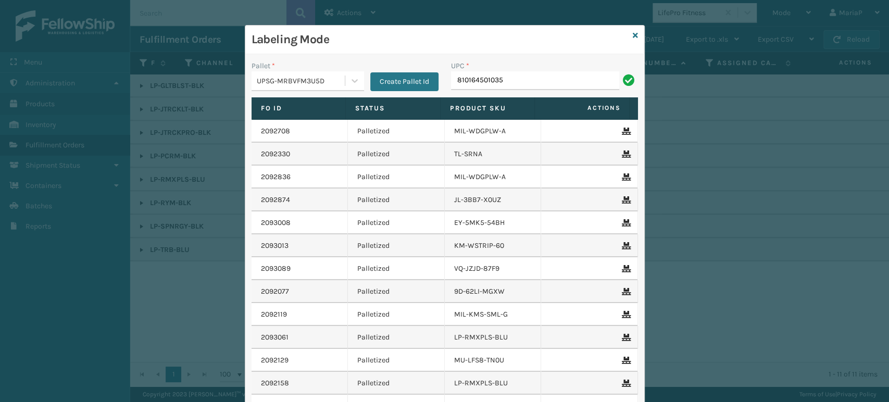
type input "810164501035"
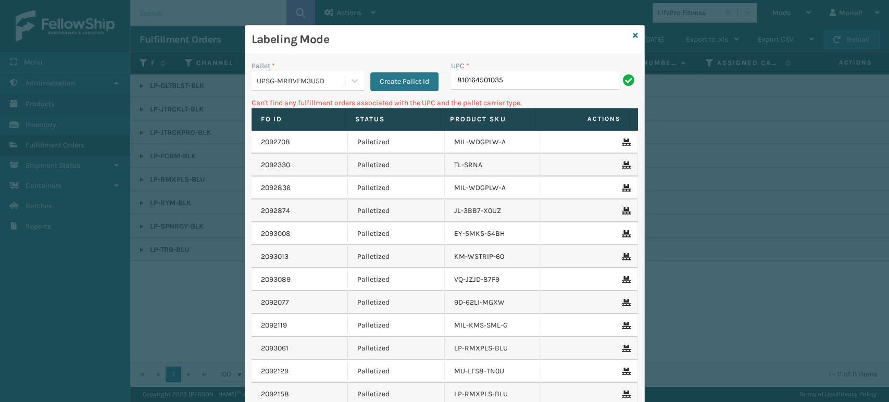
click at [323, 85] on div "UPSG-MRBVFM3U5D" at bounding box center [301, 81] width 89 height 11
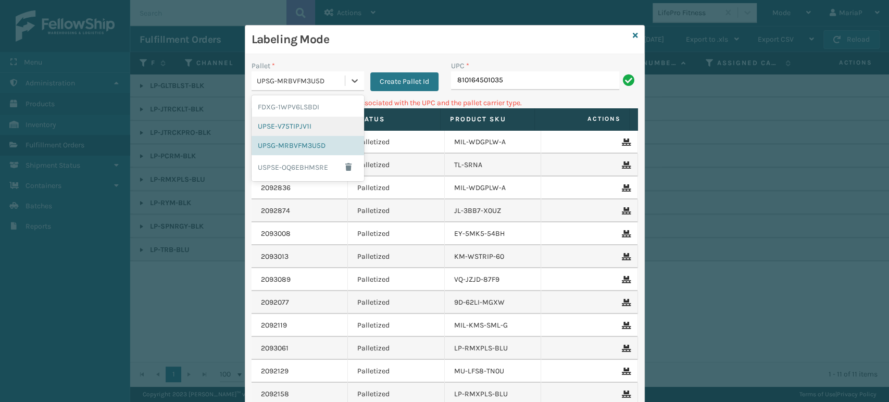
click at [298, 122] on div "UPSE-V75TIPJV1I" at bounding box center [308, 126] width 113 height 19
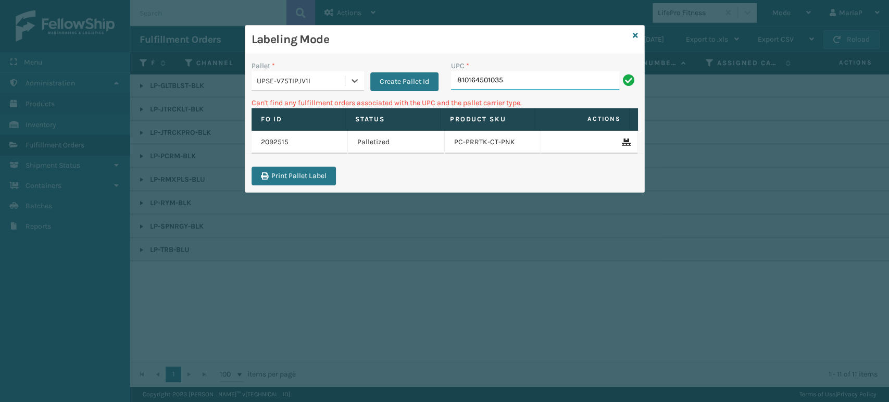
click at [522, 81] on input "810164501035" at bounding box center [535, 80] width 168 height 19
click at [632, 33] on div "Labeling Mode" at bounding box center [444, 40] width 399 height 29
click at [639, 34] on div "Labeling Mode" at bounding box center [444, 40] width 399 height 29
click at [633, 33] on icon at bounding box center [635, 35] width 5 height 7
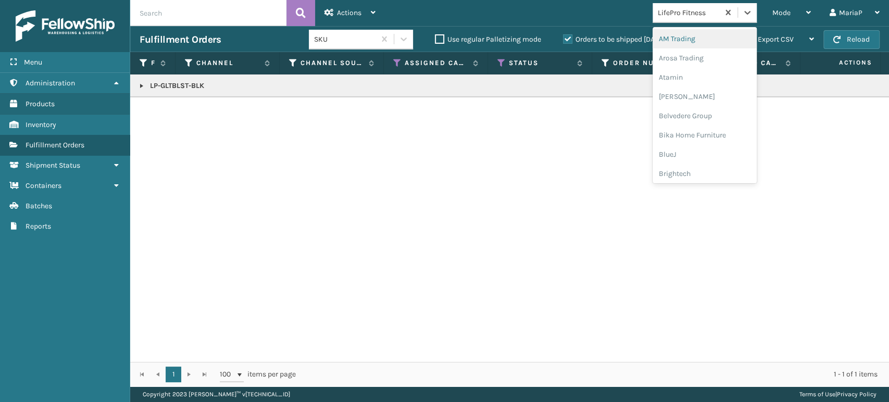
click at [672, 15] on div "LifePro Fitness" at bounding box center [689, 12] width 62 height 11
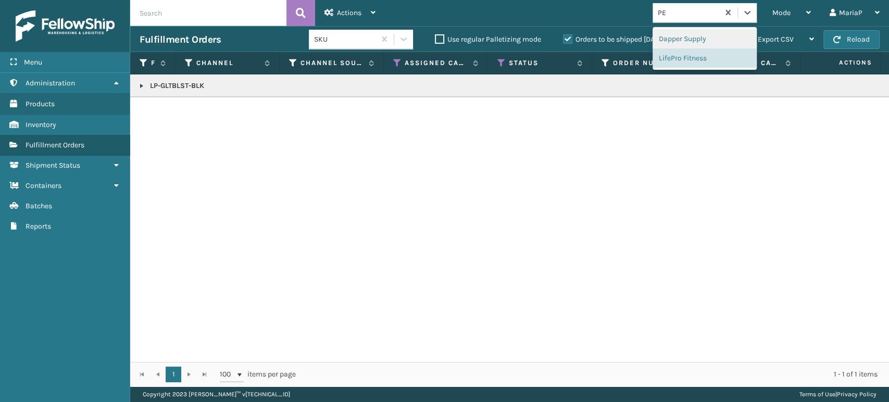
type input "PET"
click at [689, 43] on div "Petcove" at bounding box center [705, 38] width 104 height 19
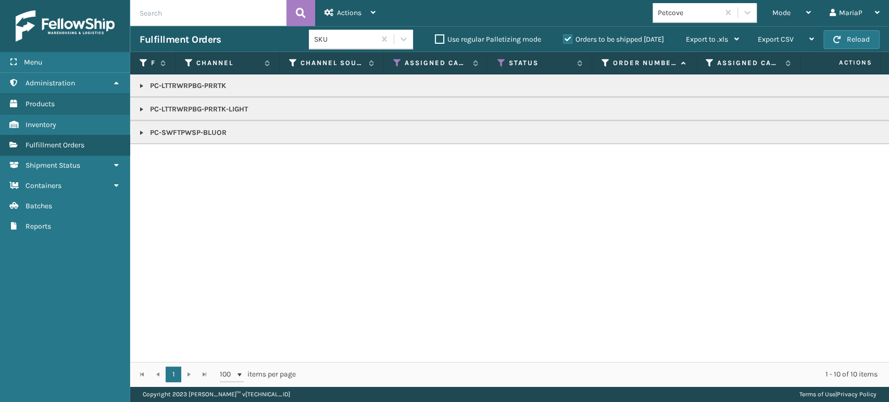
click at [139, 133] on link at bounding box center [142, 133] width 8 height 8
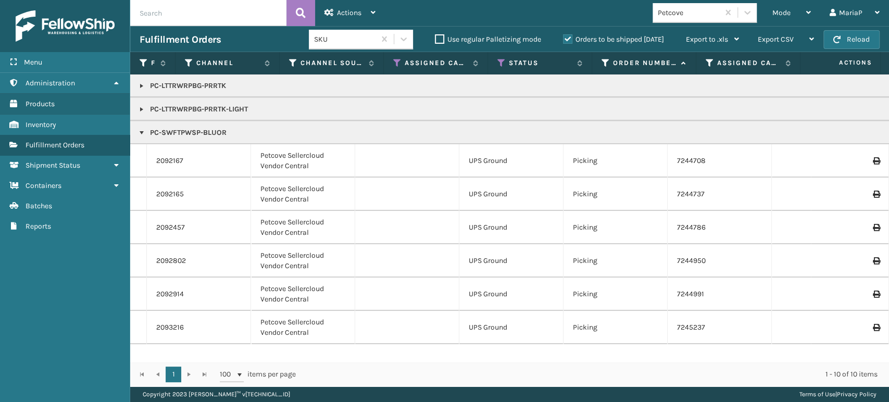
click at [139, 133] on link at bounding box center [142, 133] width 8 height 8
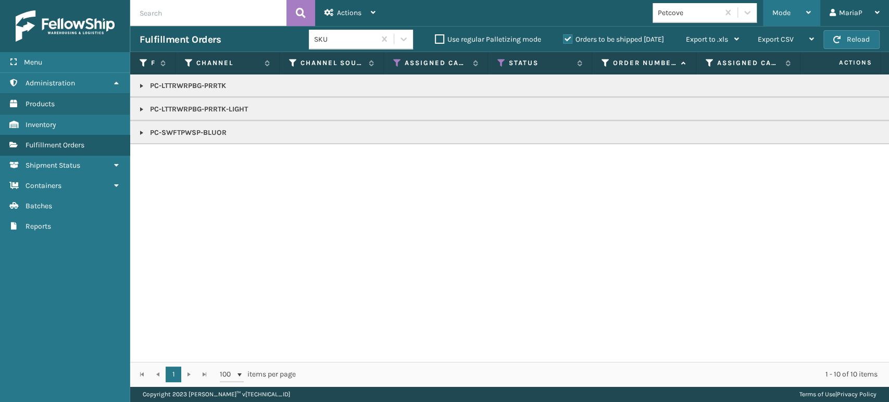
click at [785, 19] on div "Mode" at bounding box center [791, 13] width 39 height 26
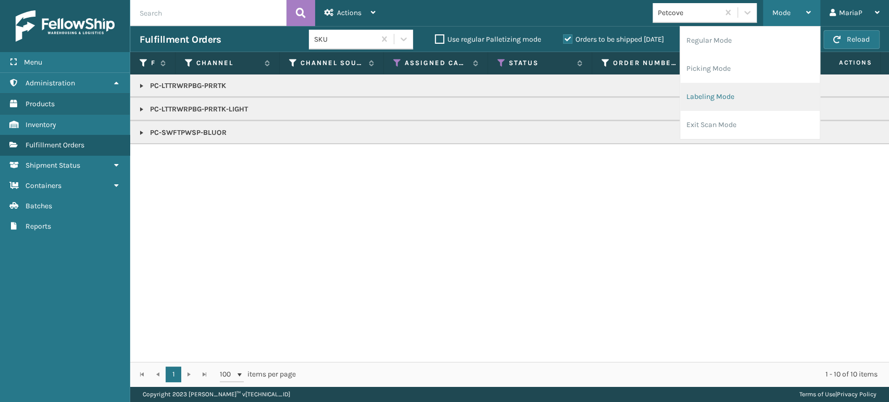
click at [717, 102] on li "Labeling Mode" at bounding box center [750, 97] width 140 height 28
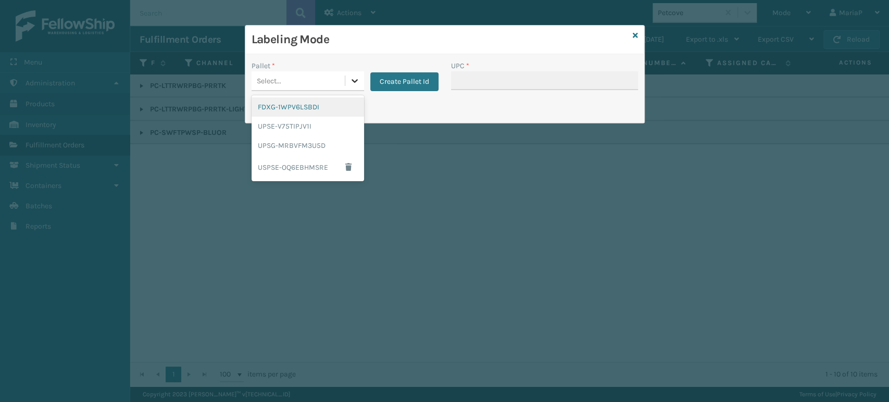
click at [353, 77] on icon at bounding box center [354, 81] width 10 height 10
click at [303, 142] on div "UPSG-MRBVFM3U5D" at bounding box center [308, 145] width 113 height 19
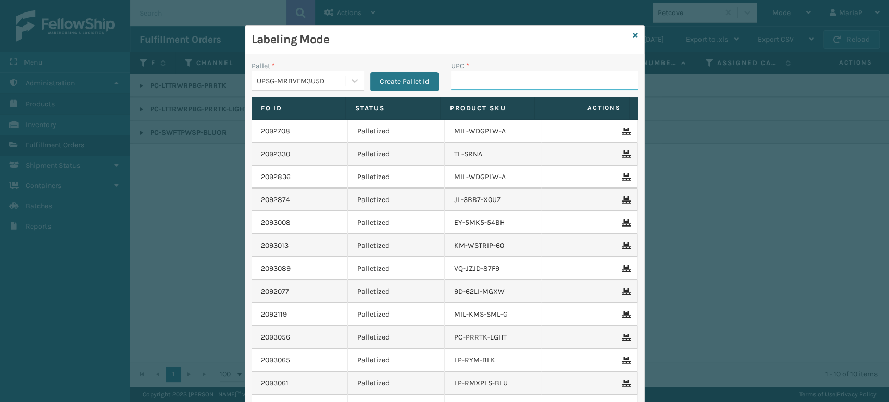
click at [476, 84] on input "UPC *" at bounding box center [544, 80] width 187 height 19
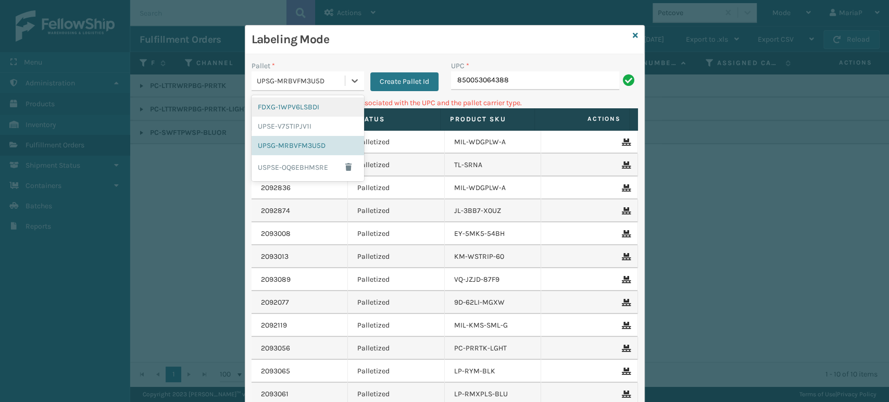
click at [302, 82] on div "UPSG-MRBVFM3U5D" at bounding box center [301, 81] width 89 height 11
click at [296, 129] on div "UPSE-V75TIPJV1I" at bounding box center [308, 126] width 113 height 19
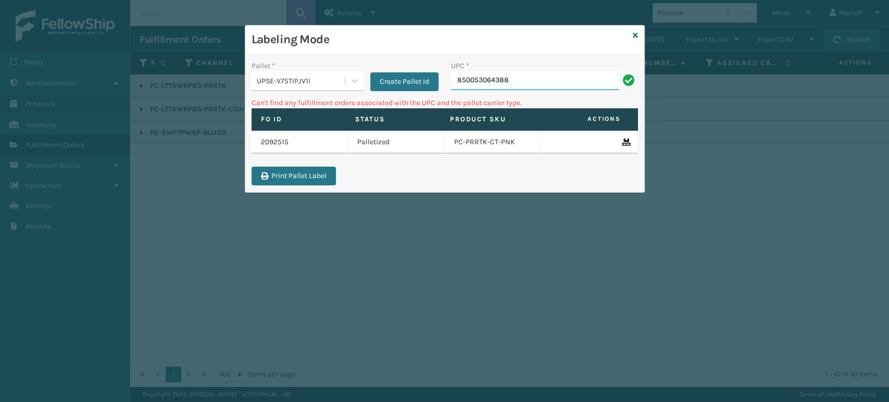
click at [489, 75] on input "850053064388" at bounding box center [535, 80] width 168 height 19
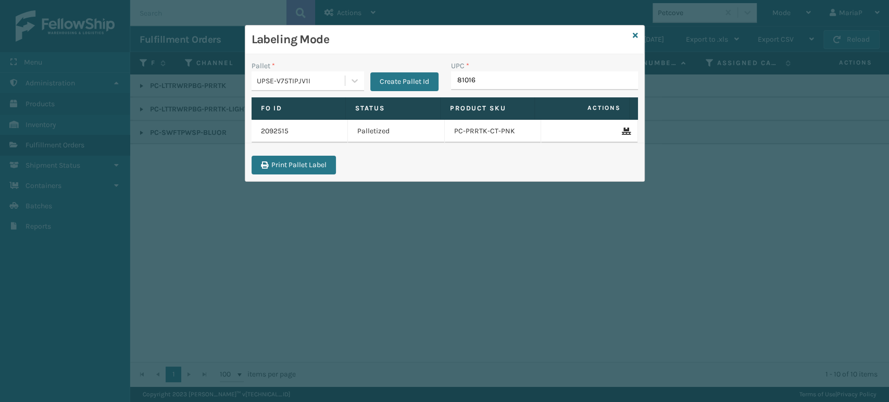
type input "810164"
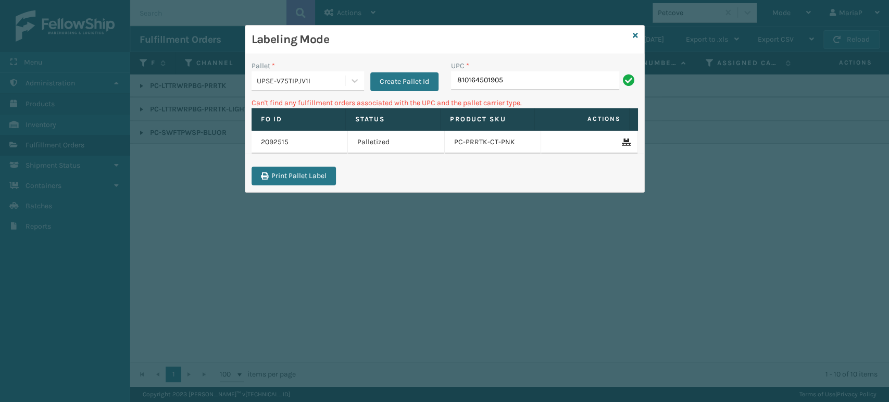
click at [310, 84] on div "UPSE-V75TIPJV1I" at bounding box center [301, 81] width 89 height 11
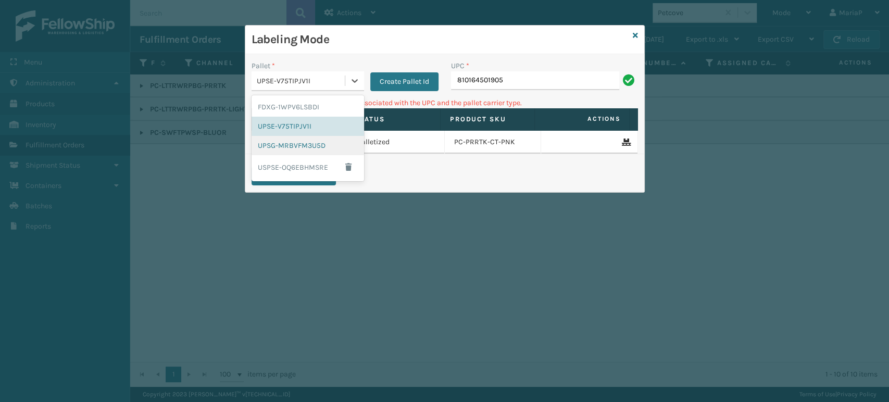
click at [306, 145] on div "UPSG-MRBVFM3U5D" at bounding box center [308, 145] width 113 height 19
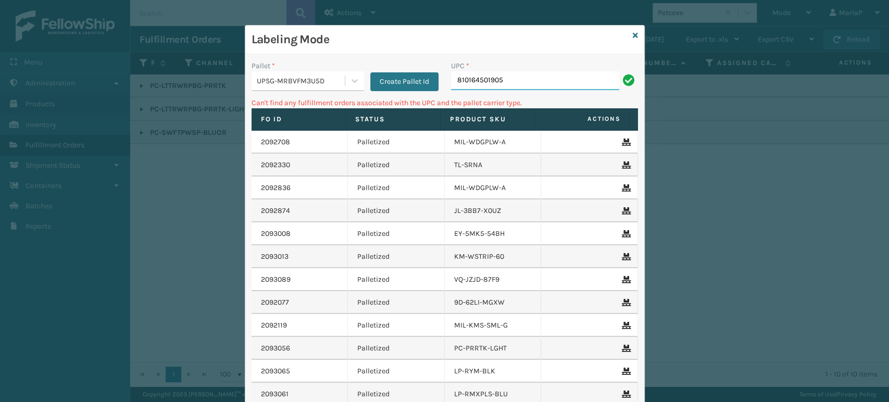
drag, startPoint x: 475, startPoint y: 84, endPoint x: 496, endPoint y: 82, distance: 22.0
click at [475, 84] on input "810164501905" at bounding box center [535, 80] width 168 height 19
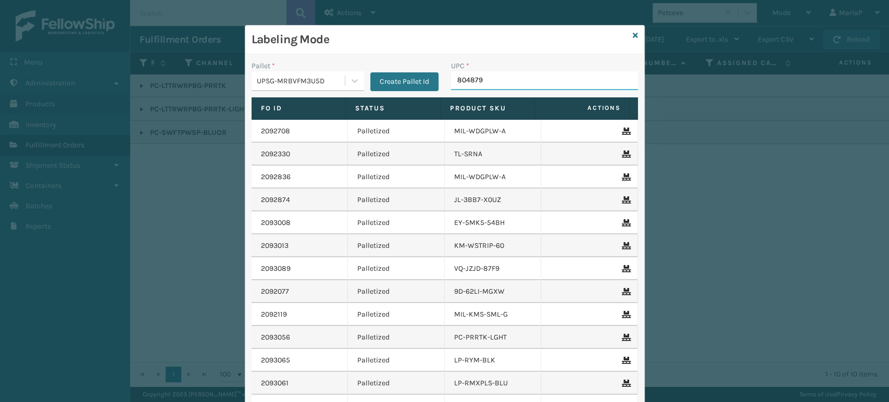
type input "8048794"
click at [474, 78] on input "UPC *" at bounding box center [544, 80] width 187 height 19
type input "1300BOX"
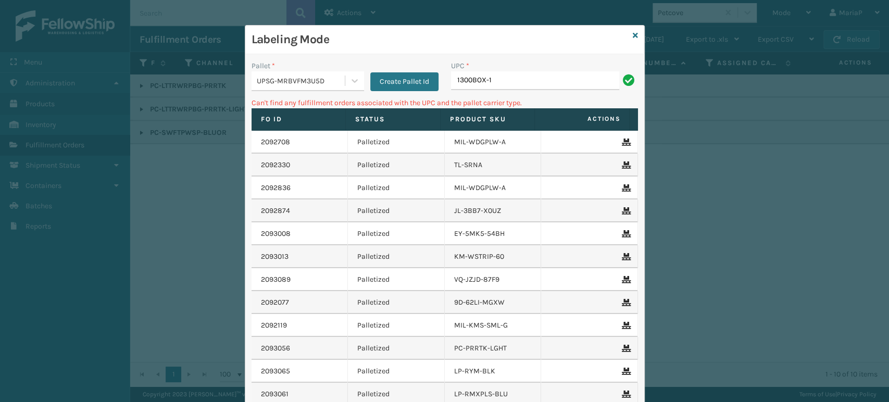
click at [264, 79] on div "UPSG-MRBVFM3U5D" at bounding box center [301, 81] width 89 height 11
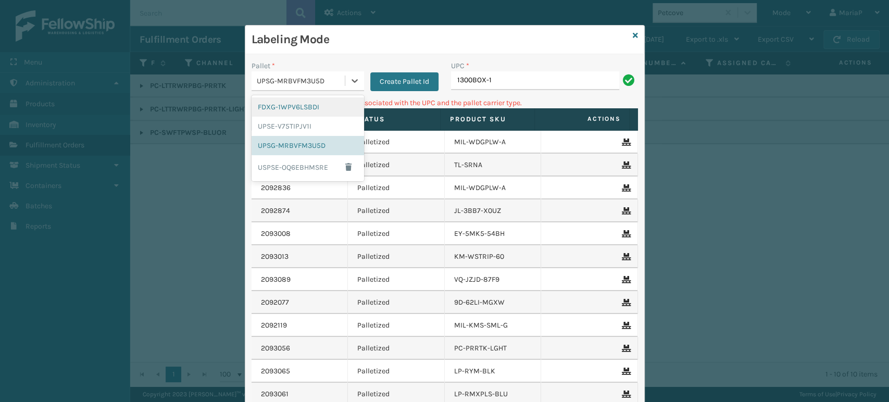
click at [289, 105] on div "FDXG-1WPV6LSBDI" at bounding box center [308, 106] width 113 height 19
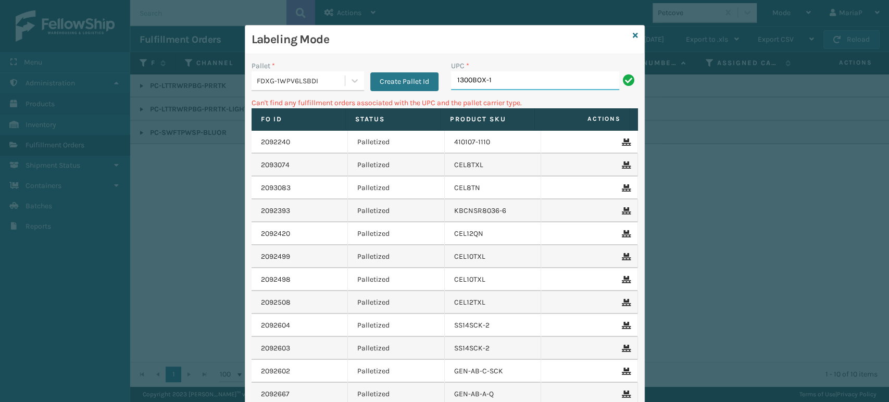
click at [490, 78] on input "1300BOX-1" at bounding box center [535, 80] width 168 height 19
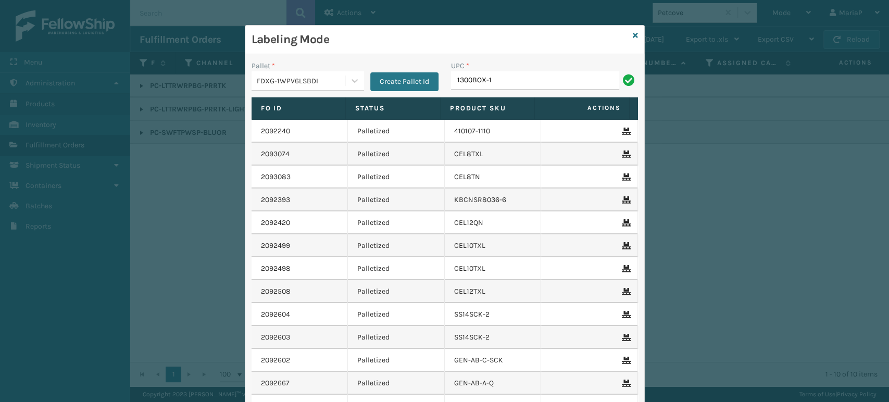
type input "1300BOX-1"
type input "860010"
type input "1300BOX"
click at [636, 32] on div "Labeling Mode" at bounding box center [444, 40] width 399 height 29
click at [633, 33] on icon at bounding box center [635, 35] width 5 height 7
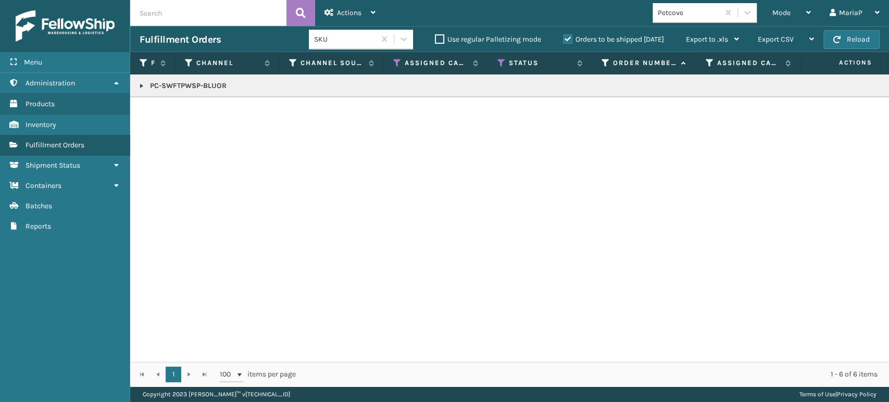
click at [142, 82] on link at bounding box center [142, 86] width 8 height 8
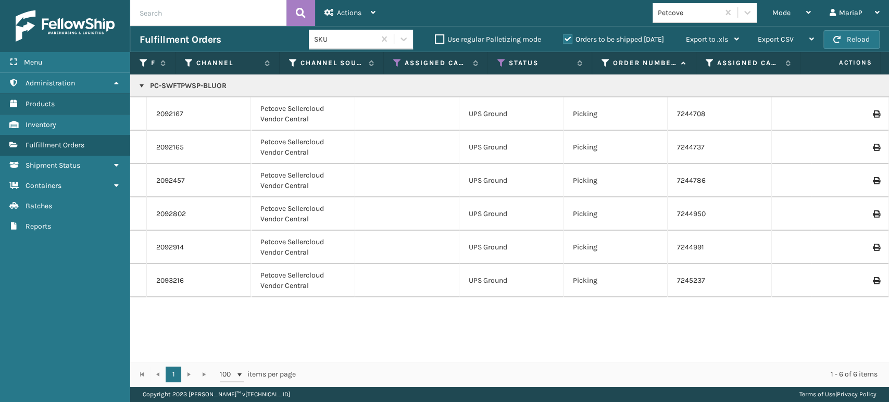
click at [139, 83] on link at bounding box center [142, 86] width 8 height 8
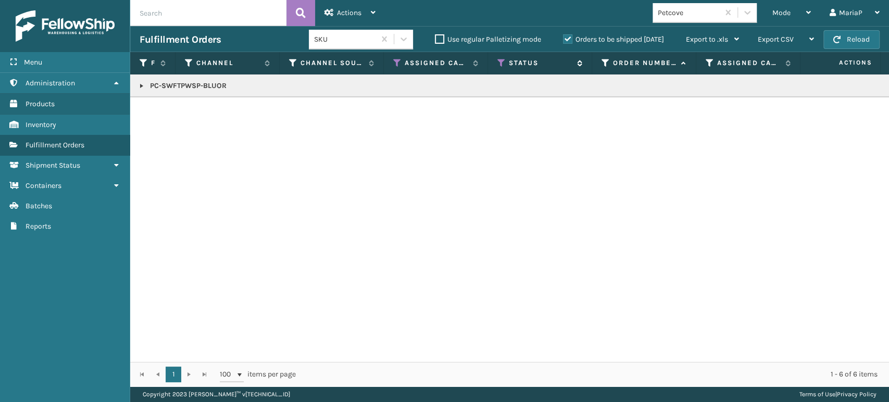
click at [502, 63] on icon at bounding box center [501, 62] width 8 height 9
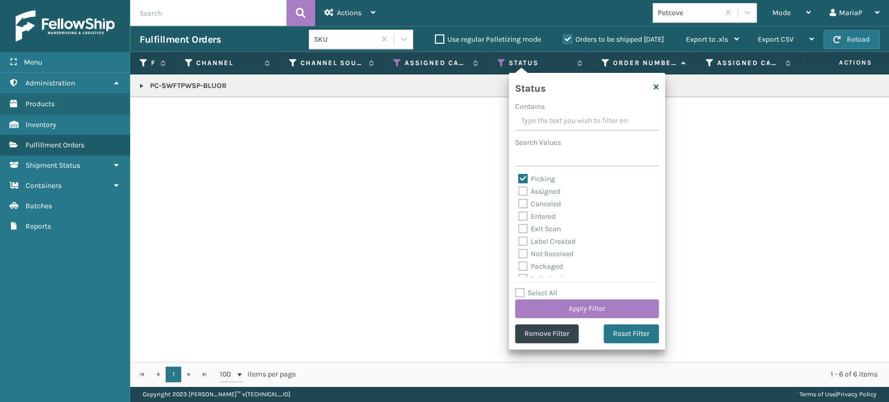
click at [524, 179] on label "Picking" at bounding box center [536, 178] width 37 height 9
click at [519, 179] on input "Picking" at bounding box center [518, 176] width 1 height 7
checkbox input "false"
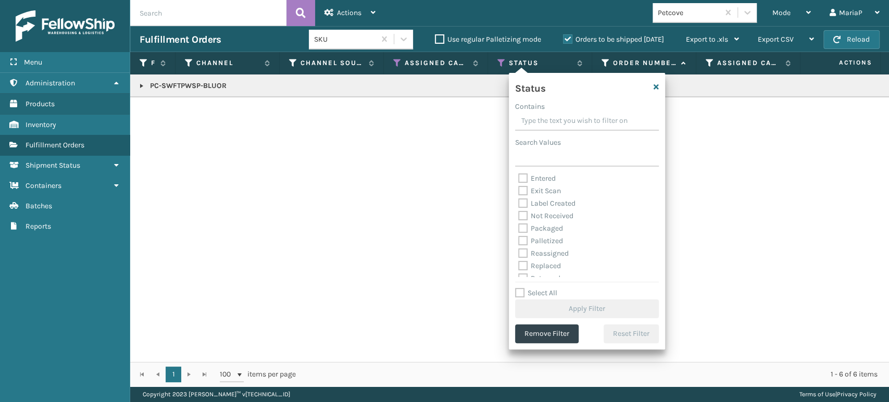
scroll to position [58, 0]
click at [525, 220] on label "Palletized" at bounding box center [540, 221] width 45 height 9
click at [519, 220] on input "Palletized" at bounding box center [518, 218] width 1 height 7
checkbox input "true"
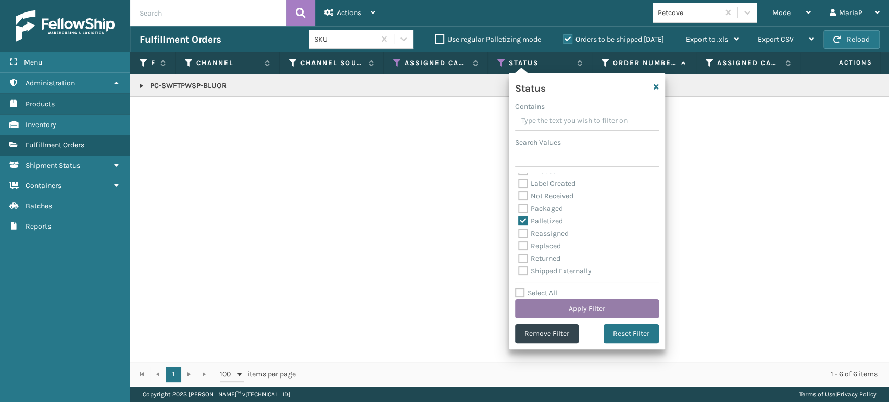
click at [604, 303] on button "Apply Filter" at bounding box center [587, 308] width 144 height 19
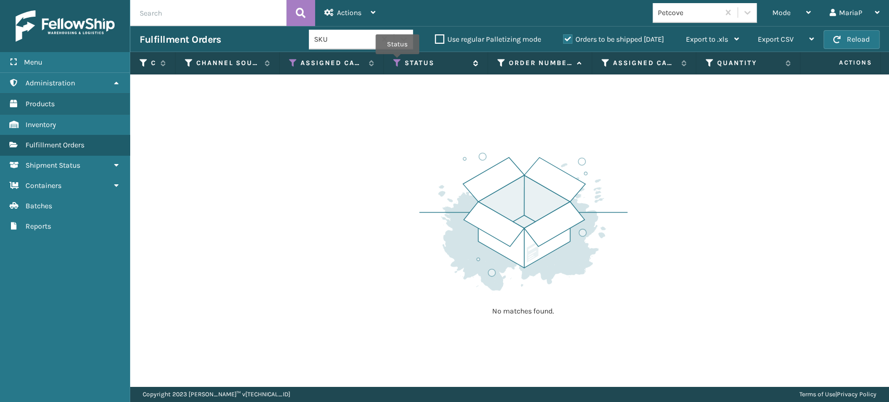
click at [397, 61] on icon at bounding box center [397, 62] width 8 height 9
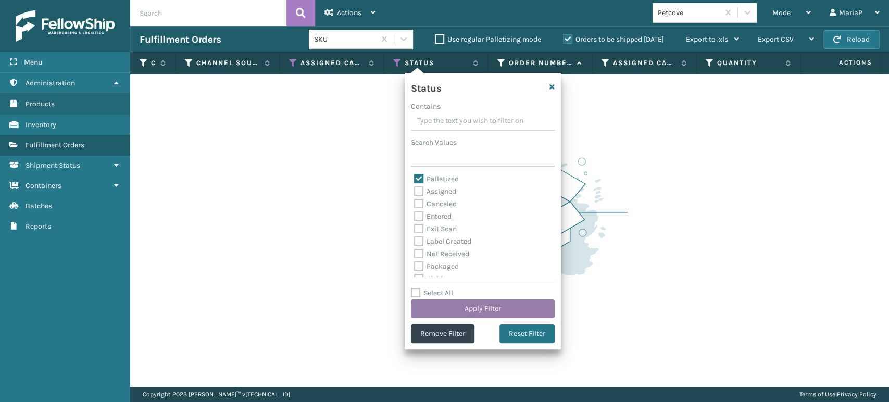
click at [534, 307] on button "Apply Filter" at bounding box center [483, 308] width 144 height 19
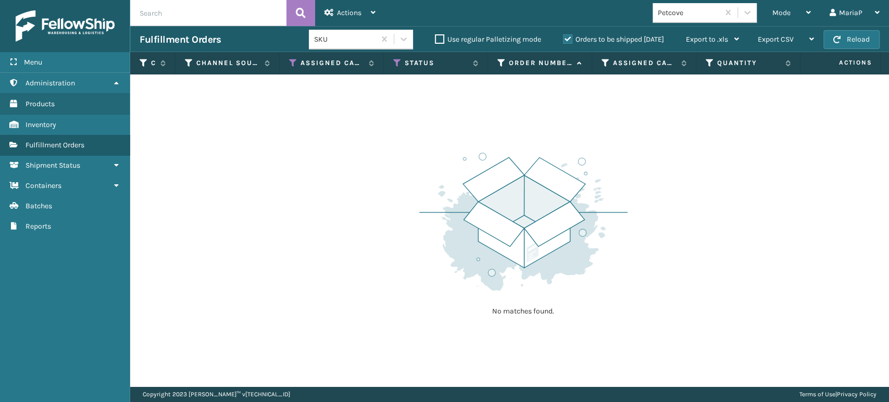
click at [567, 41] on label "Orders to be shipped [DATE]" at bounding box center [613, 39] width 101 height 9
click at [564, 40] on input "Orders to be shipped [DATE]" at bounding box center [563, 36] width 1 height 7
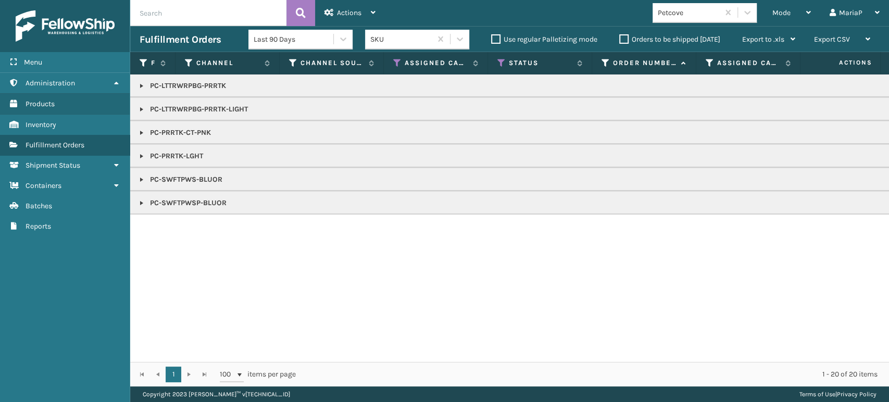
click at [142, 152] on link at bounding box center [142, 156] width 8 height 8
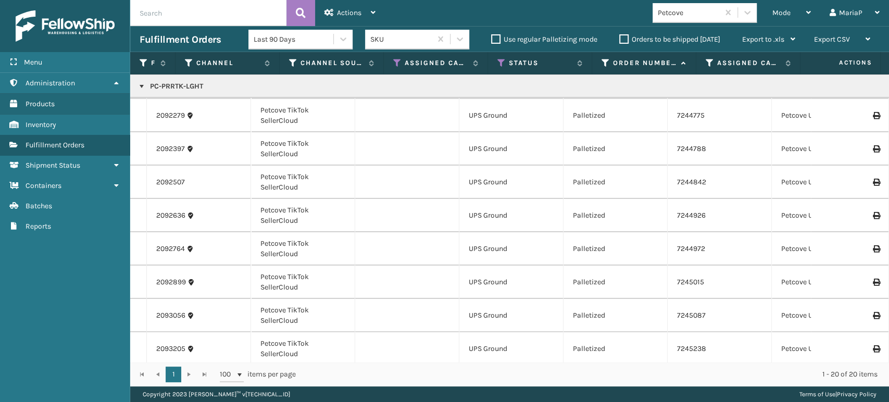
scroll to position [44, 0]
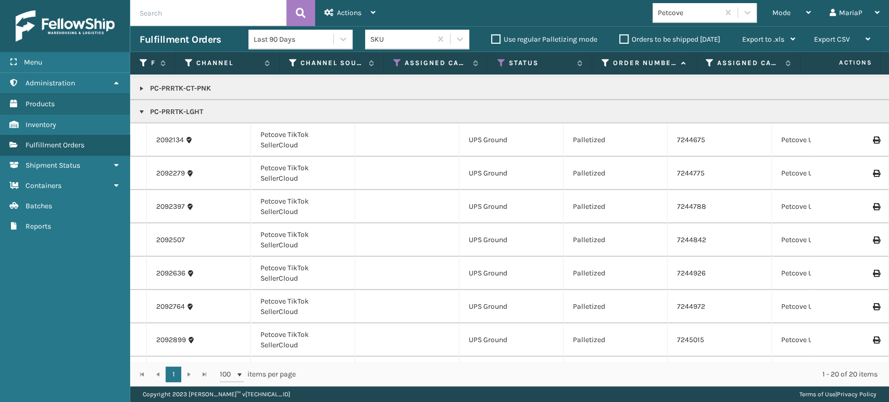
click at [867, 143] on td at bounding box center [850, 139] width 78 height 33
click at [873, 136] on icon at bounding box center [876, 139] width 6 height 7
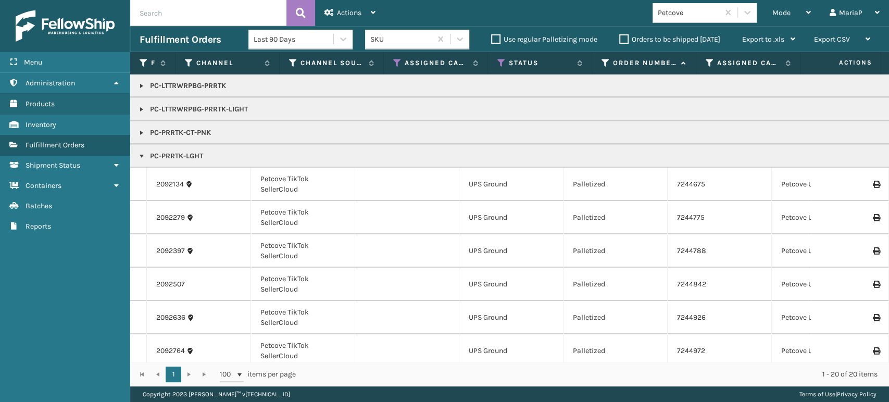
click at [873, 217] on icon at bounding box center [876, 217] width 6 height 7
click at [873, 251] on icon at bounding box center [876, 250] width 6 height 7
click at [873, 287] on icon at bounding box center [876, 284] width 6 height 7
click at [873, 319] on icon at bounding box center [876, 317] width 6 height 7
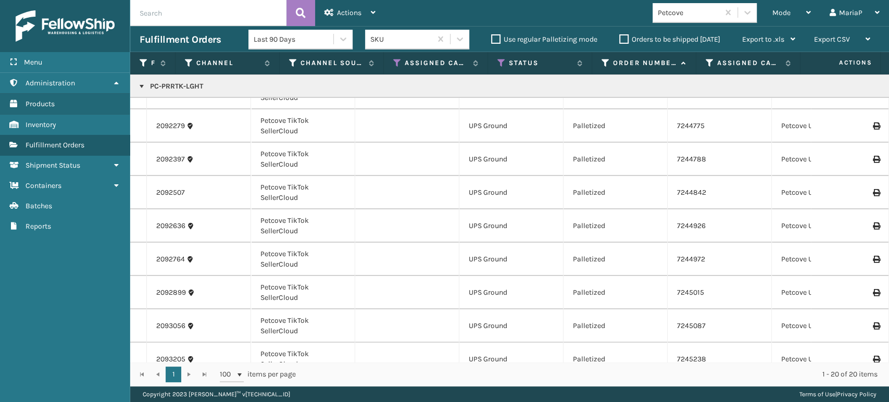
scroll to position [65, 0]
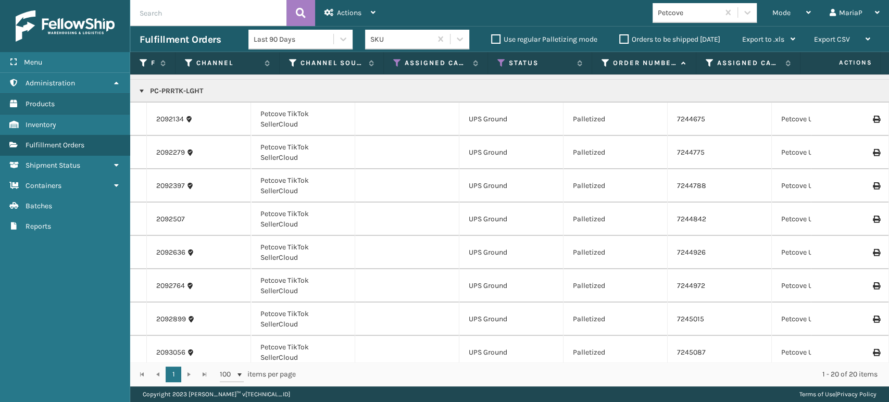
click at [873, 287] on icon at bounding box center [876, 285] width 6 height 7
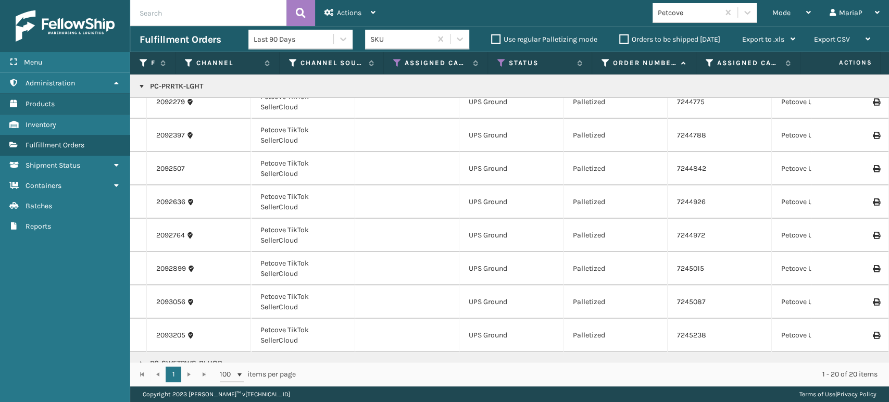
scroll to position [58, 0]
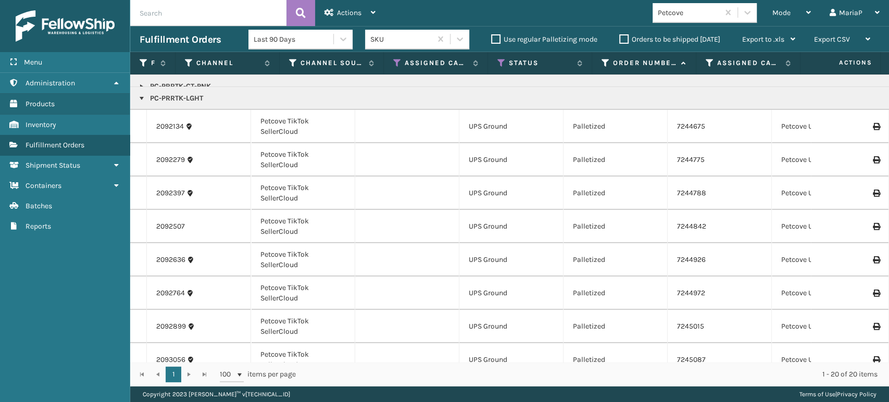
click at [873, 327] on icon at bounding box center [876, 326] width 6 height 7
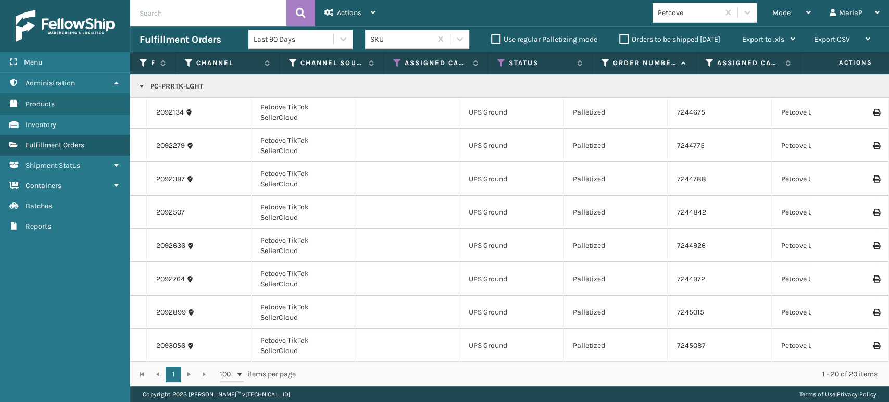
scroll to position [160, 0]
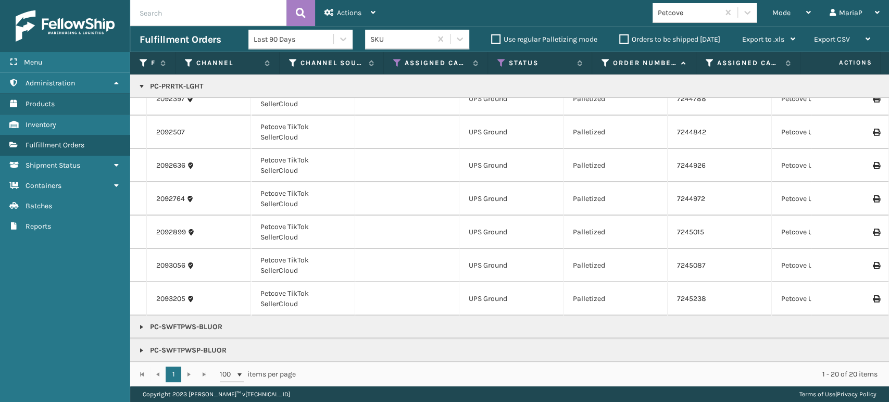
click at [873, 295] on icon at bounding box center [876, 298] width 6 height 7
click at [873, 262] on icon at bounding box center [876, 265] width 6 height 7
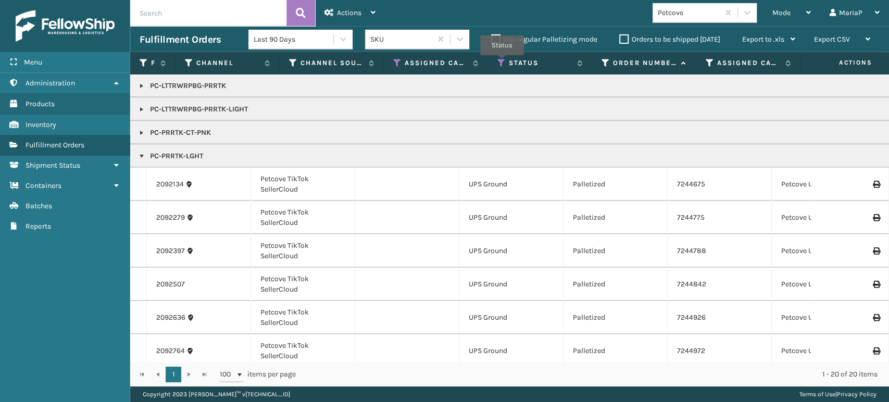
drag, startPoint x: 502, startPoint y: 63, endPoint x: 504, endPoint y: 71, distance: 9.0
click at [503, 63] on icon at bounding box center [501, 62] width 8 height 9
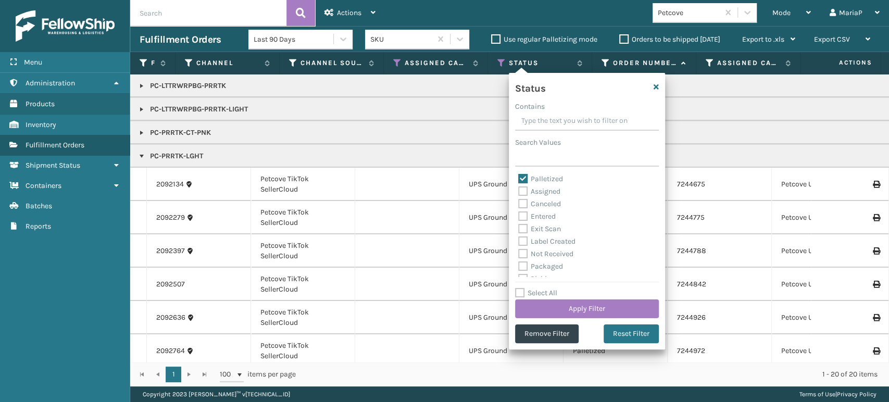
scroll to position [0, 0]
click at [525, 174] on label "Palletized" at bounding box center [540, 178] width 45 height 9
click at [519, 174] on input "Palletized" at bounding box center [518, 176] width 1 height 7
checkbox input "false"
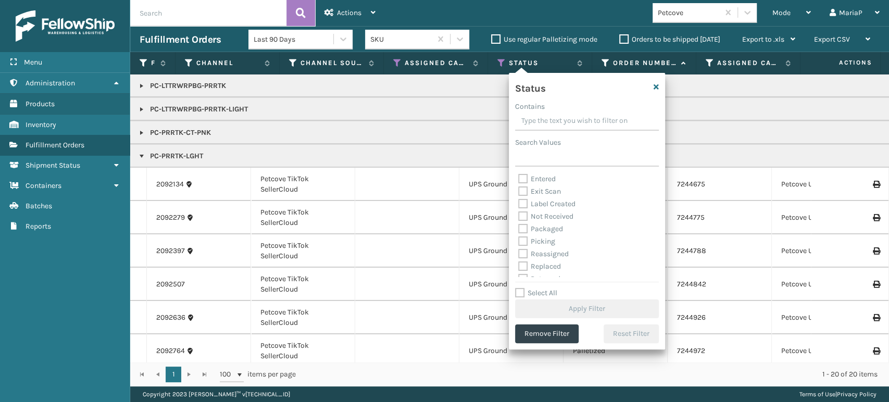
scroll to position [58, 0]
click at [522, 220] on label "Picking" at bounding box center [536, 221] width 37 height 9
click at [519, 220] on input "Picking" at bounding box center [518, 218] width 1 height 7
checkbox input "true"
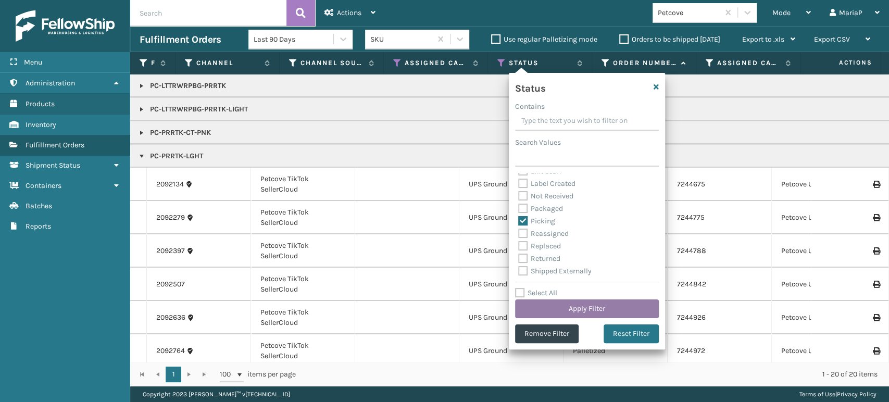
click at [627, 302] on button "Apply Filter" at bounding box center [587, 308] width 144 height 19
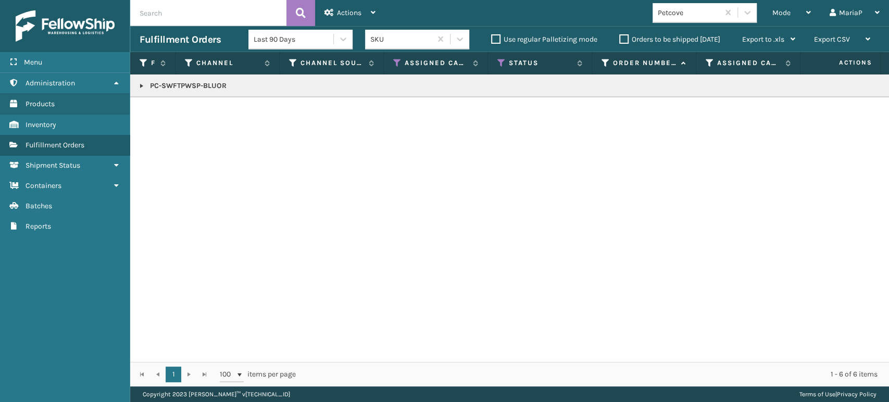
click at [502, 55] on th "Status" at bounding box center [540, 63] width 104 height 22
click at [501, 58] on icon at bounding box center [501, 62] width 8 height 9
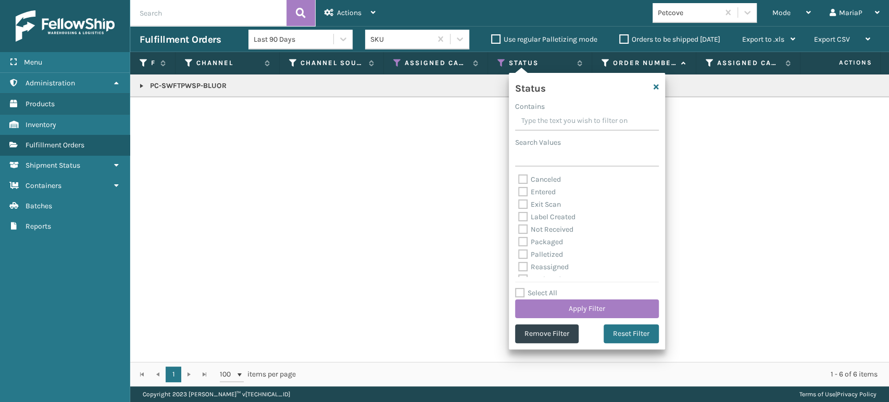
scroll to position [58, 0]
click at [522, 224] on label "Palletized" at bounding box center [540, 220] width 45 height 9
click at [519, 221] on input "Palletized" at bounding box center [518, 218] width 1 height 7
checkbox input "true"
click at [624, 309] on button "Apply Filter" at bounding box center [587, 308] width 144 height 19
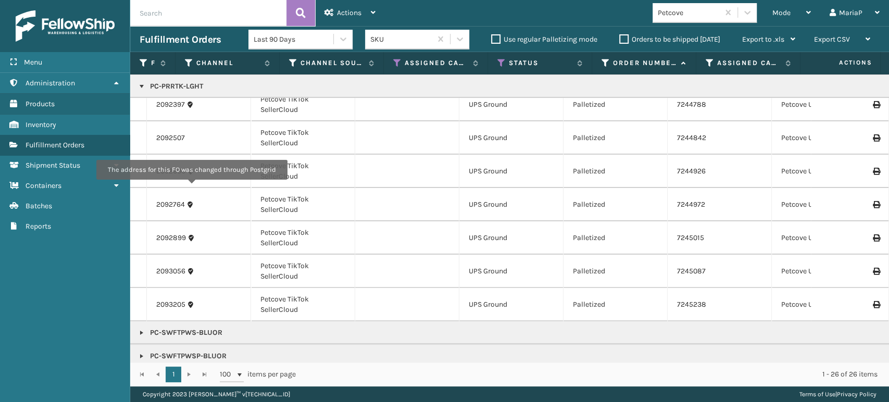
scroll to position [160, 0]
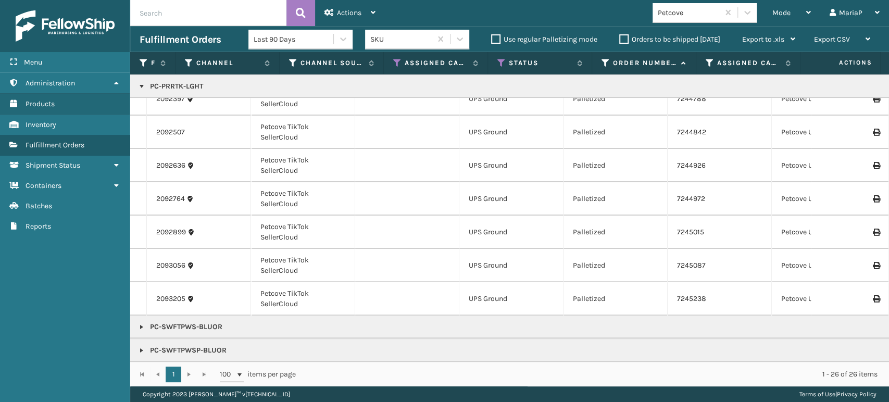
click at [142, 85] on link at bounding box center [142, 86] width 8 height 8
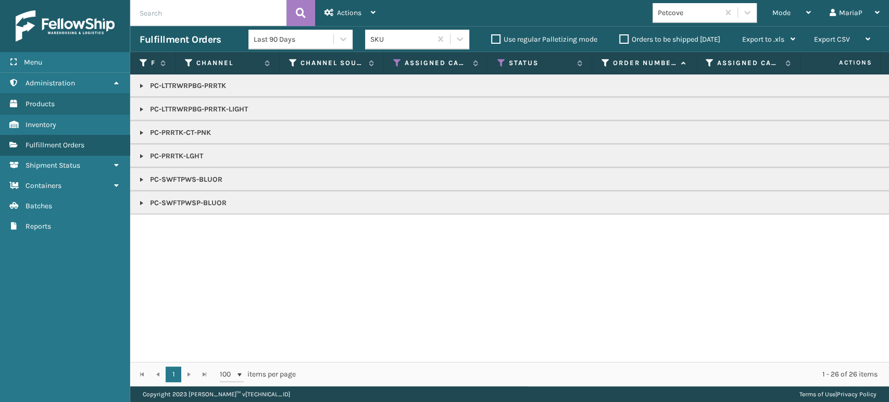
scroll to position [0, 0]
click at [142, 132] on link at bounding box center [142, 133] width 8 height 8
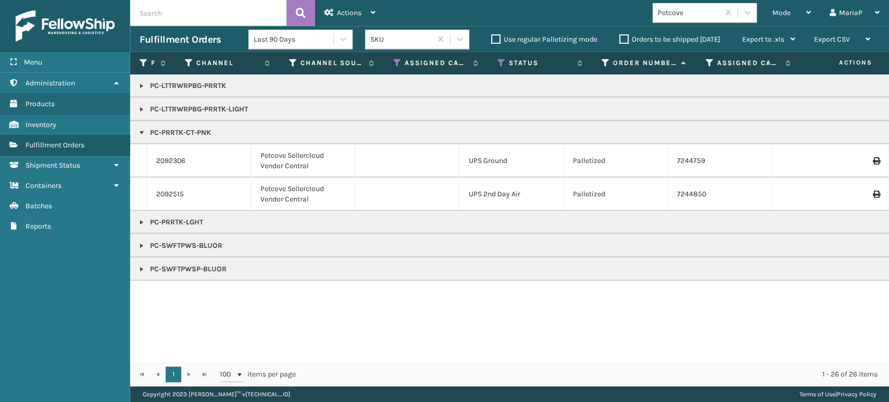
click at [874, 154] on td at bounding box center [850, 160] width 78 height 33
click at [873, 157] on icon at bounding box center [876, 160] width 6 height 7
click at [781, 12] on span "Mode" at bounding box center [781, 12] width 18 height 9
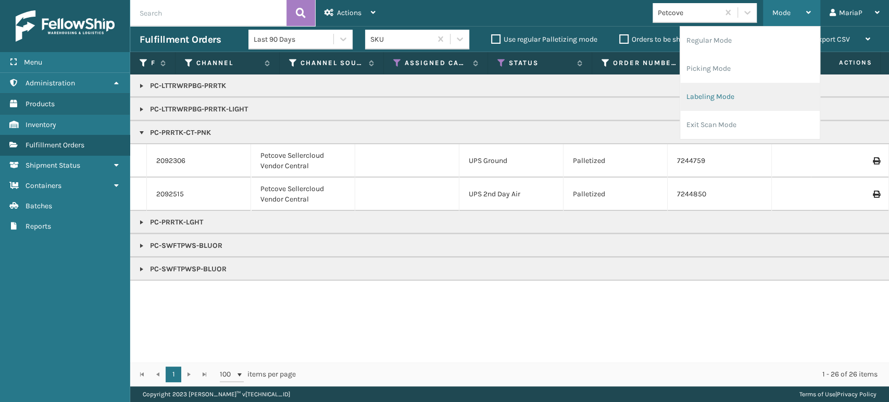
drag, startPoint x: 725, startPoint y: 99, endPoint x: 716, endPoint y: 95, distance: 9.8
click at [716, 95] on li "Labeling Mode" at bounding box center [750, 97] width 140 height 28
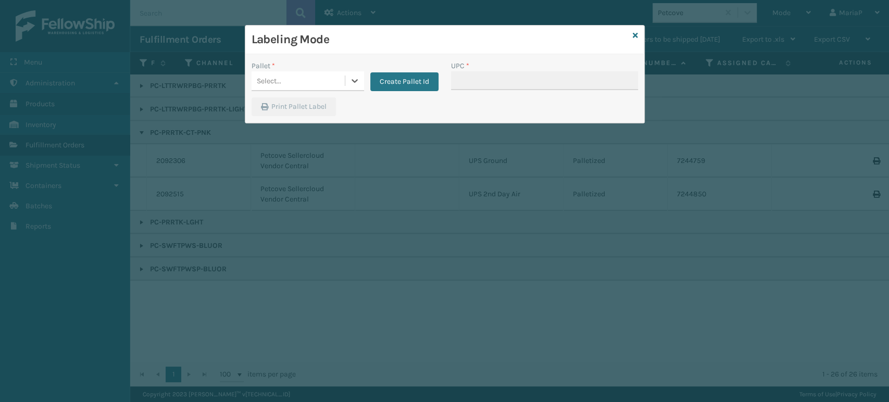
click at [321, 78] on div "Select..." at bounding box center [298, 80] width 93 height 17
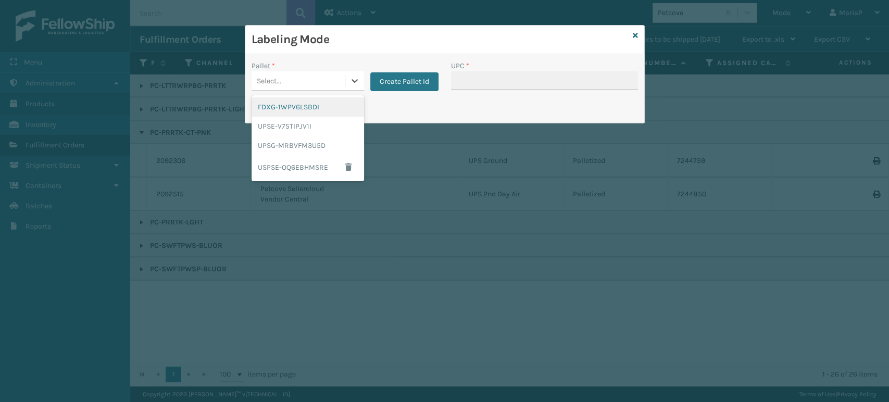
click at [316, 107] on div "FDXG-1WPV6LSBDI" at bounding box center [308, 106] width 113 height 19
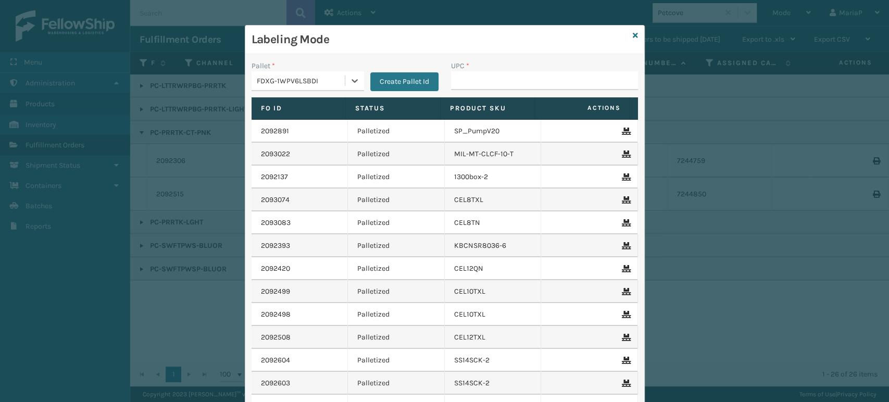
click at [322, 76] on div "FDXG-1WPV6LSBDI" at bounding box center [301, 81] width 89 height 11
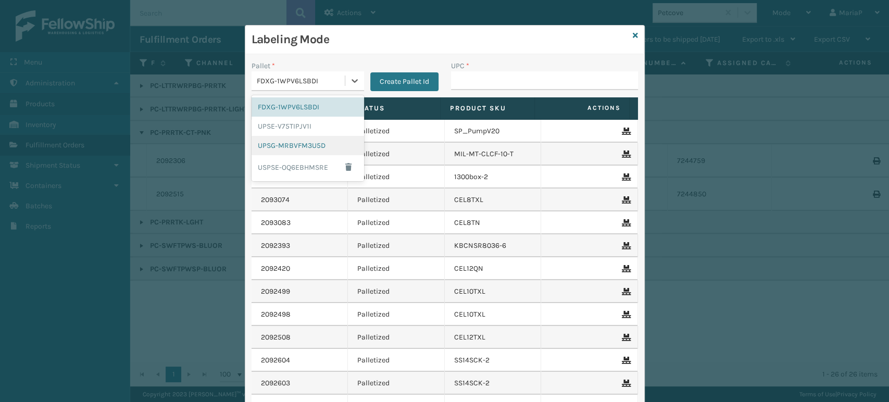
click at [299, 147] on div "UPSG-MRBVFM3U5D" at bounding box center [308, 145] width 113 height 19
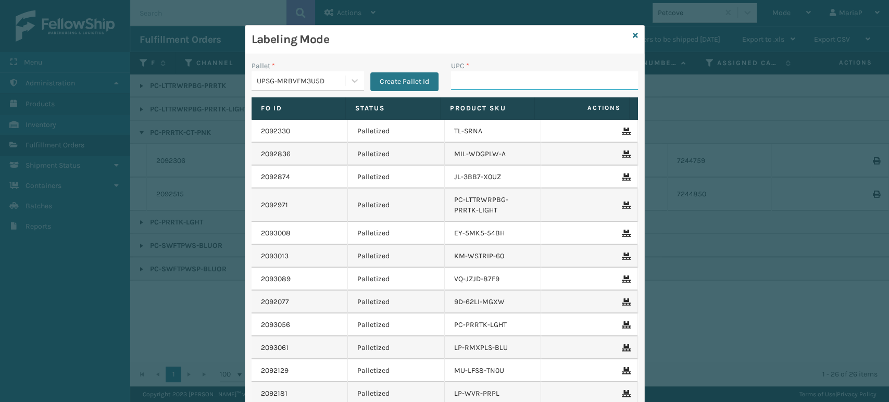
click at [475, 86] on input "UPC *" at bounding box center [544, 80] width 187 height 19
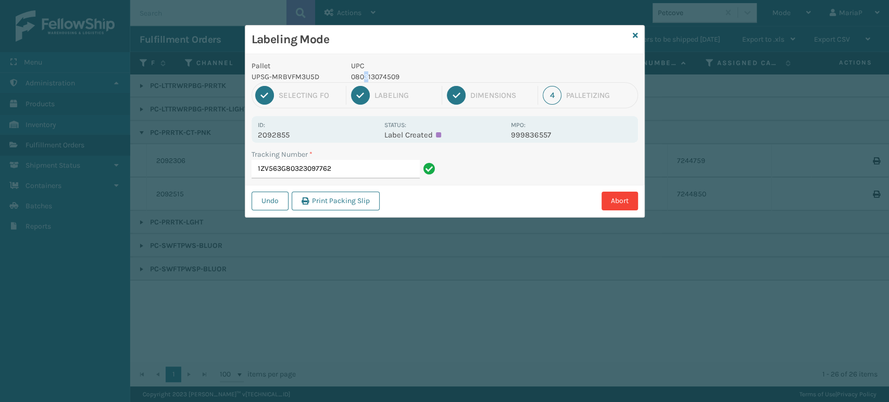
click at [367, 75] on p "080313074509" at bounding box center [428, 76] width 154 height 11
click at [368, 74] on p "080313074509" at bounding box center [428, 76] width 154 height 11
click at [366, 170] on input "1ZV563G80323097762" at bounding box center [336, 169] width 168 height 19
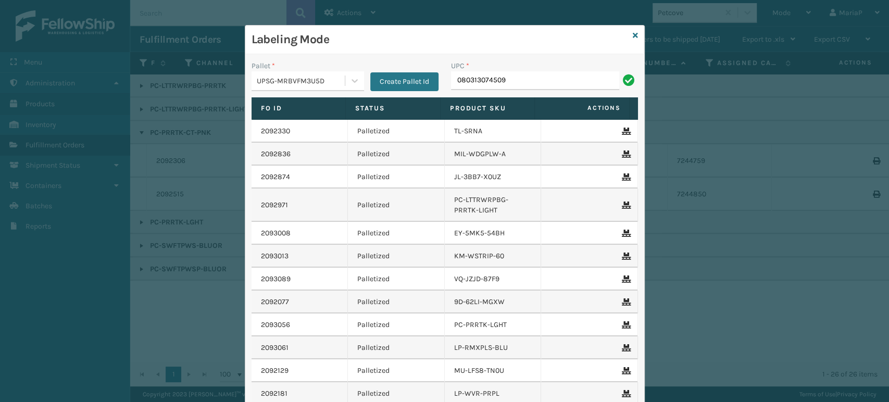
type input "080313074509"
type input "10080313017176"
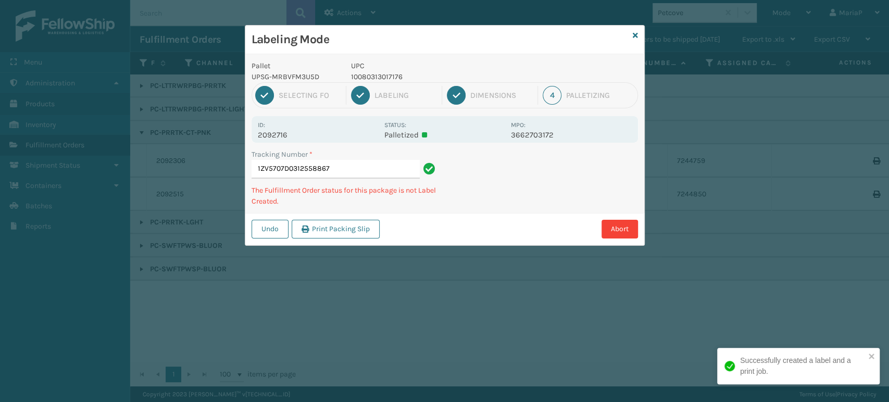
click at [386, 74] on p "10080313017176" at bounding box center [428, 76] width 154 height 11
copy p "10080313017176"
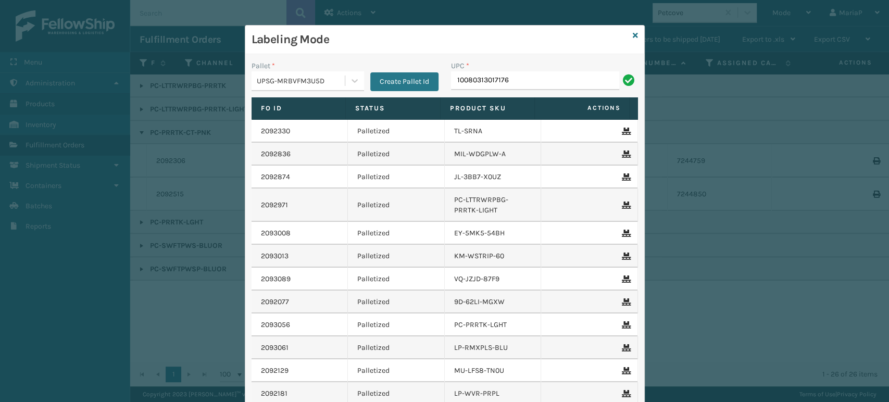
type input "10080313017176"
click at [461, 91] on div "UPC *" at bounding box center [544, 78] width 199 height 37
click at [463, 88] on input "UPC *" at bounding box center [544, 80] width 187 height 19
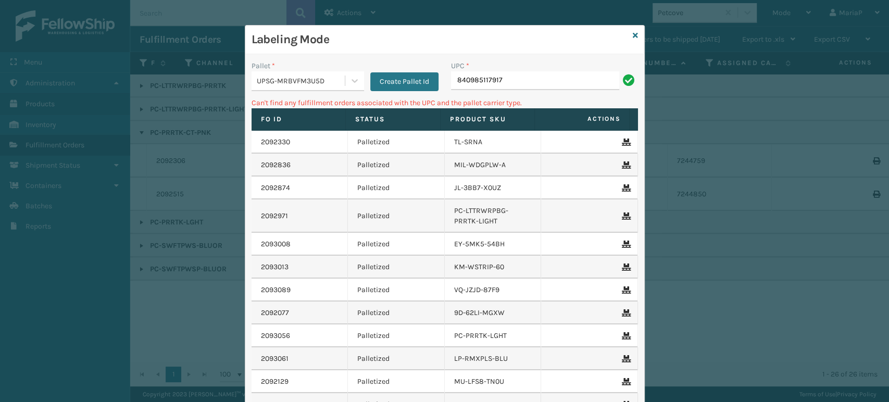
click at [275, 76] on div "UPSG-MRBVFM3U5D" at bounding box center [301, 81] width 89 height 11
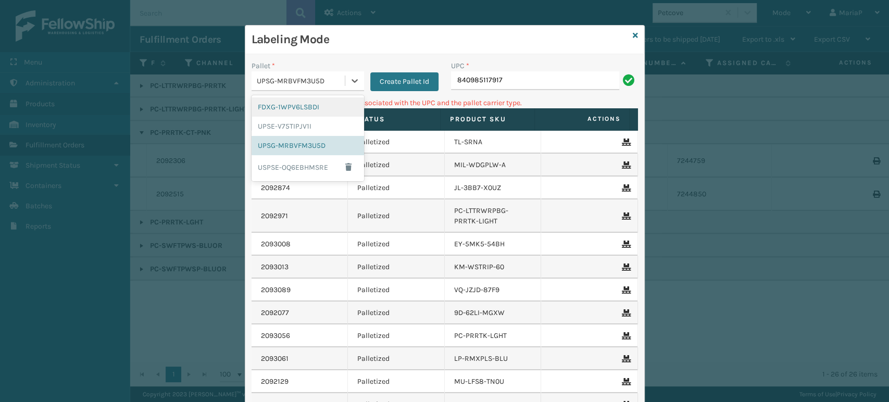
drag, startPoint x: 293, startPoint y: 104, endPoint x: 338, endPoint y: 103, distance: 44.8
click at [293, 103] on div "FDXG-1WPV6LSBDI" at bounding box center [308, 106] width 113 height 19
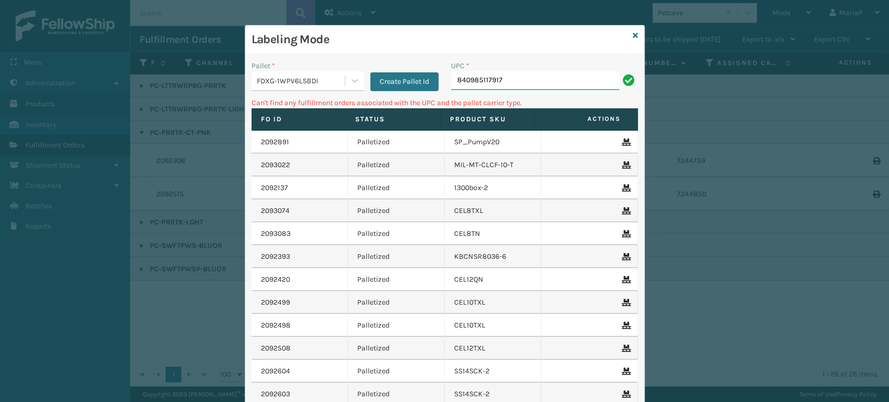
click at [482, 84] on input "840985117917" at bounding box center [535, 80] width 168 height 19
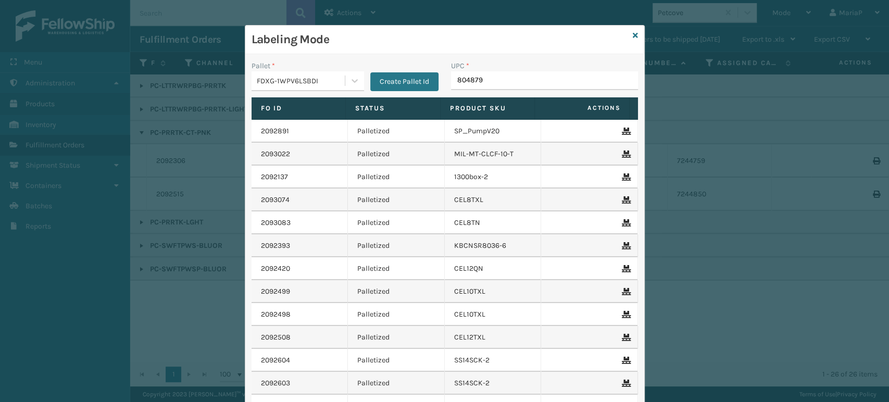
type input "8048794"
type input "8409851"
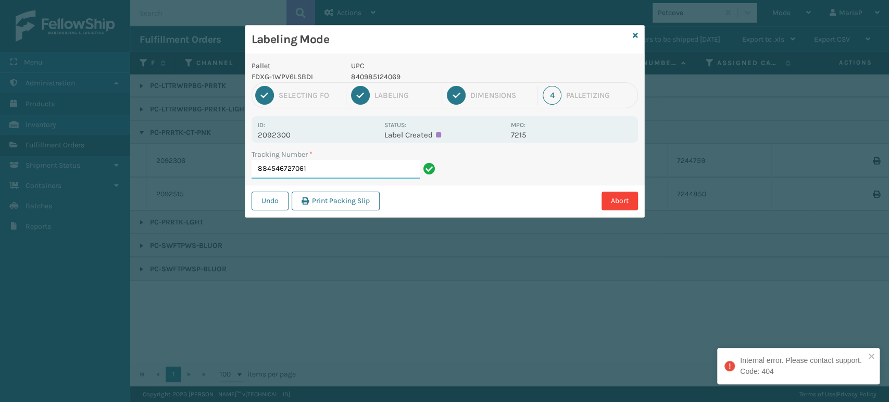
type input "884546727061"
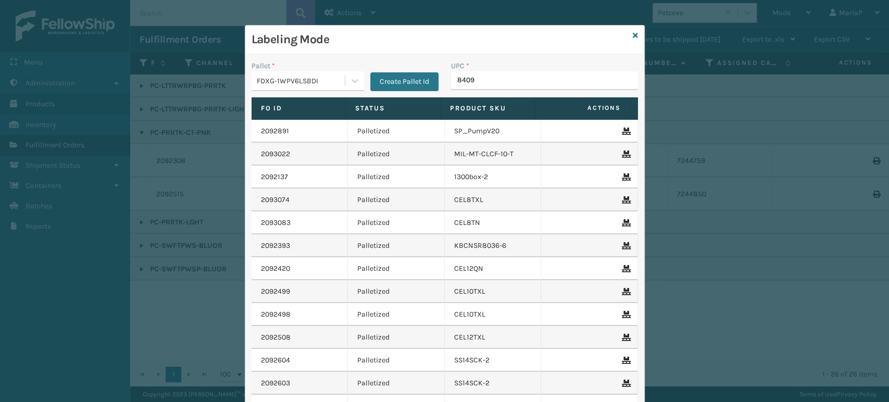
type input "84098"
type input "8409851"
type input "840985"
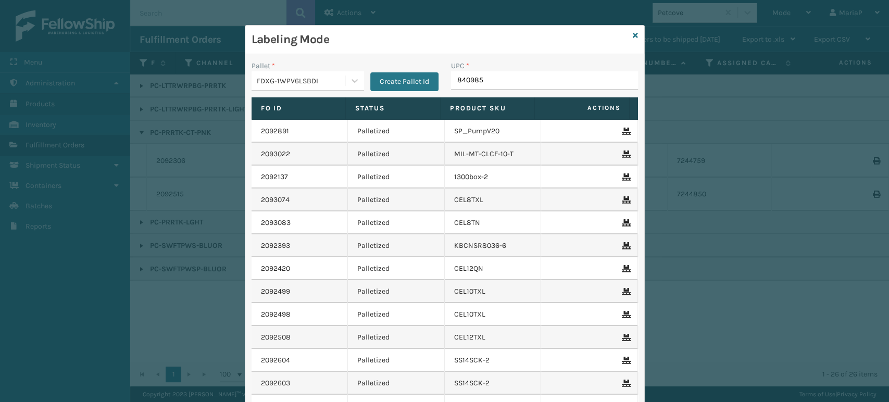
type input "8409851"
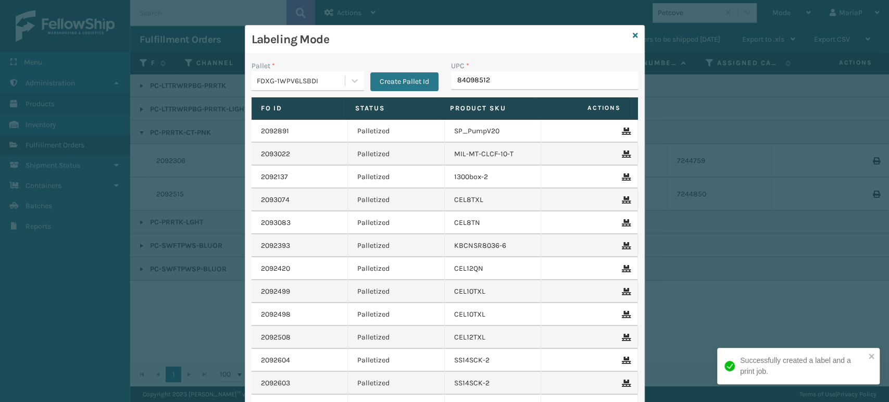
type input "840985123"
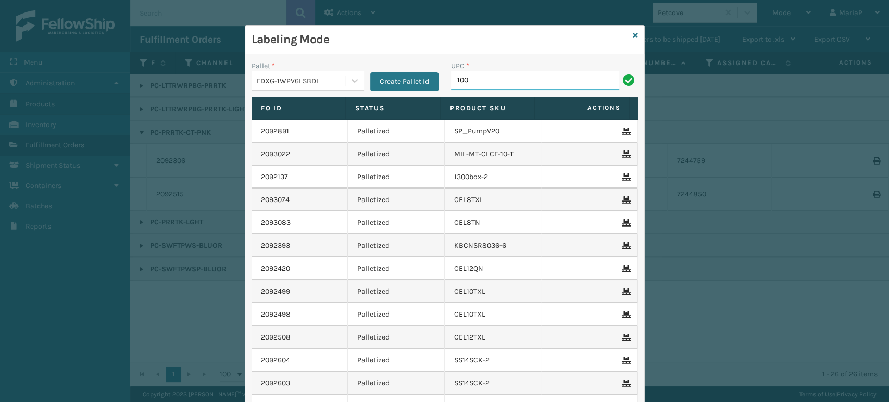
type input "10080313017176"
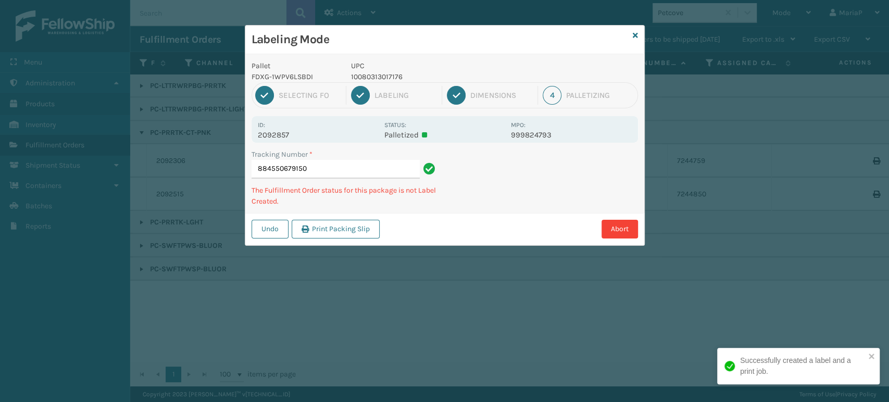
click at [355, 77] on p "10080313017176" at bounding box center [428, 76] width 154 height 11
click at [357, 76] on p "10080313017176" at bounding box center [428, 76] width 154 height 11
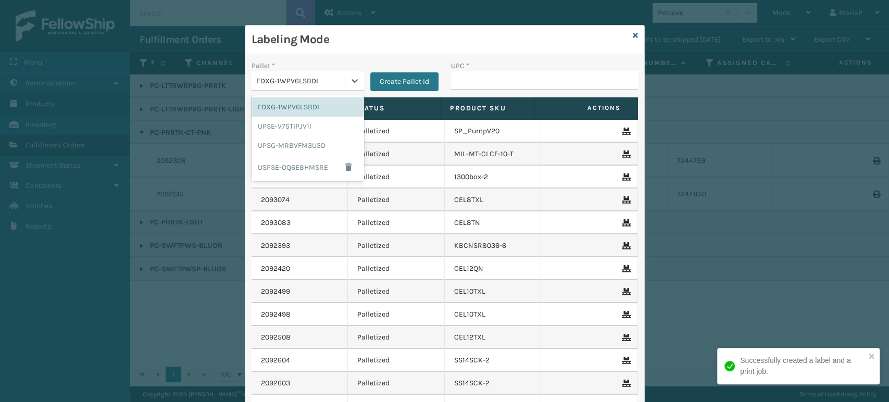
click at [357, 76] on div at bounding box center [354, 80] width 19 height 19
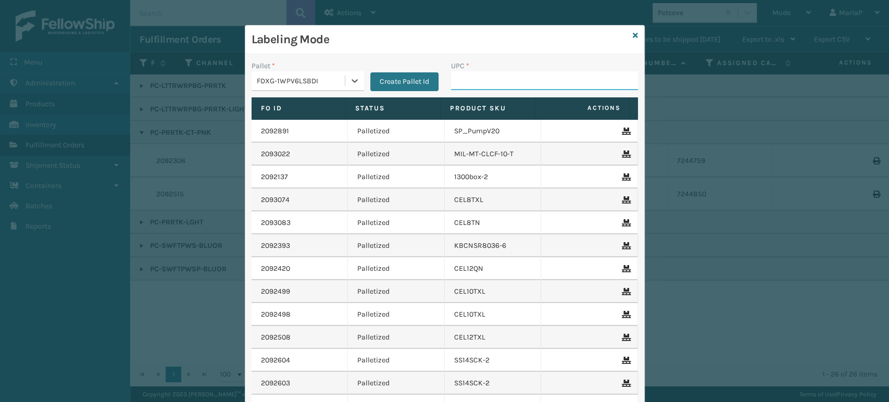
click at [468, 81] on input "UPC *" at bounding box center [544, 80] width 187 height 19
type input "10080313017176"
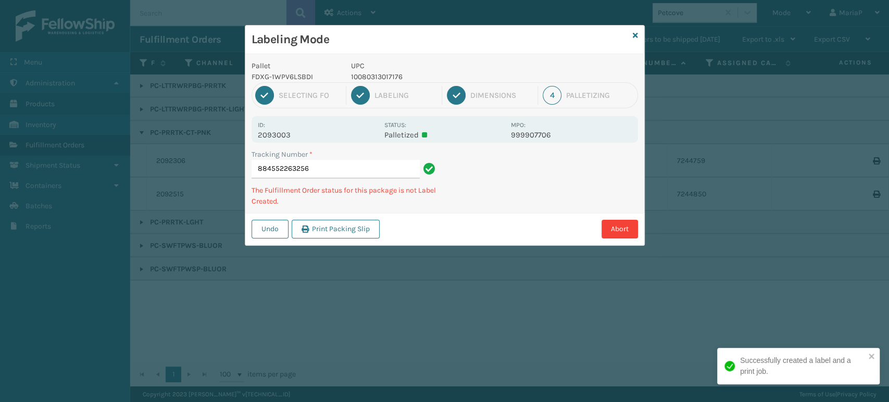
click at [362, 74] on p "10080313017176" at bounding box center [428, 76] width 154 height 11
copy p "10080313017176"
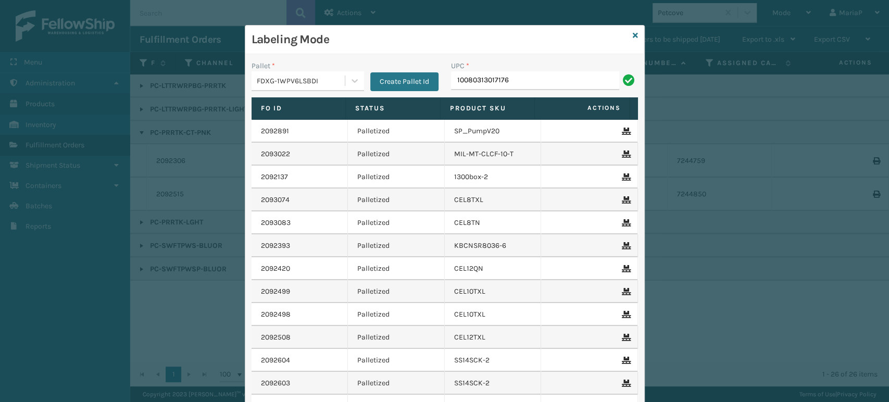
type input "10080313017176"
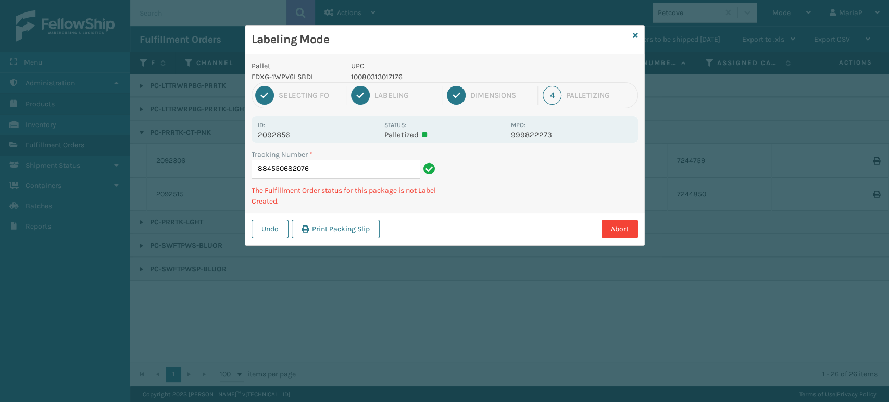
type input "88455068207610080313017176"
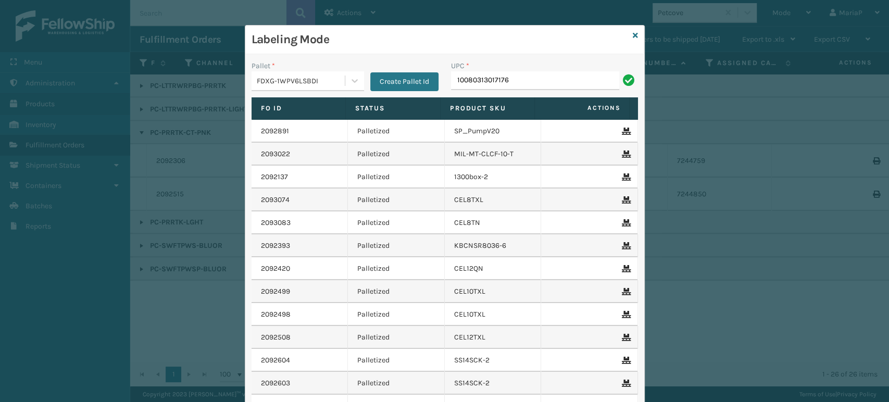
type input "10080313017176"
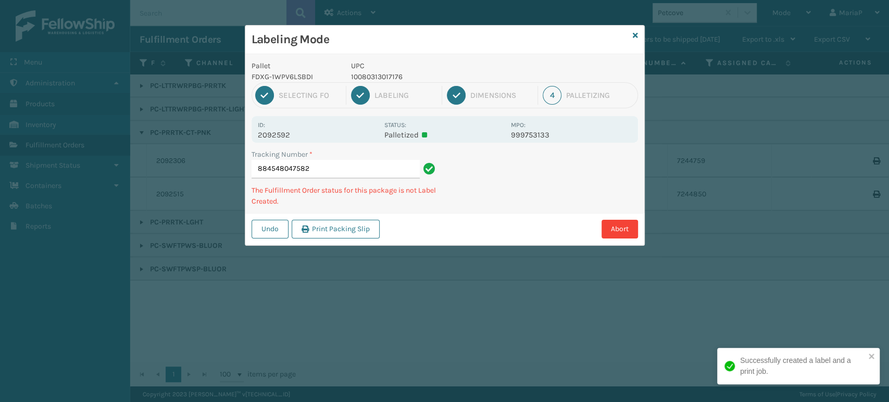
type input "88454804758210080313017176"
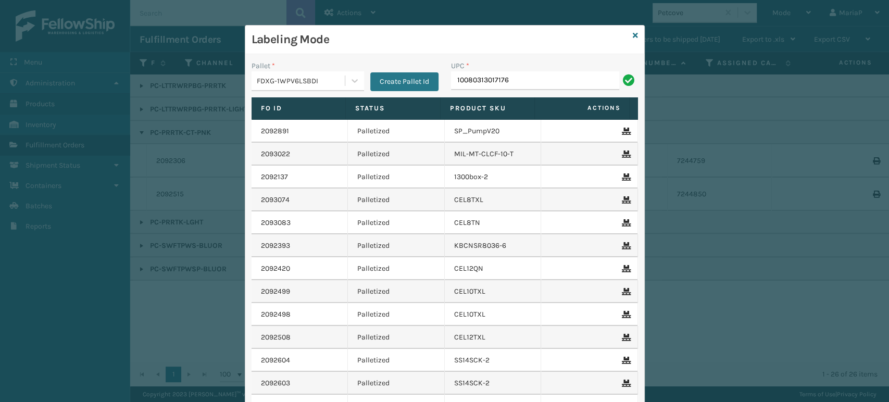
type input "10080313017176"
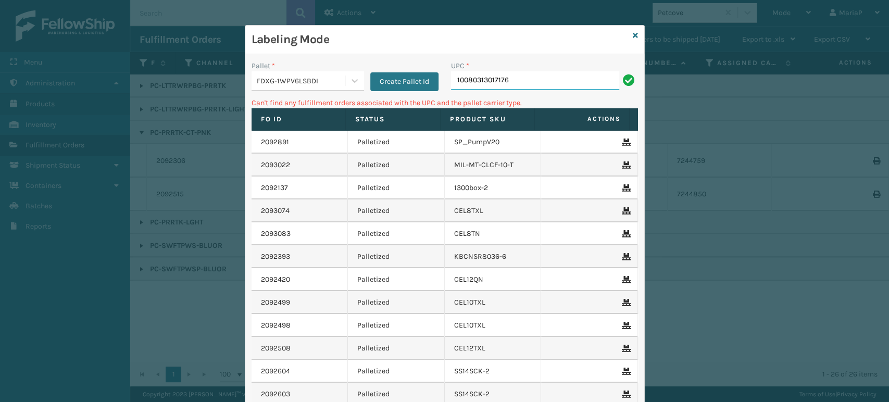
click at [528, 79] on input "10080313017176" at bounding box center [535, 80] width 168 height 19
type input "0803130"
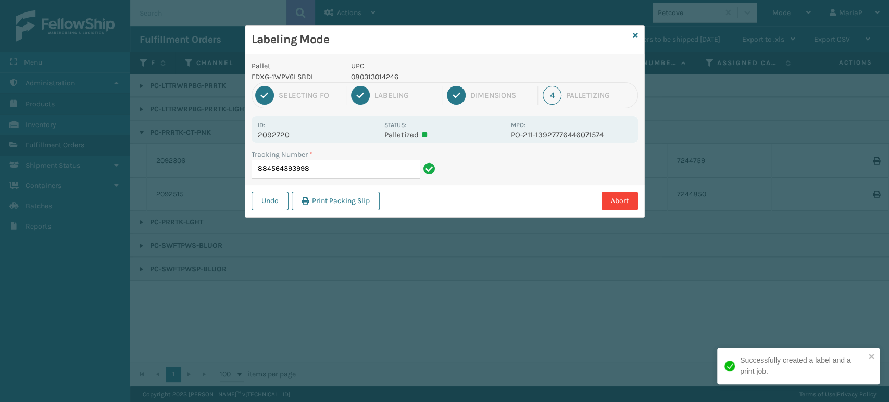
click at [375, 76] on p "080313014246" at bounding box center [428, 76] width 154 height 11
copy p "080313014246"
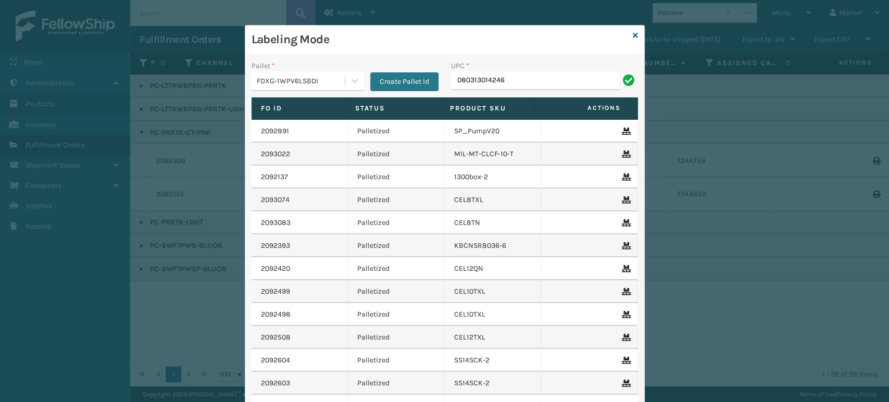
type input "080313014246"
click at [505, 85] on input "080313014246" at bounding box center [535, 80] width 168 height 19
type input "080313014246"
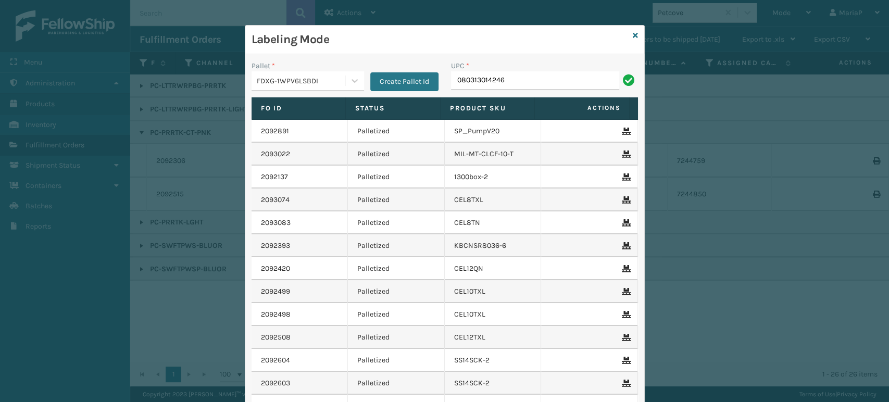
type input "080313014246"
click at [462, 81] on input "UPC *" at bounding box center [544, 80] width 187 height 19
paste input "080313014246"
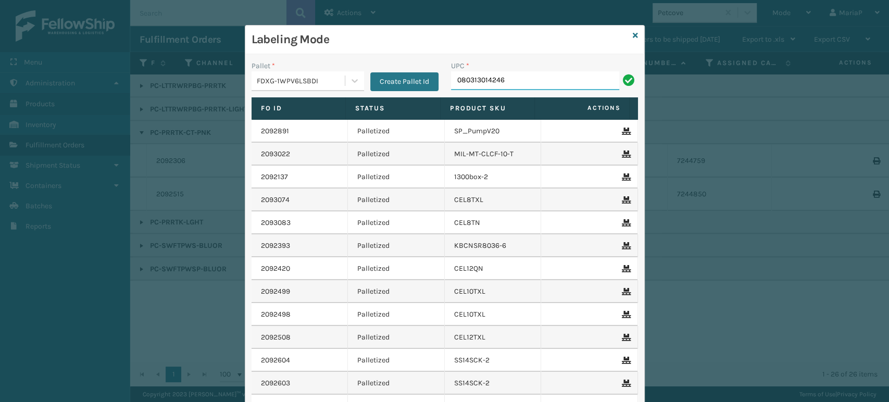
type input "080313014246"
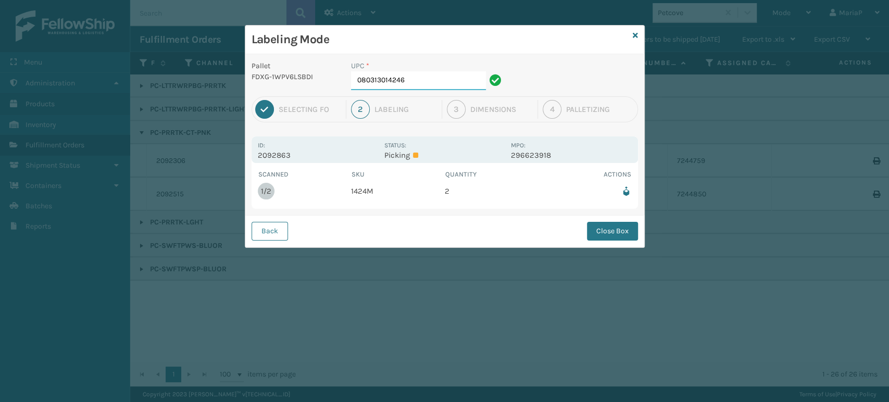
click at [435, 83] on input "080313014246" at bounding box center [418, 80] width 135 height 19
click at [639, 245] on div "Back Close Box" at bounding box center [444, 231] width 399 height 32
click at [635, 236] on button "Close Box" at bounding box center [612, 231] width 51 height 19
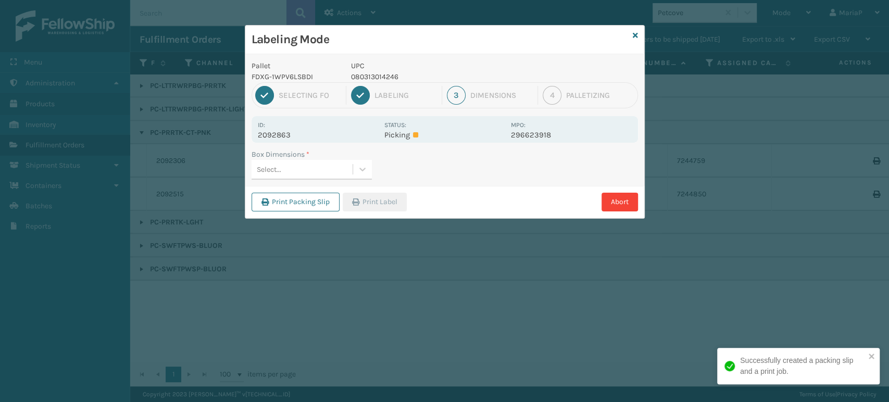
click at [295, 167] on div "Select..." at bounding box center [302, 169] width 101 height 17
type input "MED"
click at [372, 199] on button "Print Label" at bounding box center [375, 202] width 64 height 19
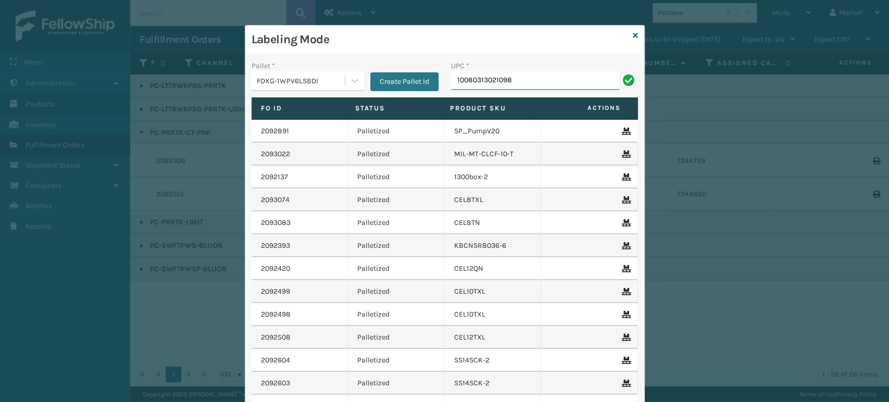
type input "10080313021098"
type input "10080313070812"
type input "10080313066006"
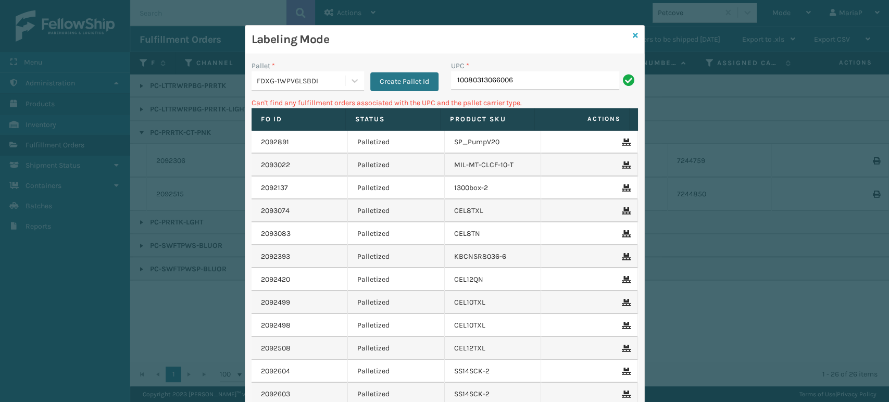
click at [633, 34] on icon at bounding box center [635, 35] width 5 height 7
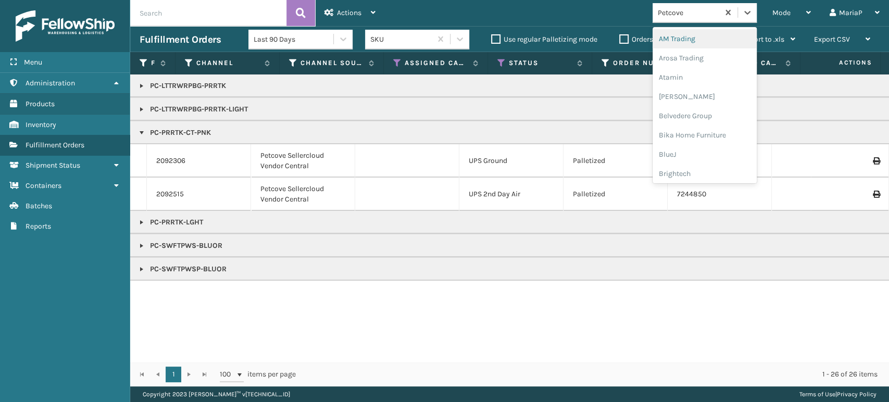
click at [700, 13] on div "Petcove" at bounding box center [689, 12] width 62 height 11
type input "EM"
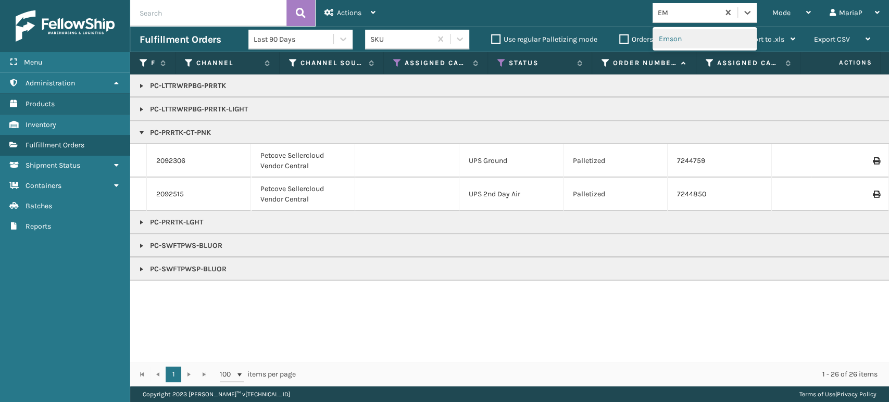
click at [691, 45] on div "Emson" at bounding box center [705, 38] width 104 height 19
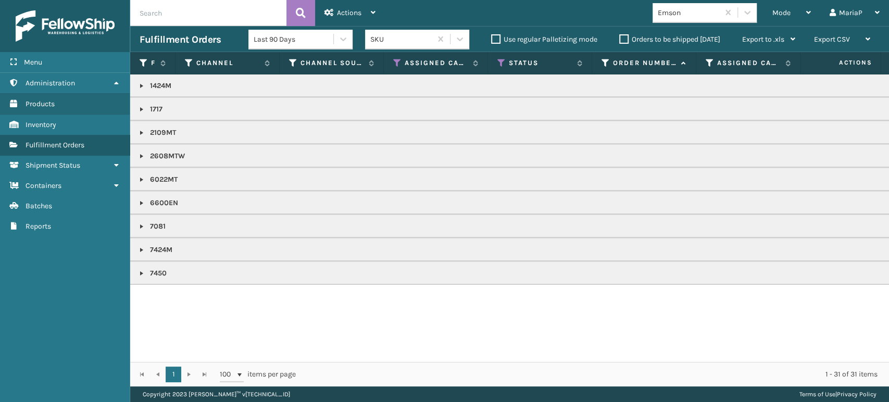
click at [142, 201] on link at bounding box center [142, 203] width 8 height 8
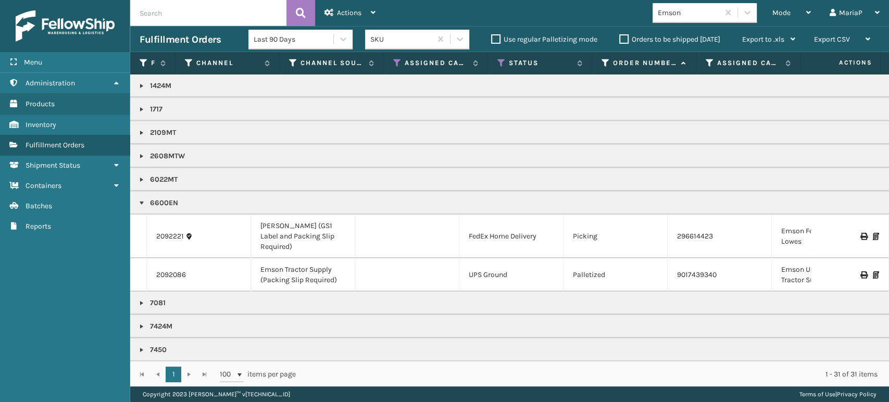
scroll to position [7, 0]
click at [181, 231] on link "2092221" at bounding box center [170, 236] width 28 height 10
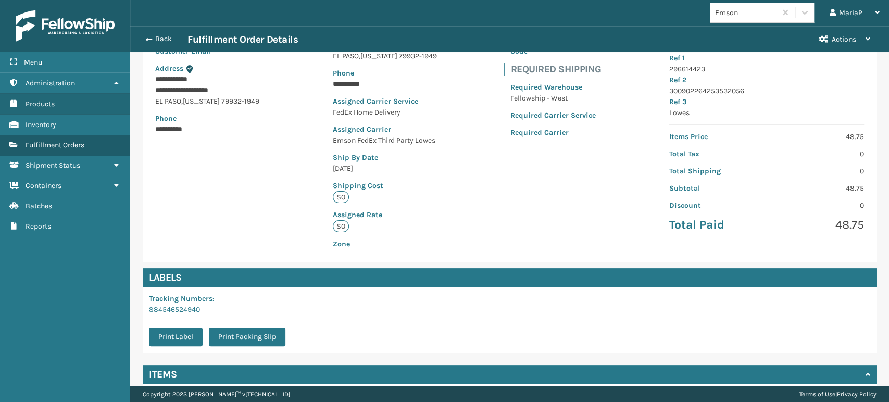
scroll to position [213, 0]
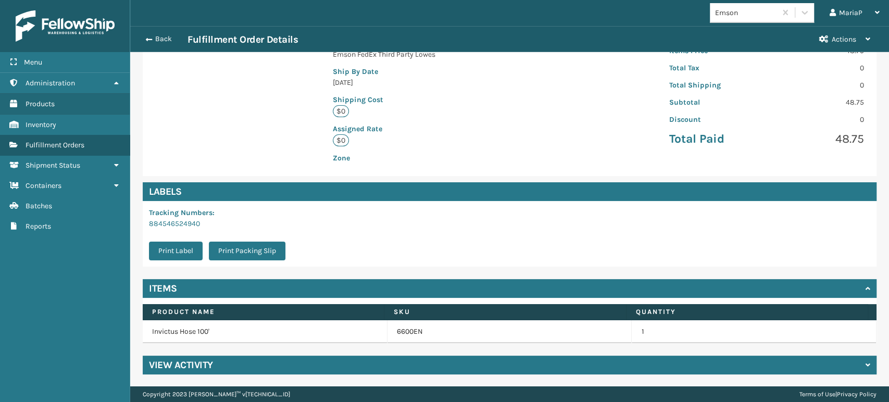
click at [411, 336] on td "6600EN" at bounding box center [510, 331] width 245 height 23
click at [413, 330] on link "6600EN" at bounding box center [410, 332] width 26 height 10
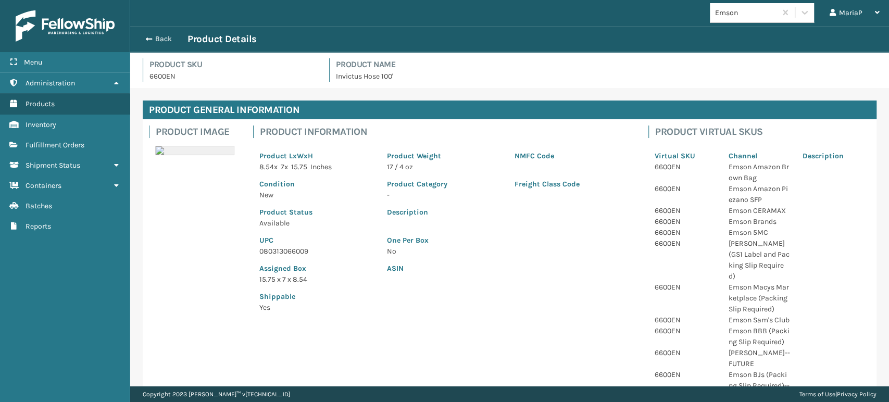
click at [290, 254] on p "080313066009" at bounding box center [316, 251] width 115 height 11
click at [157, 37] on button "Back" at bounding box center [164, 38] width 48 height 9
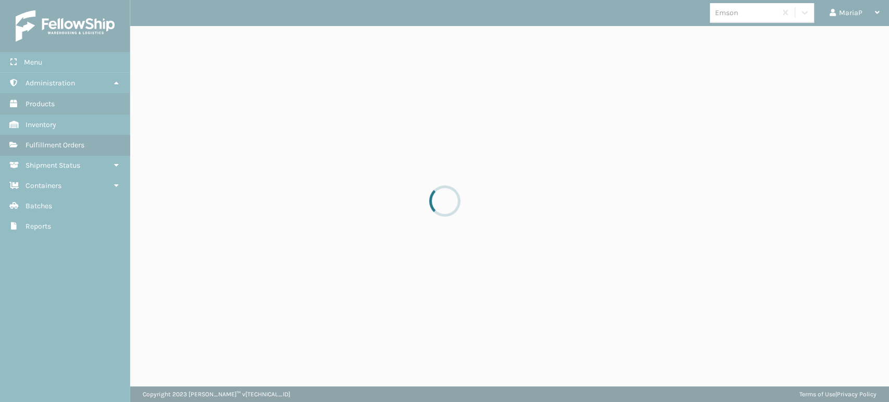
click at [157, 37] on div at bounding box center [444, 201] width 889 height 402
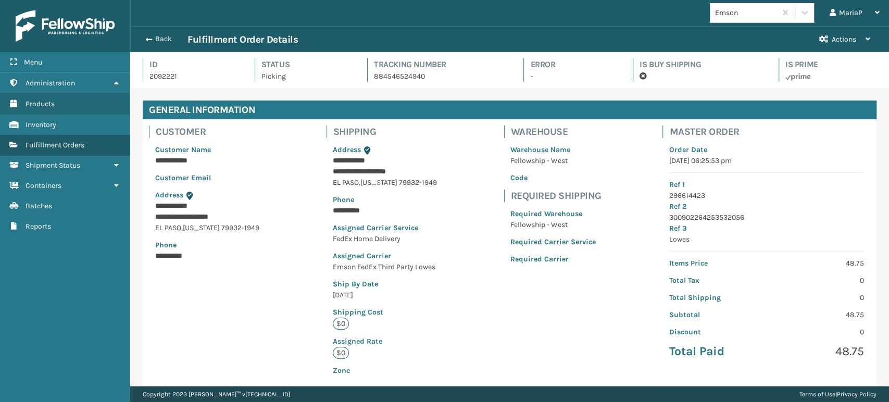
scroll to position [25, 758]
click at [153, 41] on button "Back" at bounding box center [164, 38] width 48 height 9
click at [157, 38] on button "Back" at bounding box center [164, 38] width 48 height 9
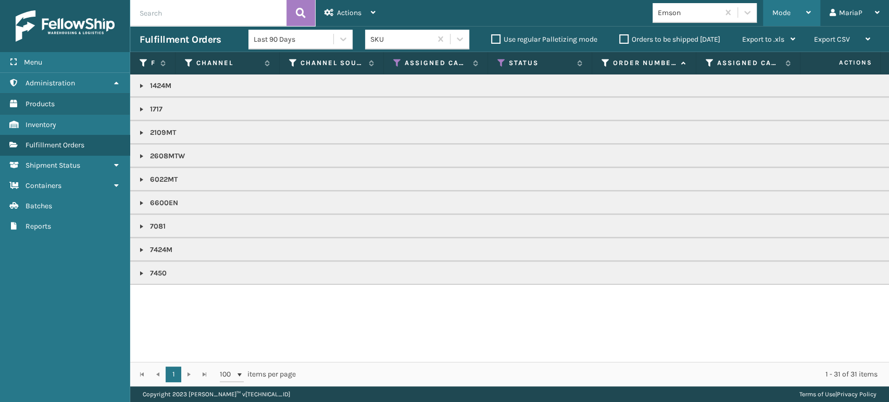
click at [807, 16] on icon at bounding box center [808, 12] width 5 height 7
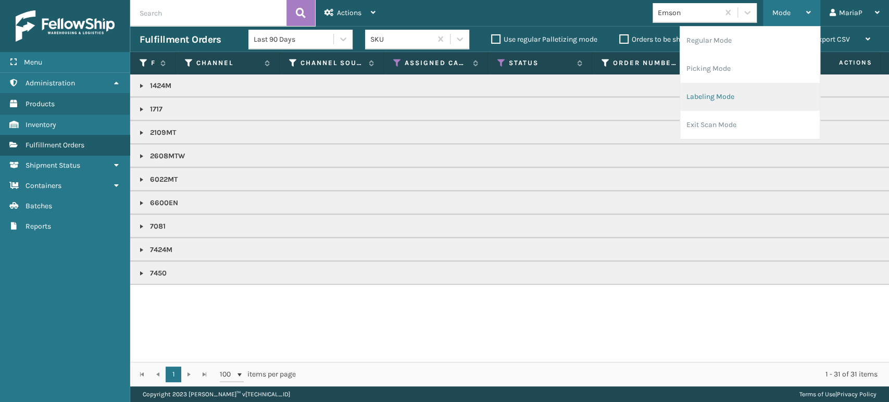
click at [729, 99] on li "Labeling Mode" at bounding box center [750, 97] width 140 height 28
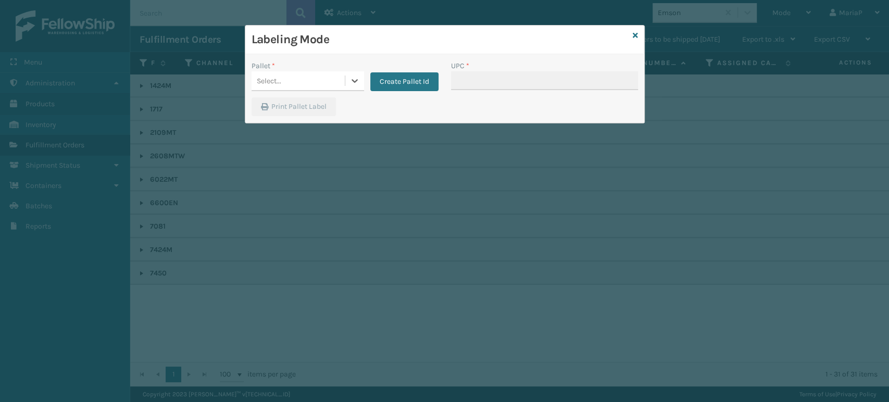
click at [340, 82] on div "Select..." at bounding box center [298, 80] width 93 height 17
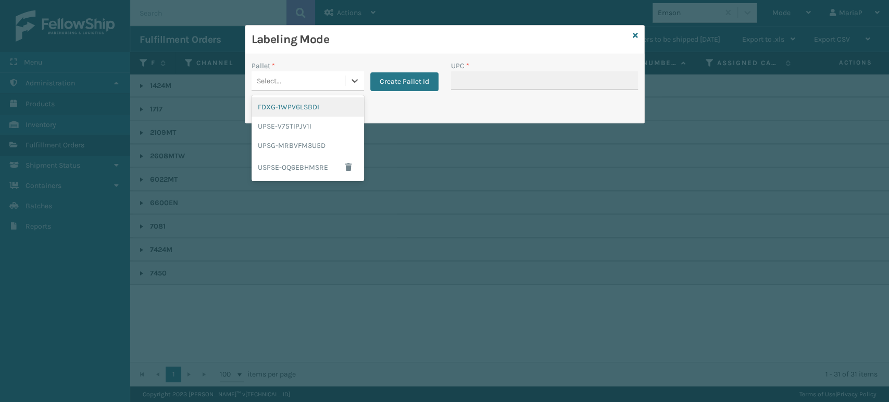
click at [318, 105] on div "FDXG-1WPV6LSBDI" at bounding box center [308, 106] width 113 height 19
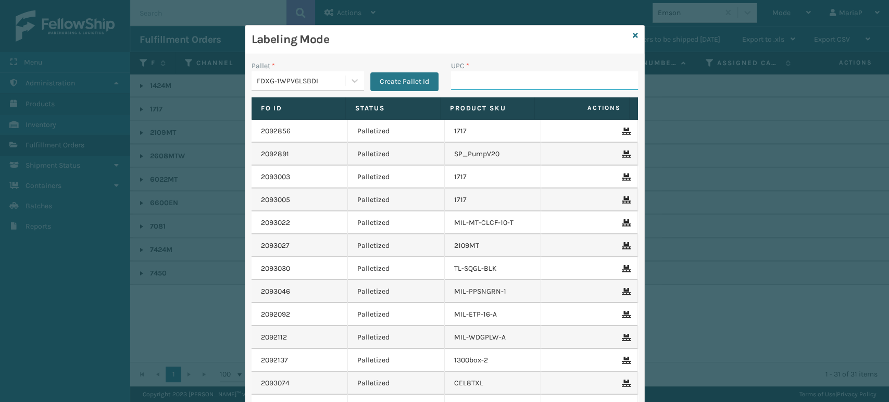
click at [498, 76] on input "UPC *" at bounding box center [544, 80] width 187 height 19
paste input "080313066009"
type input "080313066009"
type input "10080313026086"
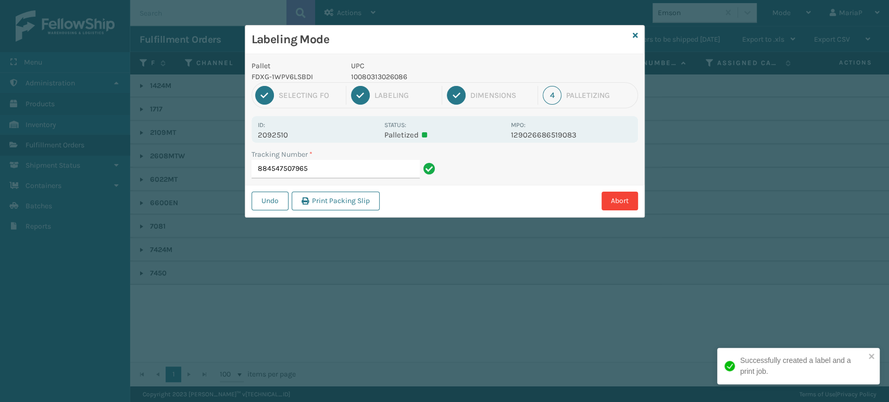
click at [388, 75] on p "10080313026086" at bounding box center [428, 76] width 154 height 11
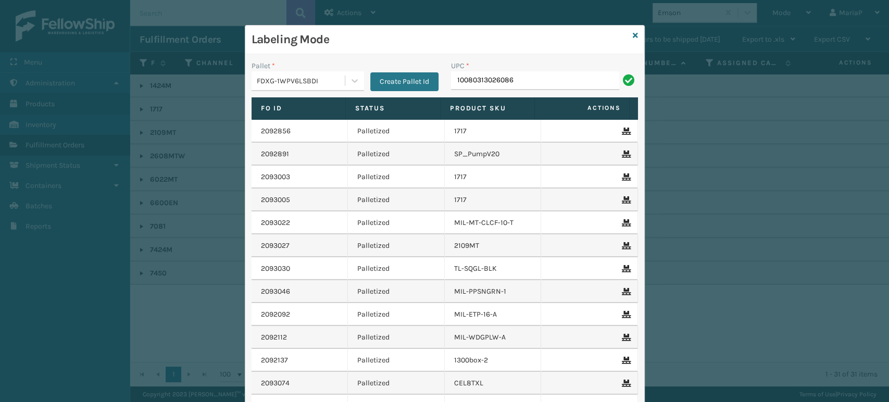
type input "10080313026086"
type input "10080313074247"
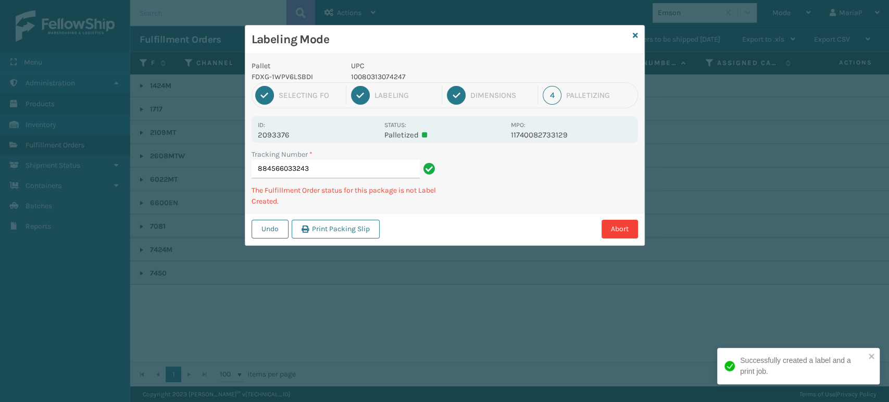
click at [375, 79] on p "10080313074247" at bounding box center [428, 76] width 154 height 11
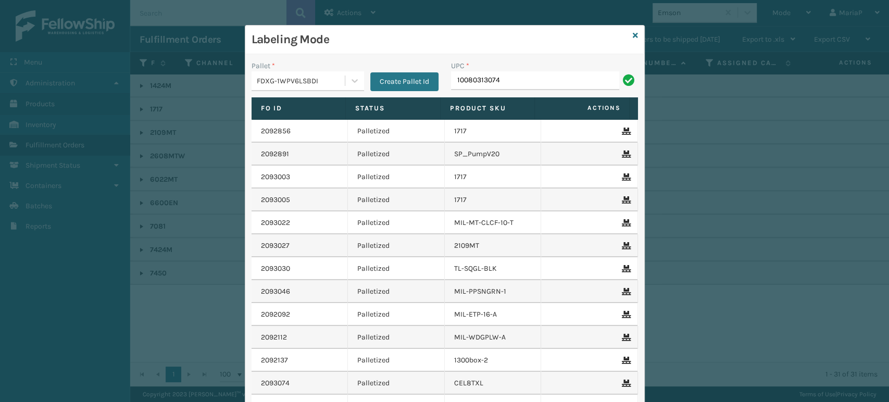
type input "10080313074147"
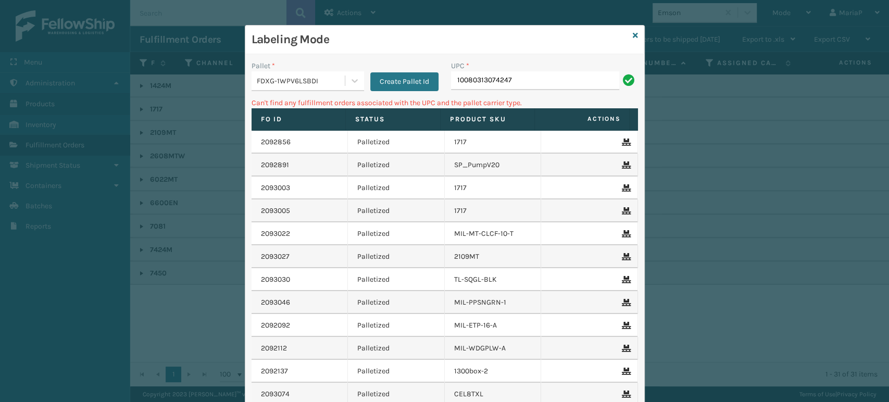
click at [467, 82] on input "10080313074247" at bounding box center [535, 80] width 168 height 19
type input "10080313074247"
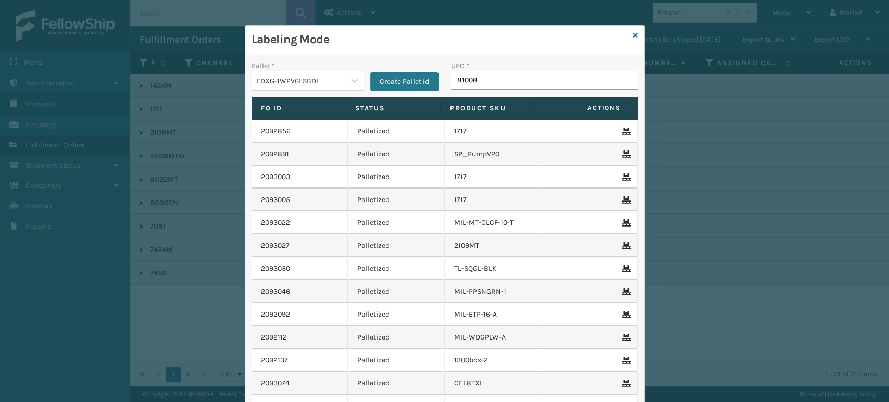
type input "810081"
type input "810"
type input "8409851"
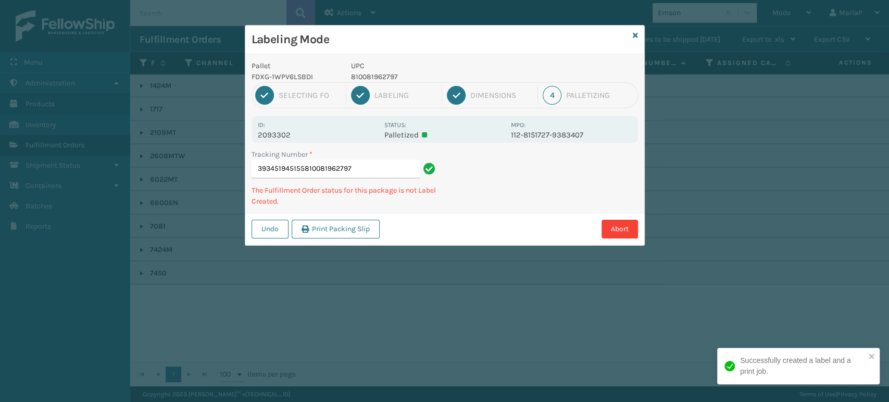
type input "393451945155810081962797"
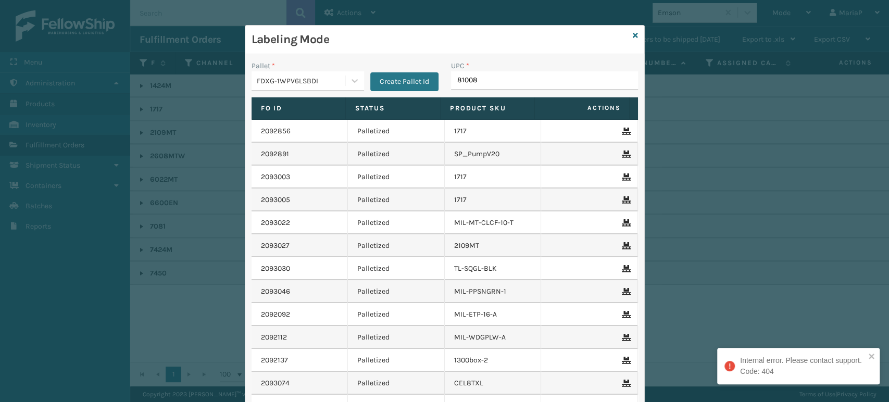
type input "810081"
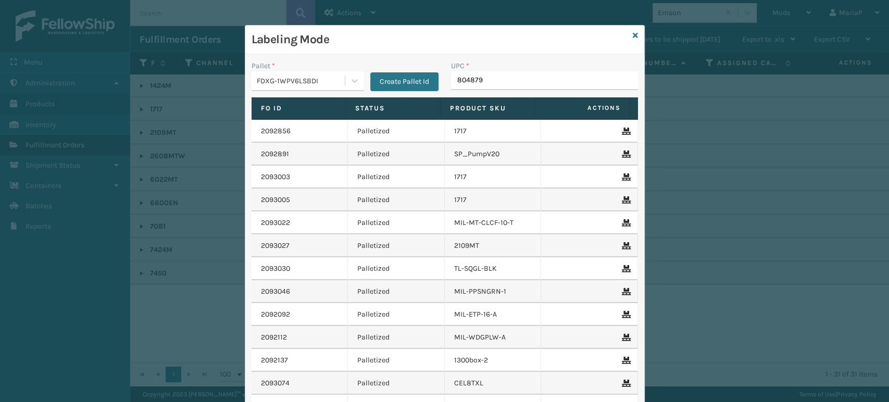
type input "8048794"
type input "853913008065"
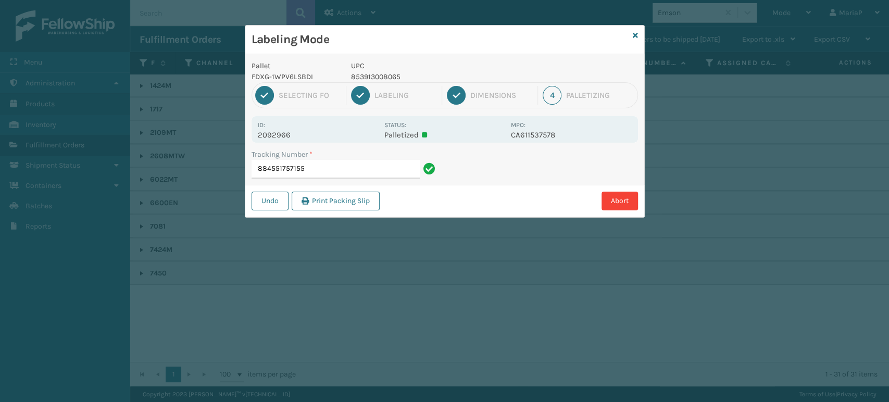
type input "884551757155F"
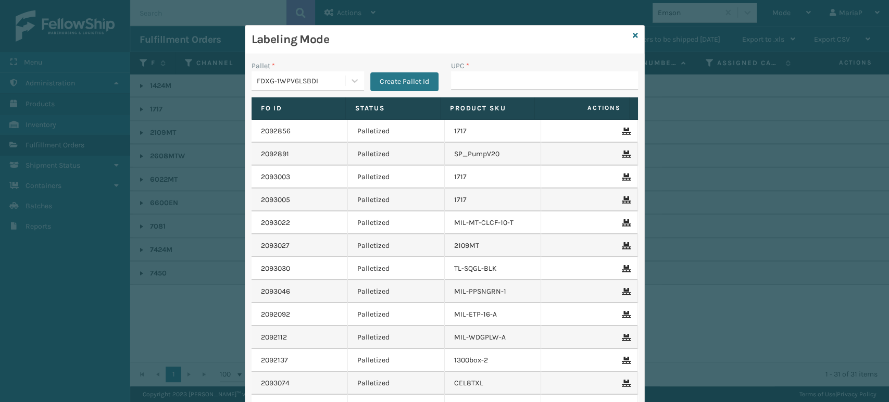
type input "L"
type input "FL-OLVA-CRM"
type input "8500044"
type input "85001248635"
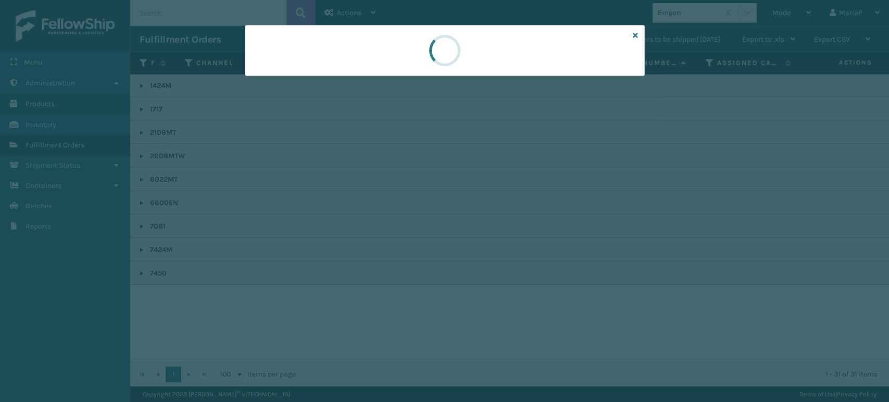
click at [423, 65] on div at bounding box center [445, 51] width 44 height 50
click at [423, 64] on div at bounding box center [445, 51] width 44 height 50
click at [421, 63] on div at bounding box center [445, 50] width 400 height 51
click at [419, 63] on div at bounding box center [445, 50] width 400 height 51
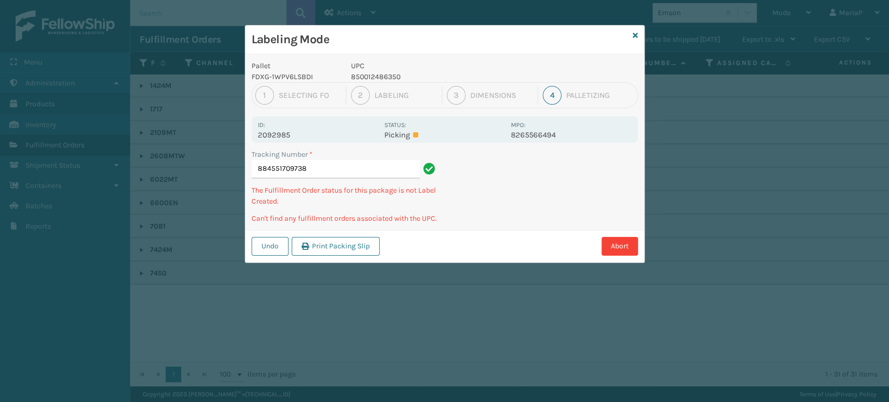
click at [418, 62] on p "UPC" at bounding box center [428, 65] width 154 height 11
click at [621, 247] on button "Abort" at bounding box center [620, 246] width 36 height 19
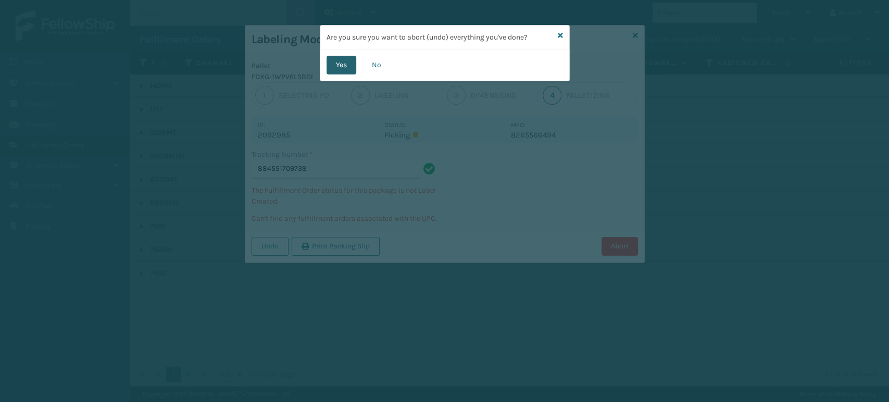
click at [343, 62] on button "Yes" at bounding box center [342, 65] width 30 height 19
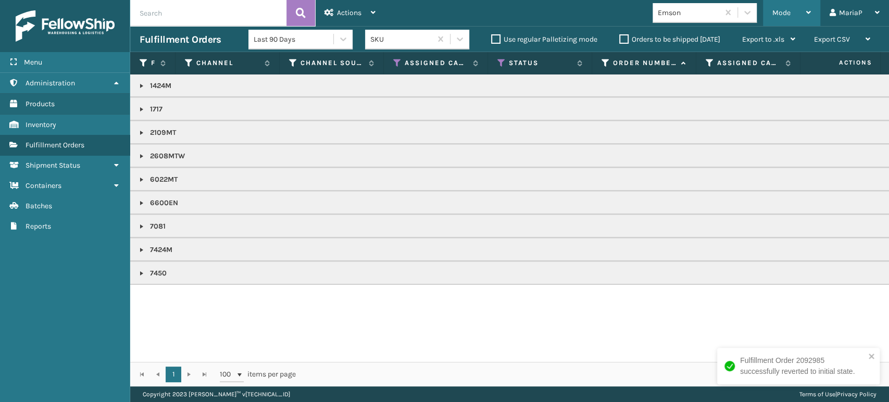
click at [777, 11] on span "Mode" at bounding box center [781, 12] width 18 height 9
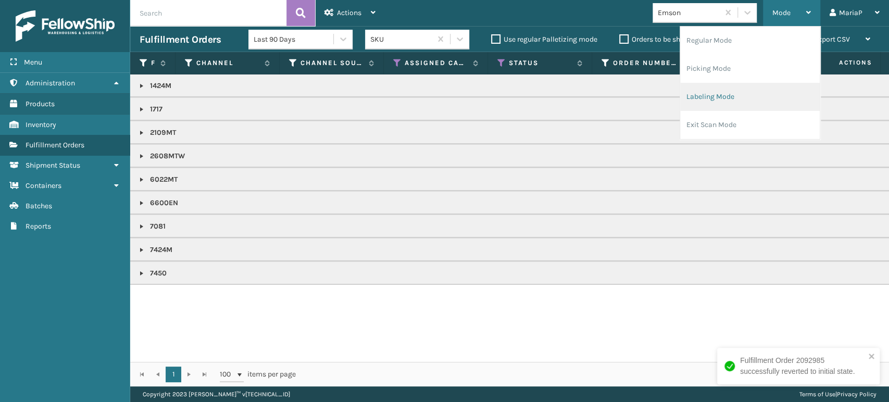
click at [701, 101] on li "Labeling Mode" at bounding box center [750, 97] width 140 height 28
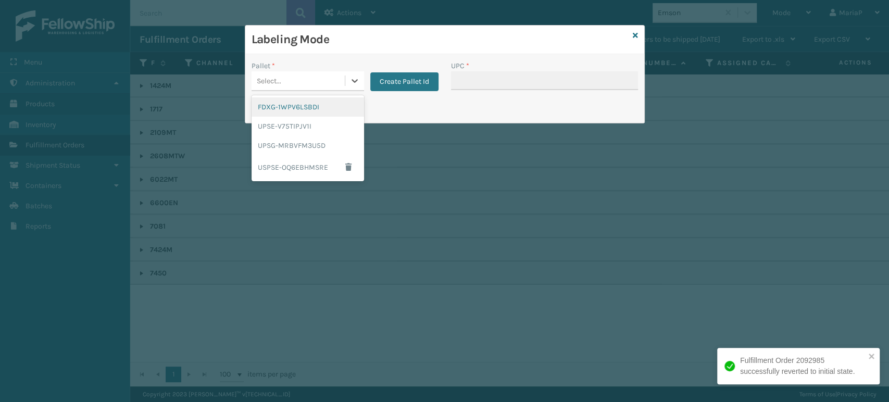
click at [290, 81] on div "Select..." at bounding box center [298, 80] width 93 height 17
click at [304, 103] on div "FDXG-1WPV6LSBDI" at bounding box center [308, 106] width 113 height 19
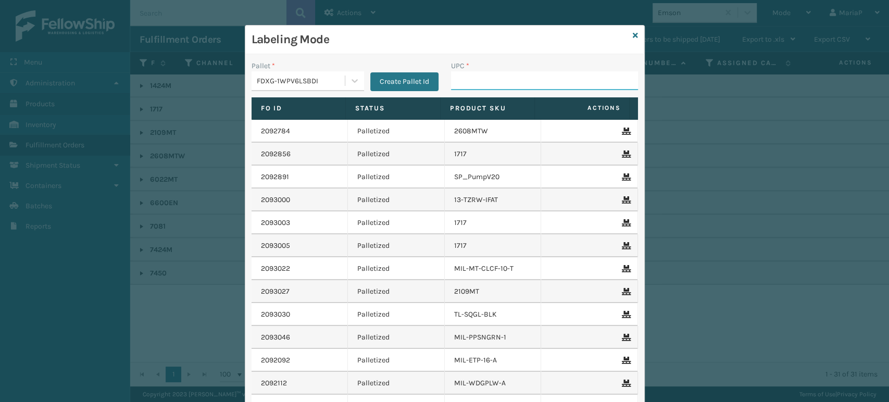
click at [478, 83] on input "UPC *" at bounding box center [544, 80] width 187 height 19
type input "850040667905"
type input "850012486183"
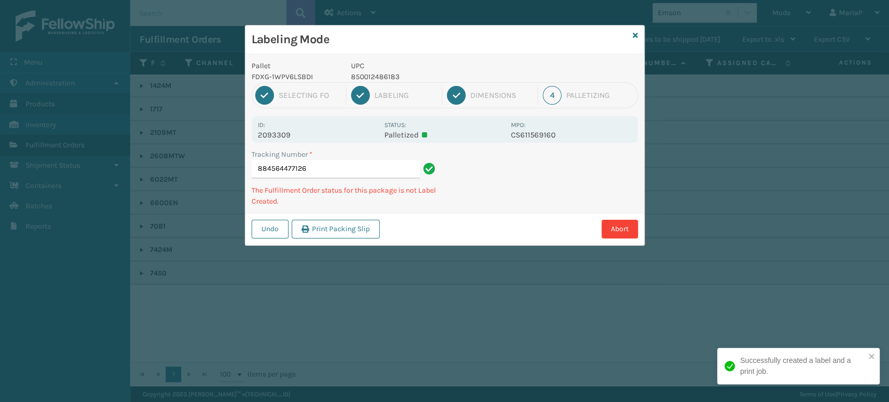
click at [369, 77] on p "850012486183" at bounding box center [428, 76] width 154 height 11
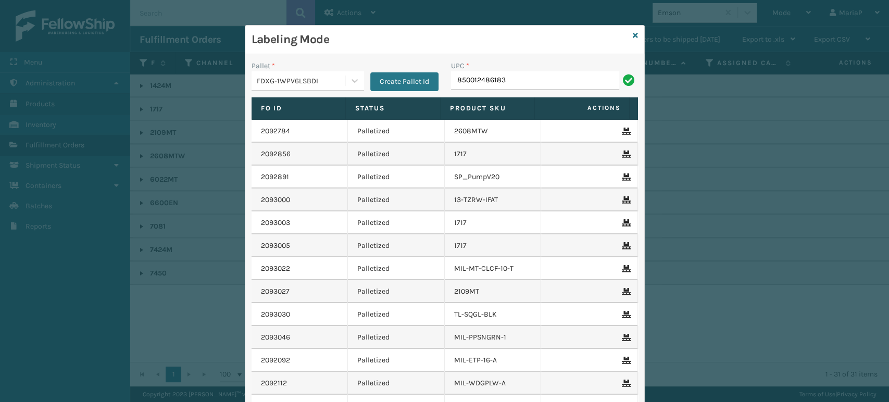
type input "850012486183"
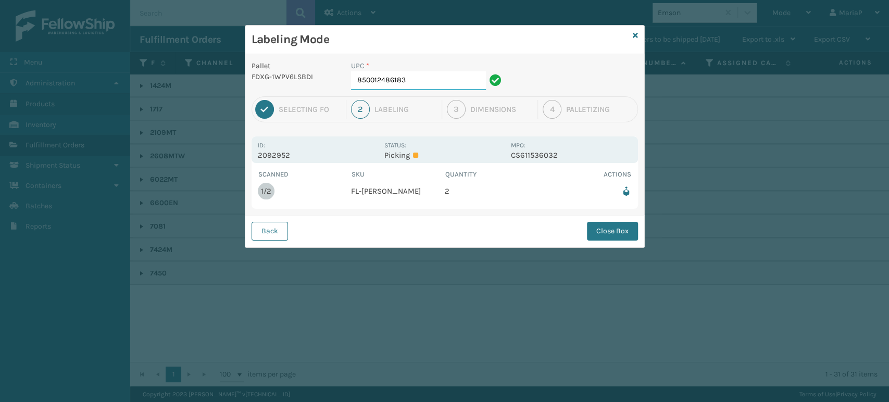
click at [420, 74] on input "850012486183" at bounding box center [418, 80] width 135 height 19
click at [629, 227] on button "Close Box" at bounding box center [612, 231] width 51 height 19
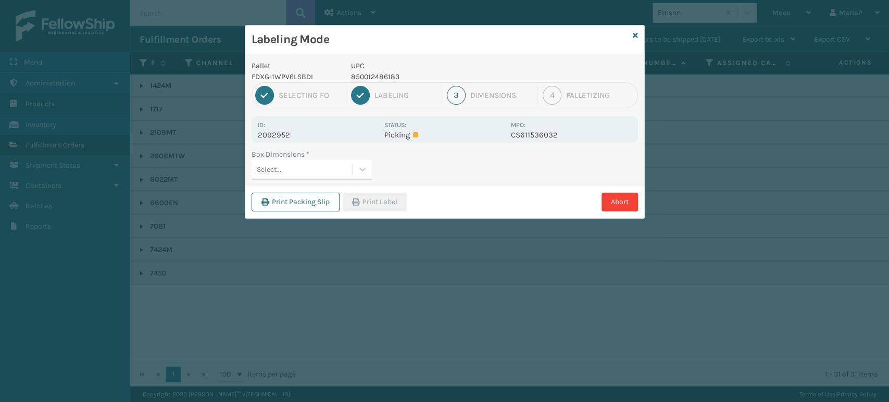
click at [289, 166] on div "Select..." at bounding box center [302, 169] width 101 height 17
type input "MED"
click at [359, 204] on icon "button" at bounding box center [355, 201] width 7 height 7
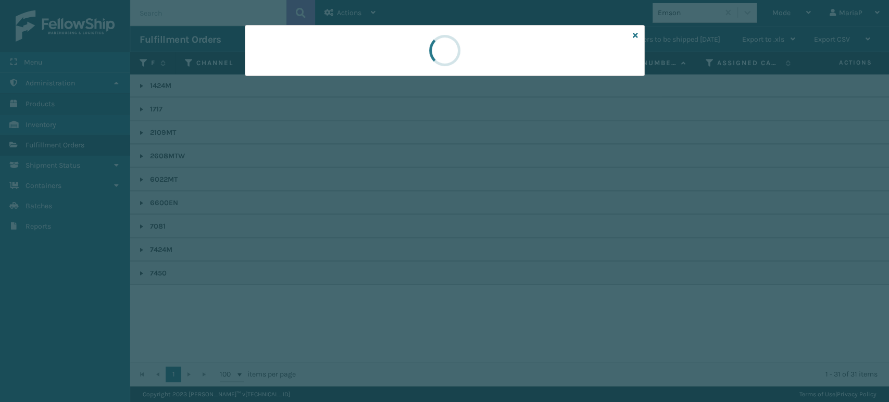
click at [364, 200] on div at bounding box center [444, 201] width 889 height 402
drag, startPoint x: 365, startPoint y: 199, endPoint x: 358, endPoint y: 193, distance: 9.6
click at [367, 199] on div at bounding box center [444, 201] width 889 height 402
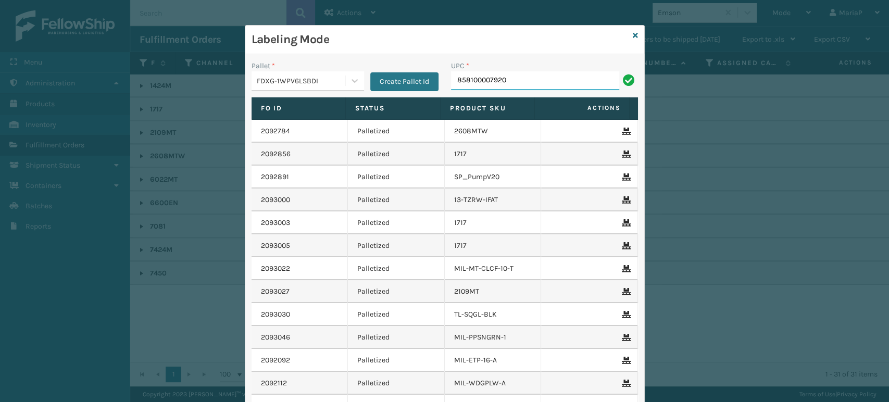
type input "858100007920"
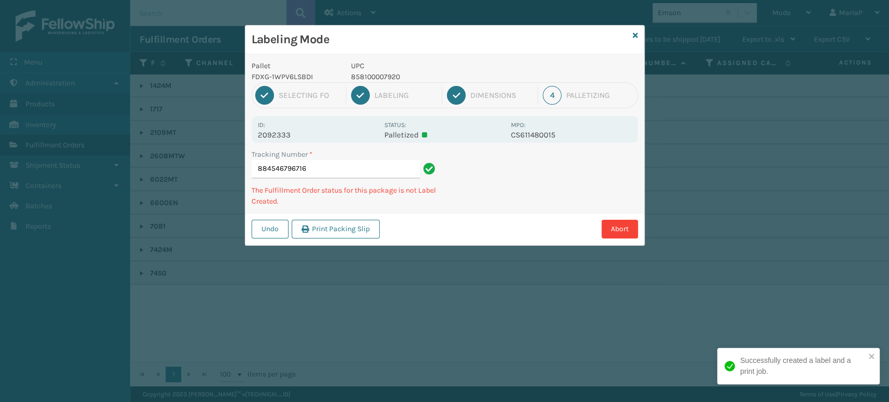
drag, startPoint x: 382, startPoint y: 82, endPoint x: 382, endPoint y: 75, distance: 7.3
click at [382, 82] on div "1 Selecting FO 2 Labeling 3 Dimensions 4 Palletizing" at bounding box center [445, 95] width 386 height 26
click at [382, 75] on p "858100007920" at bounding box center [428, 76] width 154 height 11
drag, startPoint x: 382, startPoint y: 75, endPoint x: 381, endPoint y: 53, distance: 21.9
click at [383, 70] on div "UPC 858100007920" at bounding box center [428, 71] width 166 height 22
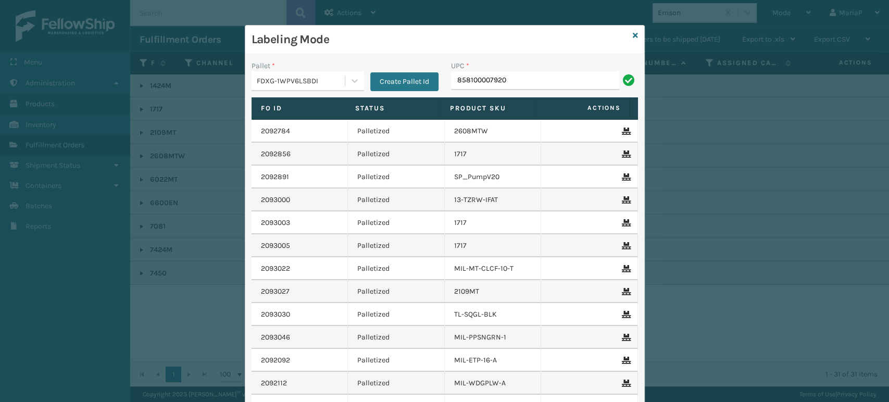
type input "858100007920"
type input "850004"
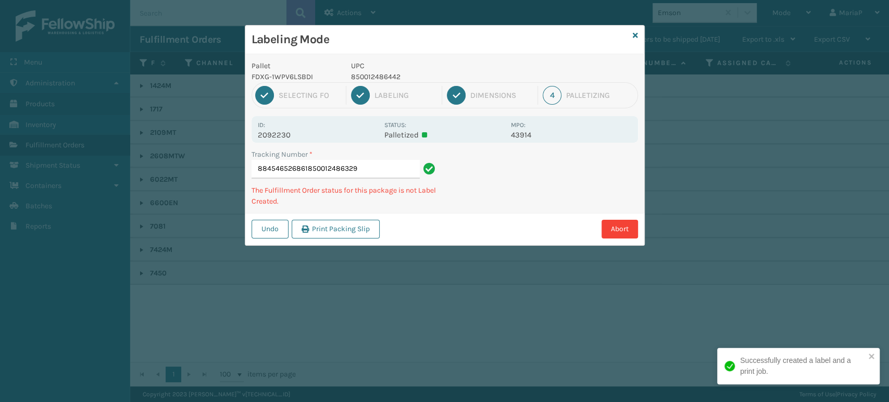
type input "884546526861850012486329"
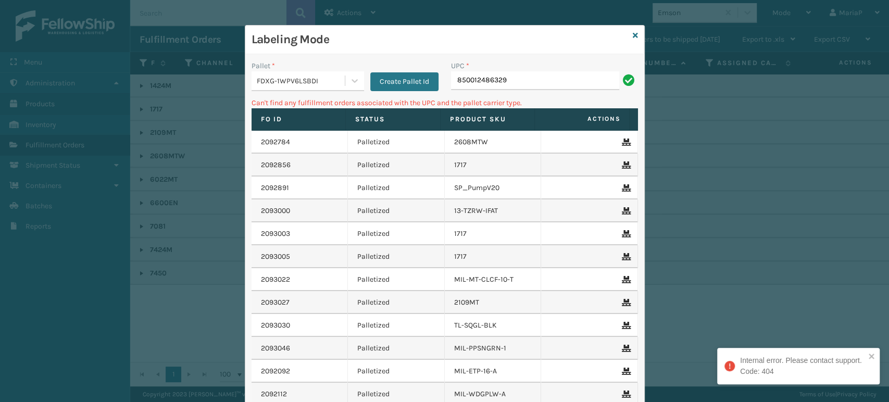
click at [553, 82] on input "850012486329" at bounding box center [535, 80] width 168 height 19
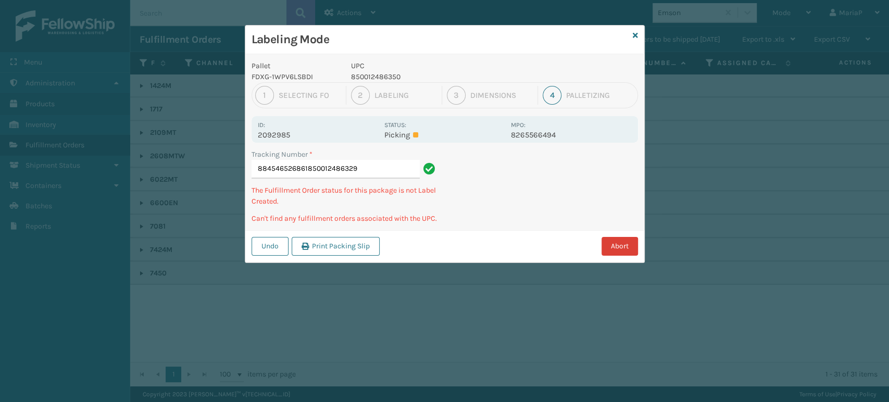
click at [626, 241] on button "Abort" at bounding box center [620, 246] width 36 height 19
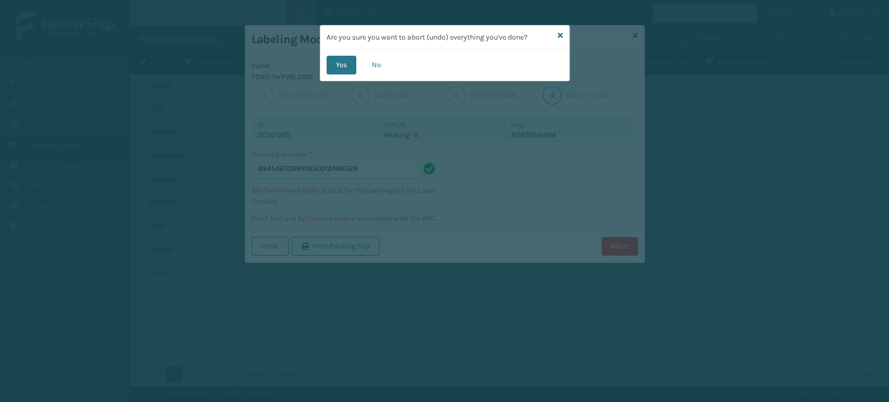
click at [318, 66] on div "Are you sure you want to abort (undo) everything you've done? Yes No" at bounding box center [444, 201] width 889 height 402
click at [355, 60] on button "Yes" at bounding box center [342, 65] width 30 height 19
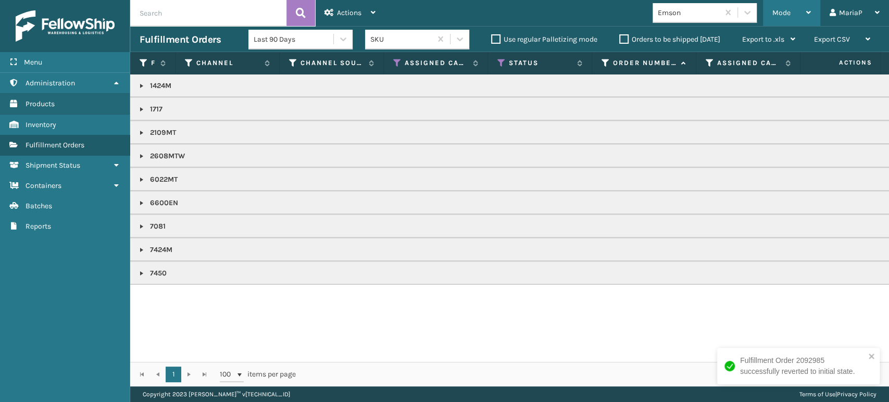
click at [799, 14] on div "Mode" at bounding box center [791, 13] width 39 height 26
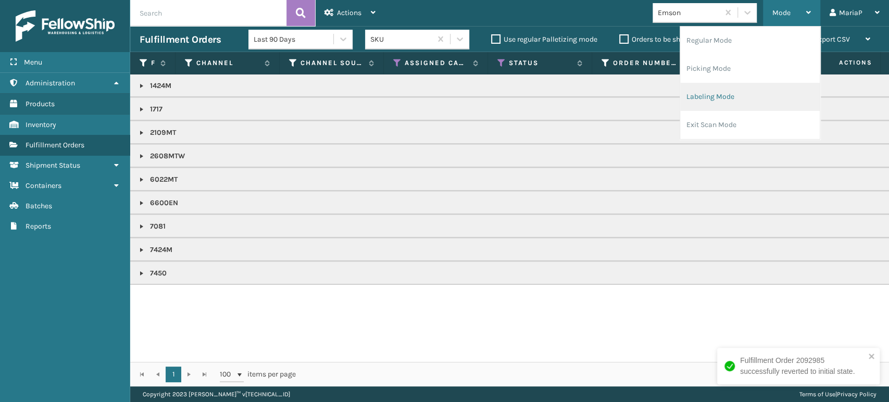
click at [744, 95] on li "Labeling Mode" at bounding box center [750, 97] width 140 height 28
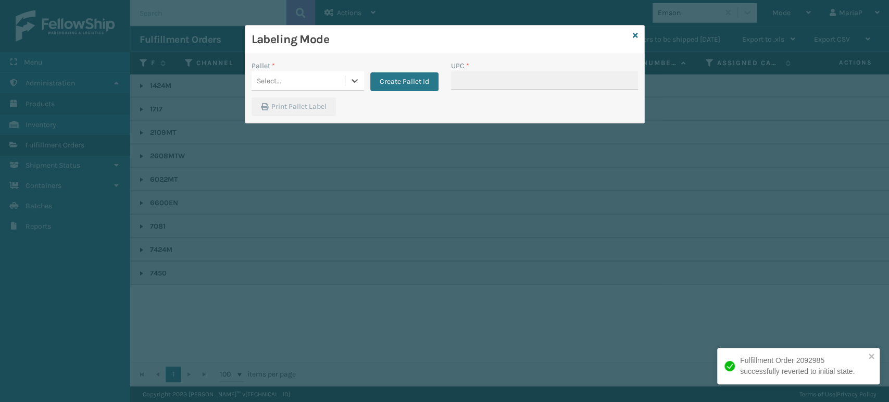
click at [324, 79] on div "Select..." at bounding box center [298, 80] width 93 height 17
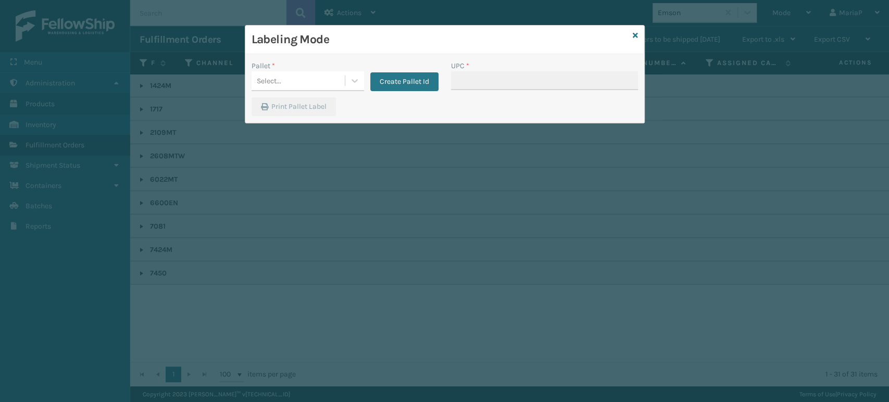
click at [277, 90] on div "Select..." at bounding box center [308, 81] width 113 height 20
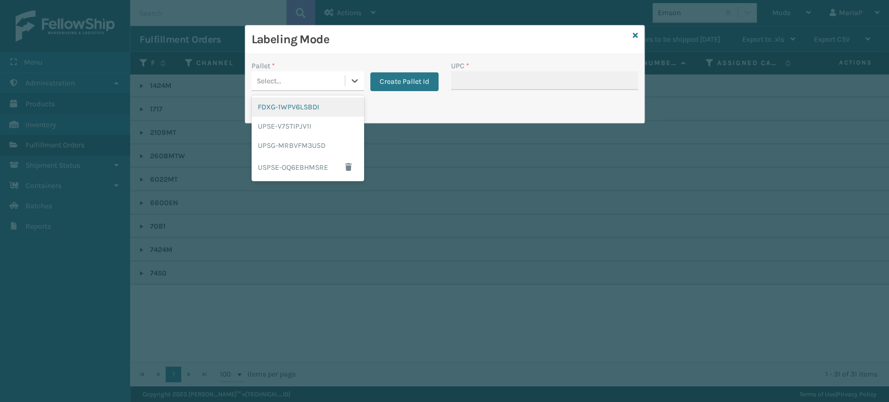
drag, startPoint x: 307, startPoint y: 109, endPoint x: 416, endPoint y: 91, distance: 110.5
click at [307, 109] on div "FDXG-1WPV6LSBDI" at bounding box center [308, 106] width 113 height 19
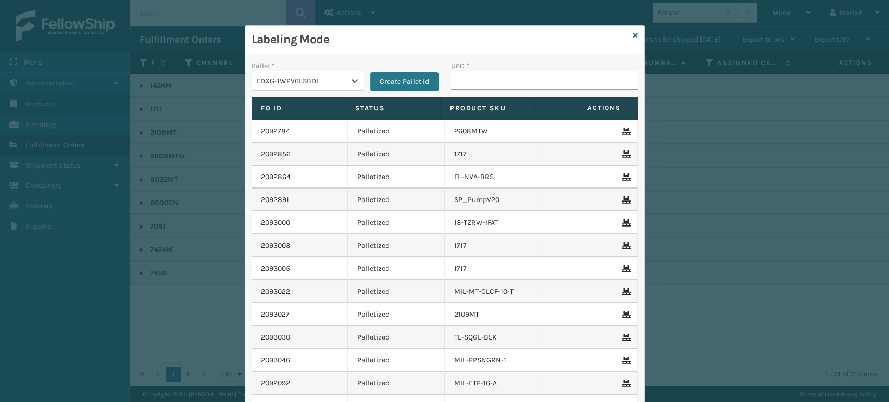
click at [473, 77] on input "UPC *" at bounding box center [544, 80] width 187 height 19
